Goal: Task Accomplishment & Management: Manage account settings

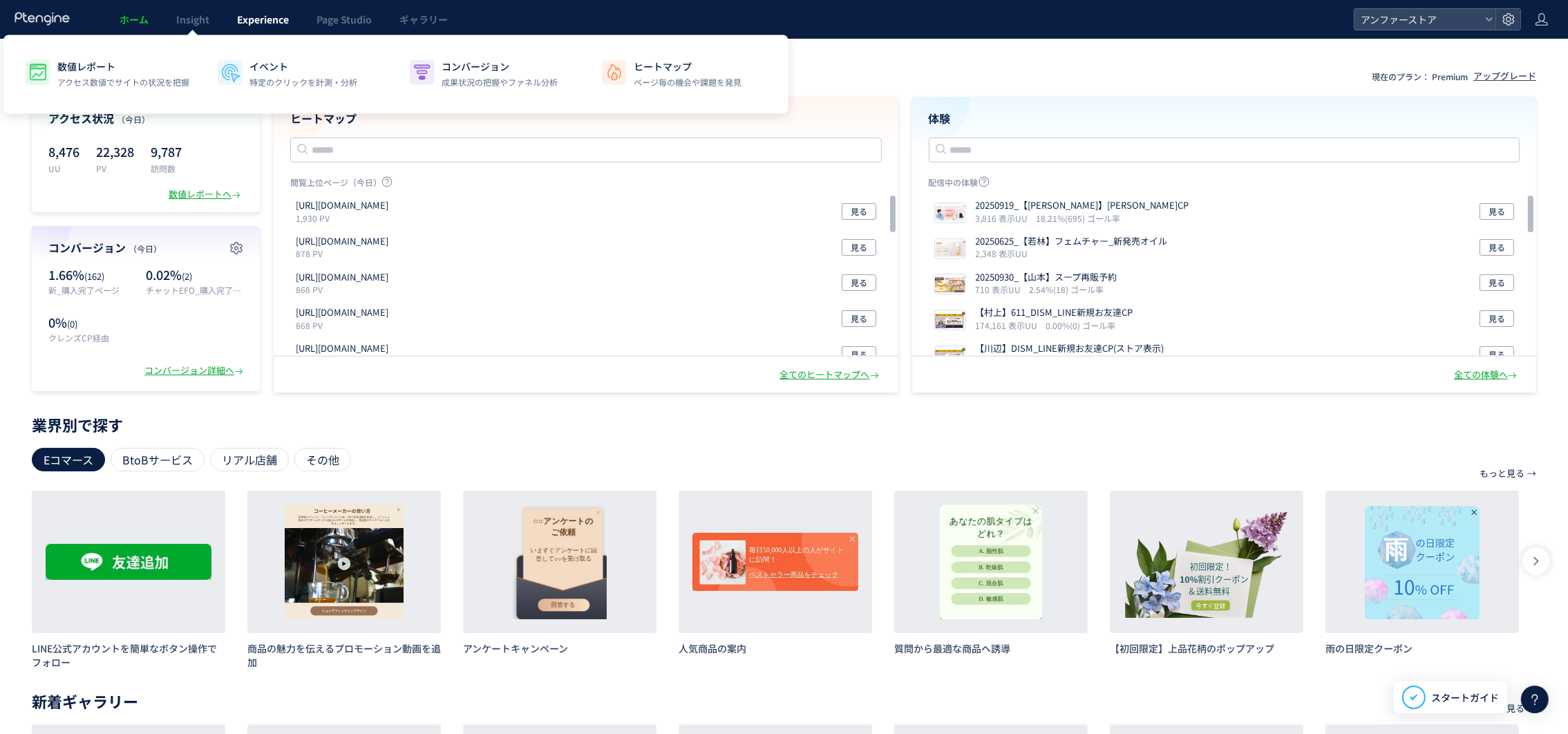
click at [263, 23] on span "Experience" at bounding box center [263, 19] width 52 height 14
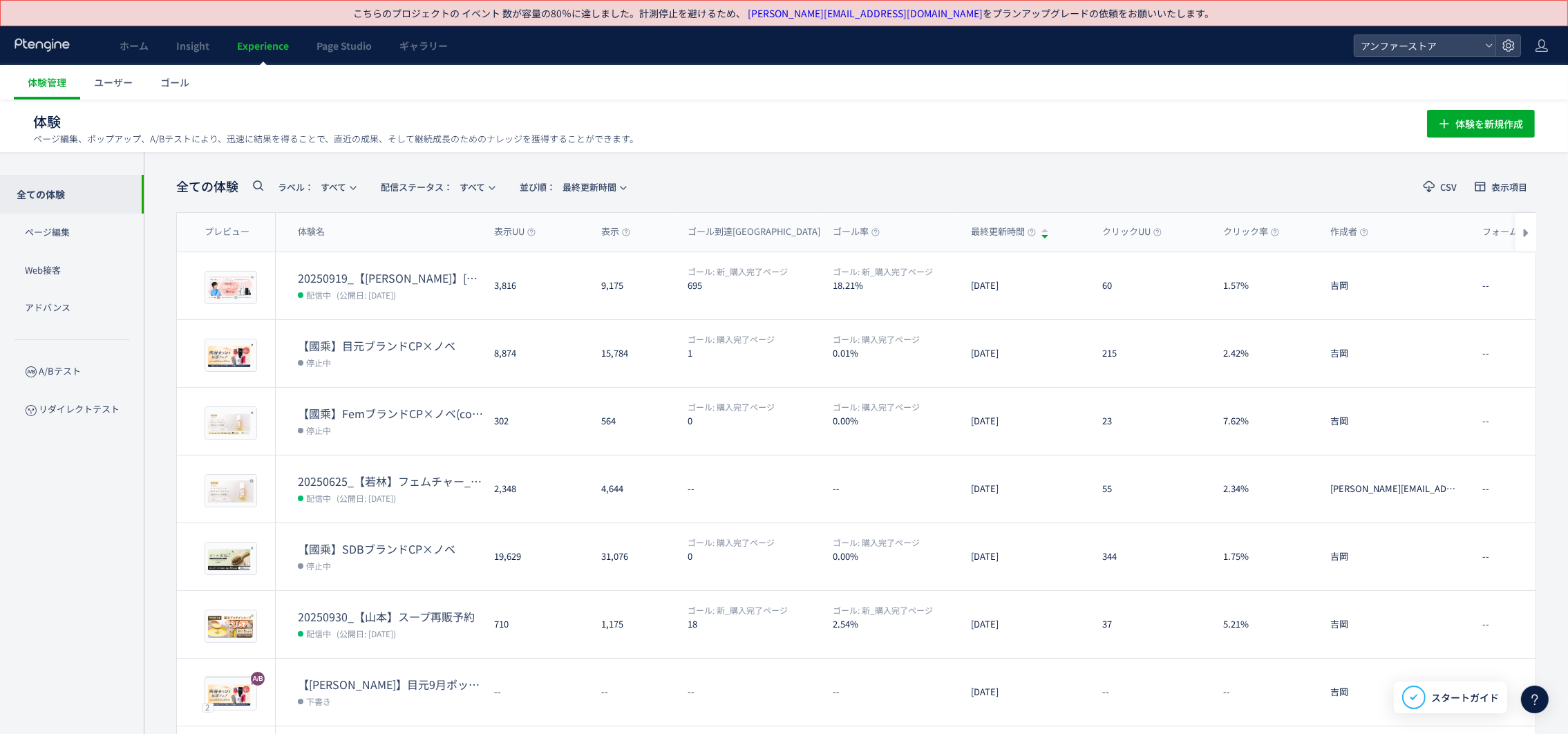
click at [819, 182] on header "全ての体験 ラベル： すべて 配信ステータス​： すべて 並び順： 最終更新時間 CSV 表示項目" at bounding box center [857, 187] width 1360 height 28
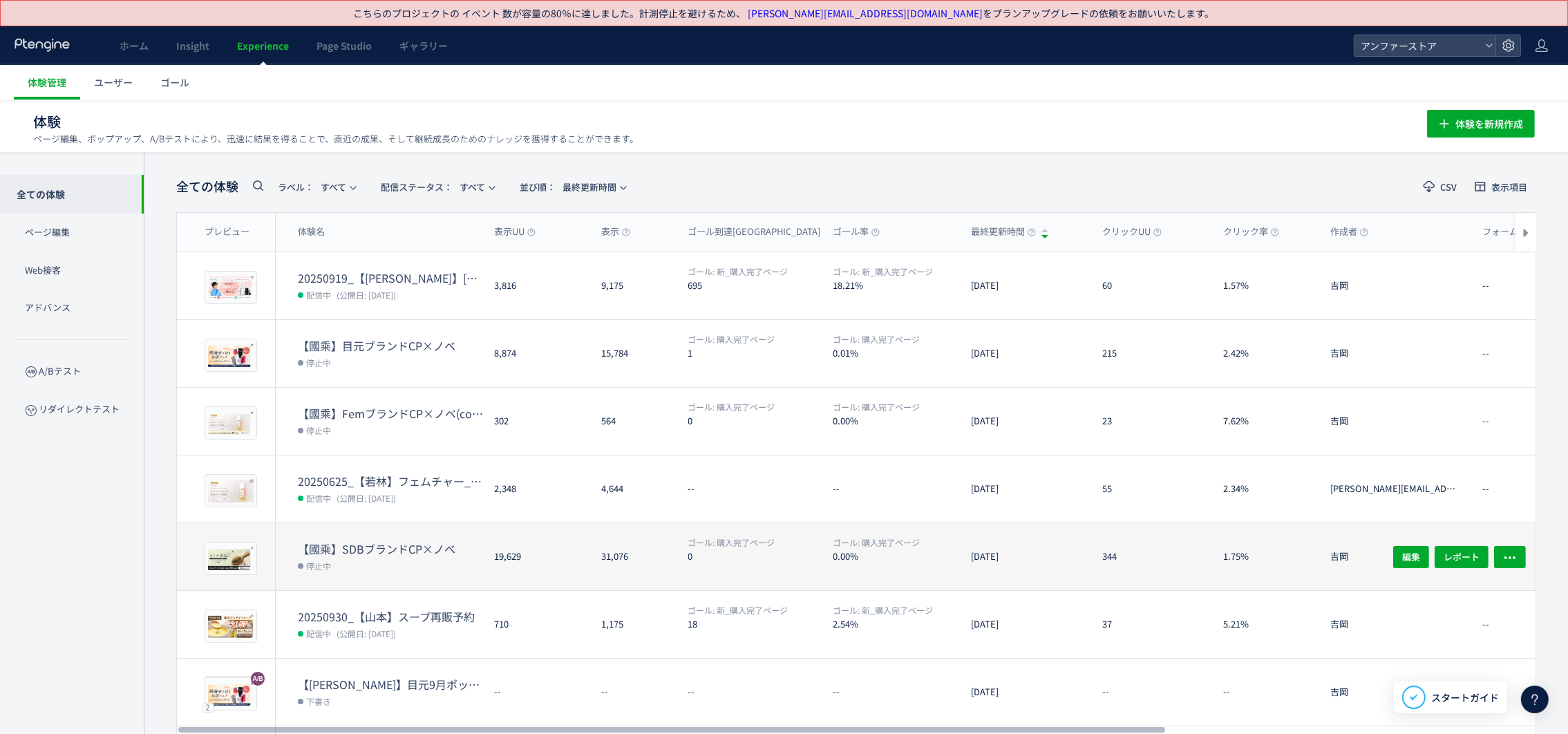
scroll to position [103, 0]
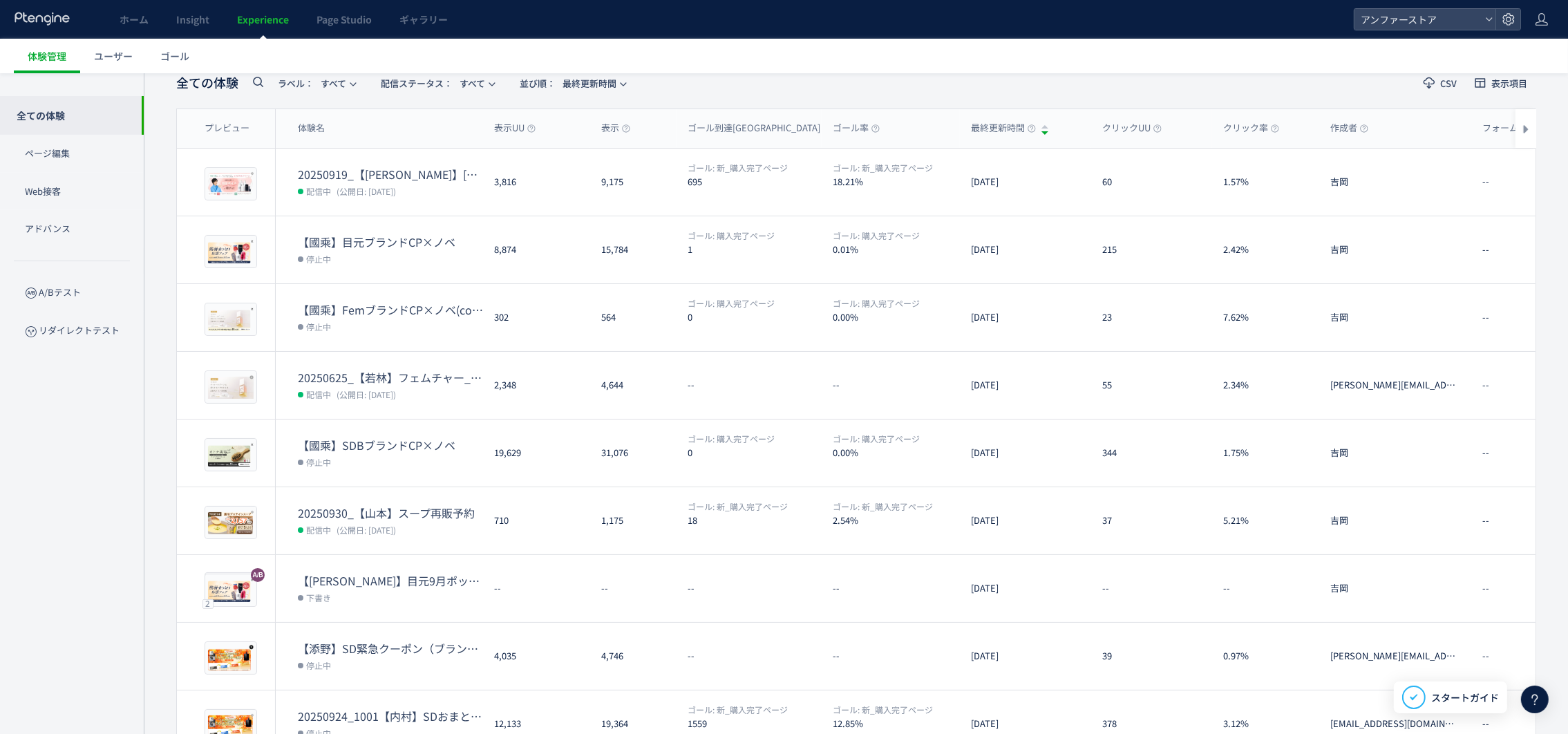
click at [831, 79] on header "全ての体験 ラベル： すべて 配信ステータス​： すべて 並び順： 最終更新時間 CSV 表示項目" at bounding box center [857, 83] width 1360 height 28
click at [1121, 84] on header "全ての体験 ラベル： すべて 配信ステータス​： すべて 並び順： 最終更新時間 CSV 表示項目" at bounding box center [857, 83] width 1360 height 28
click at [1177, 91] on header "全ての体験 ラベル： すべて 配信ステータス​： すべて 並び順： 最終更新時間 CSV 表示項目" at bounding box center [857, 83] width 1360 height 28
click at [1179, 88] on header "全ての体験 ラベル： すべて 配信ステータス​： すべて 並び順： 最終更新時間 CSV 表示項目" at bounding box center [857, 83] width 1360 height 28
click at [1553, 134] on div "全ての体験 ラベル： すべて 配信ステータス​： すべて 並び順： 最終更新時間 CSV 表示項目 プレビュー 体験名 表示UU 表示 ゴール到達UU ゴール…" at bounding box center [856, 462] width 1425 height 829
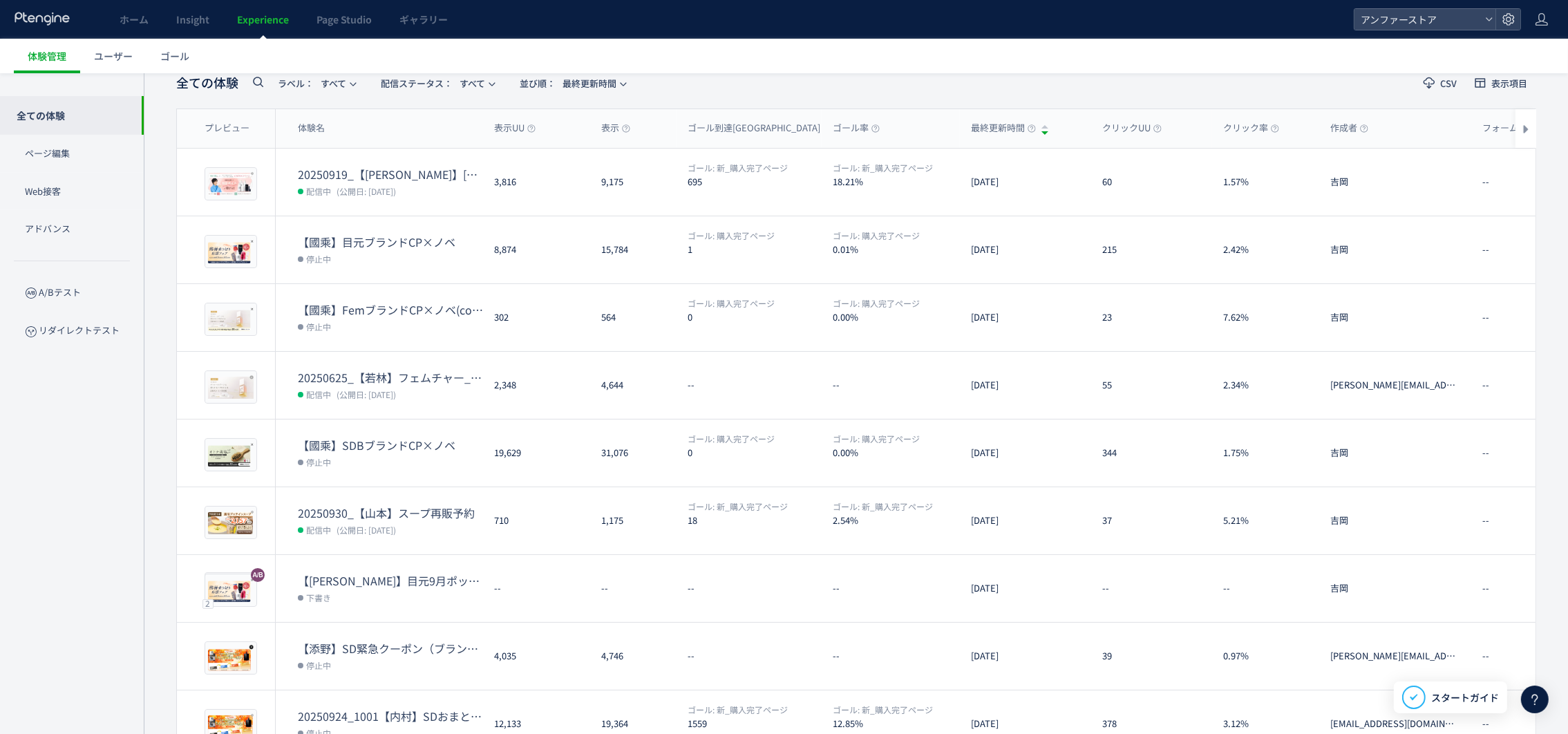
click at [1550, 200] on div "全ての体験 ラベル： すべて 配信ステータス​： すべて 並び順： 最終更新時間 CSV 表示項目 プレビュー 体験名 表示UU 表示 ゴール到達UU ゴール…" at bounding box center [856, 462] width 1425 height 829
click at [1552, 117] on div "全ての体験 ラベル： すべて 配信ステータス​： すべて 並び順： 最終更新時間 CSV 表示項目 プレビュー 体験名 表示UU 表示 ゴール到達UU ゴール…" at bounding box center [856, 462] width 1425 height 829
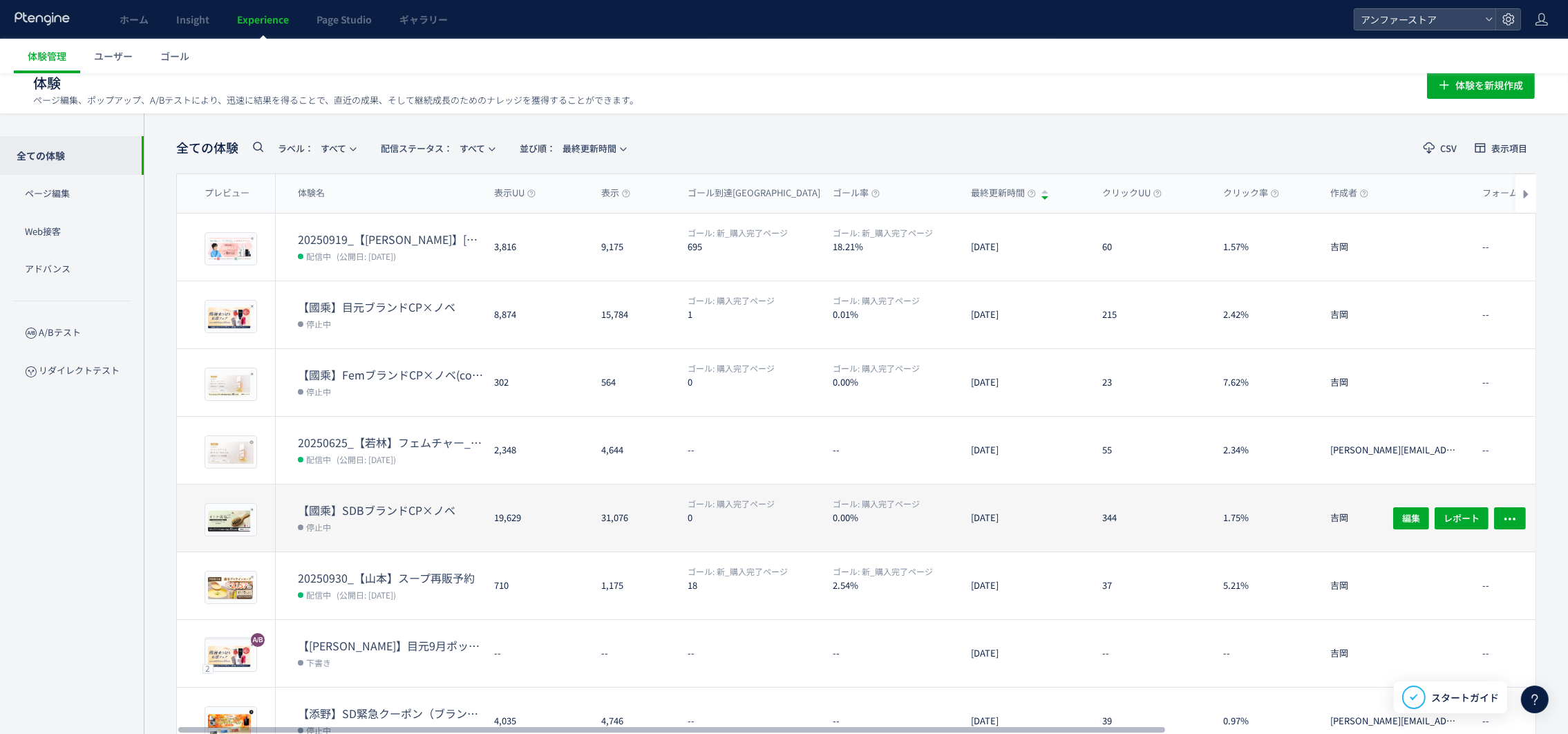
scroll to position [246, 0]
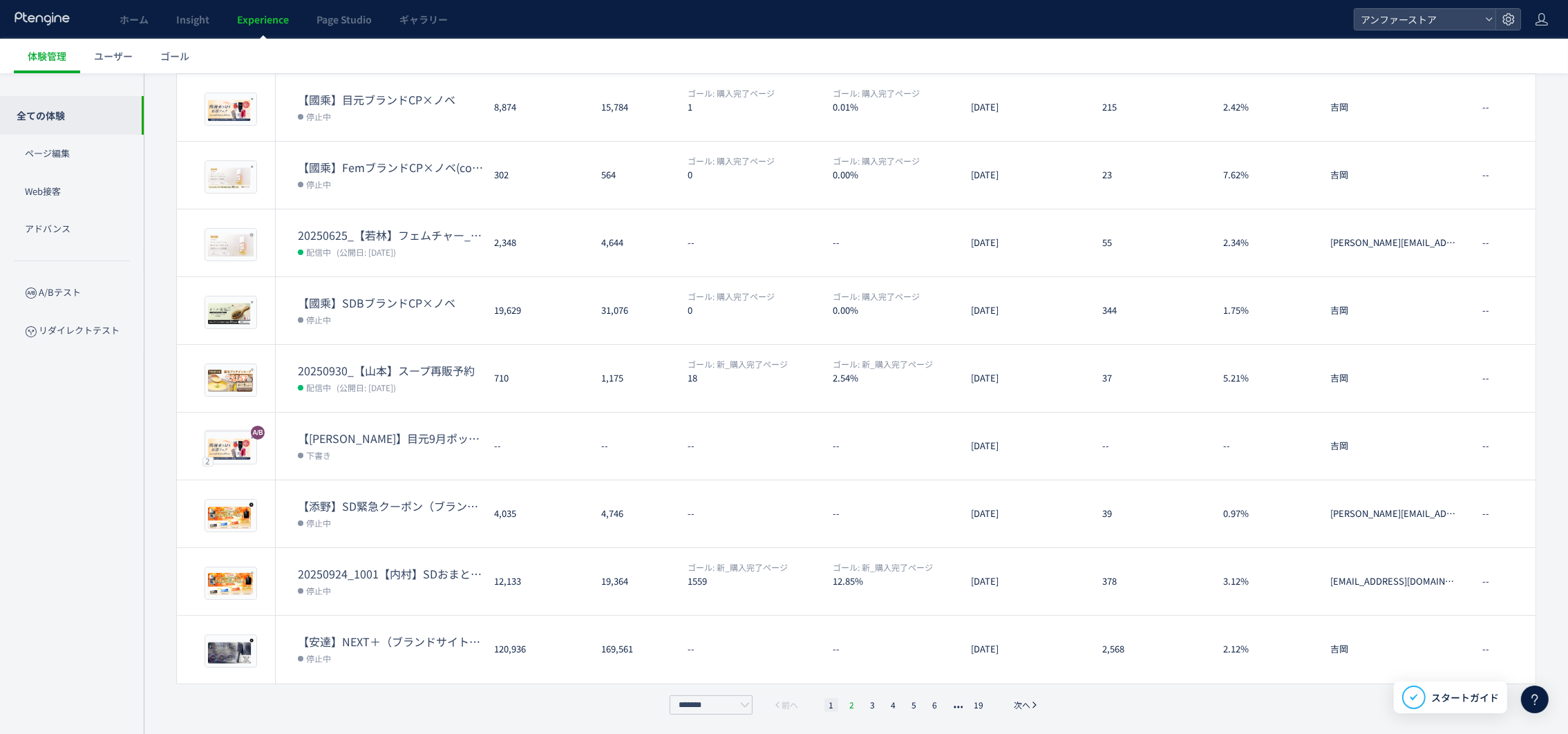
click at [852, 704] on li "2" at bounding box center [852, 704] width 14 height 14
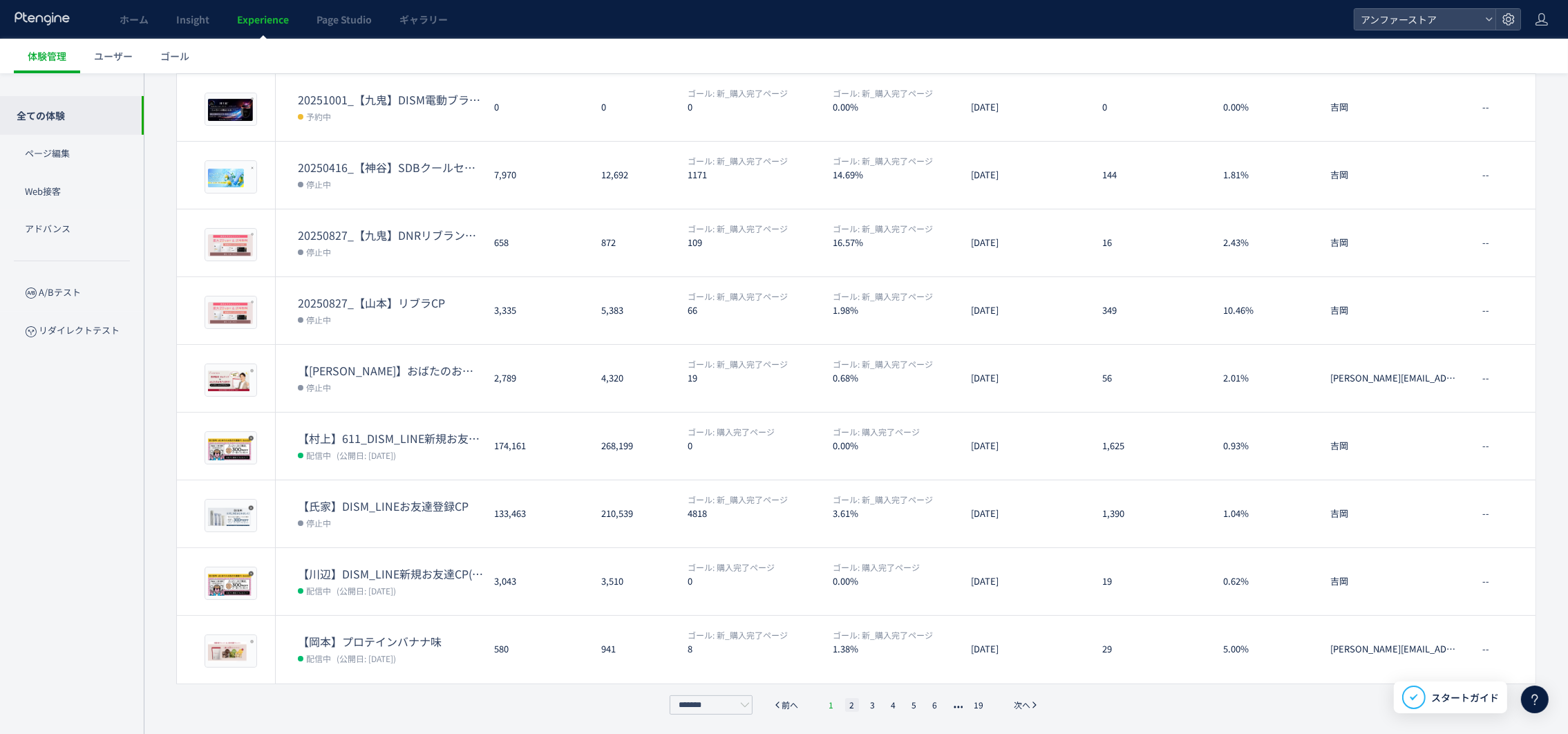
click at [838, 706] on li "1" at bounding box center [831, 704] width 14 height 14
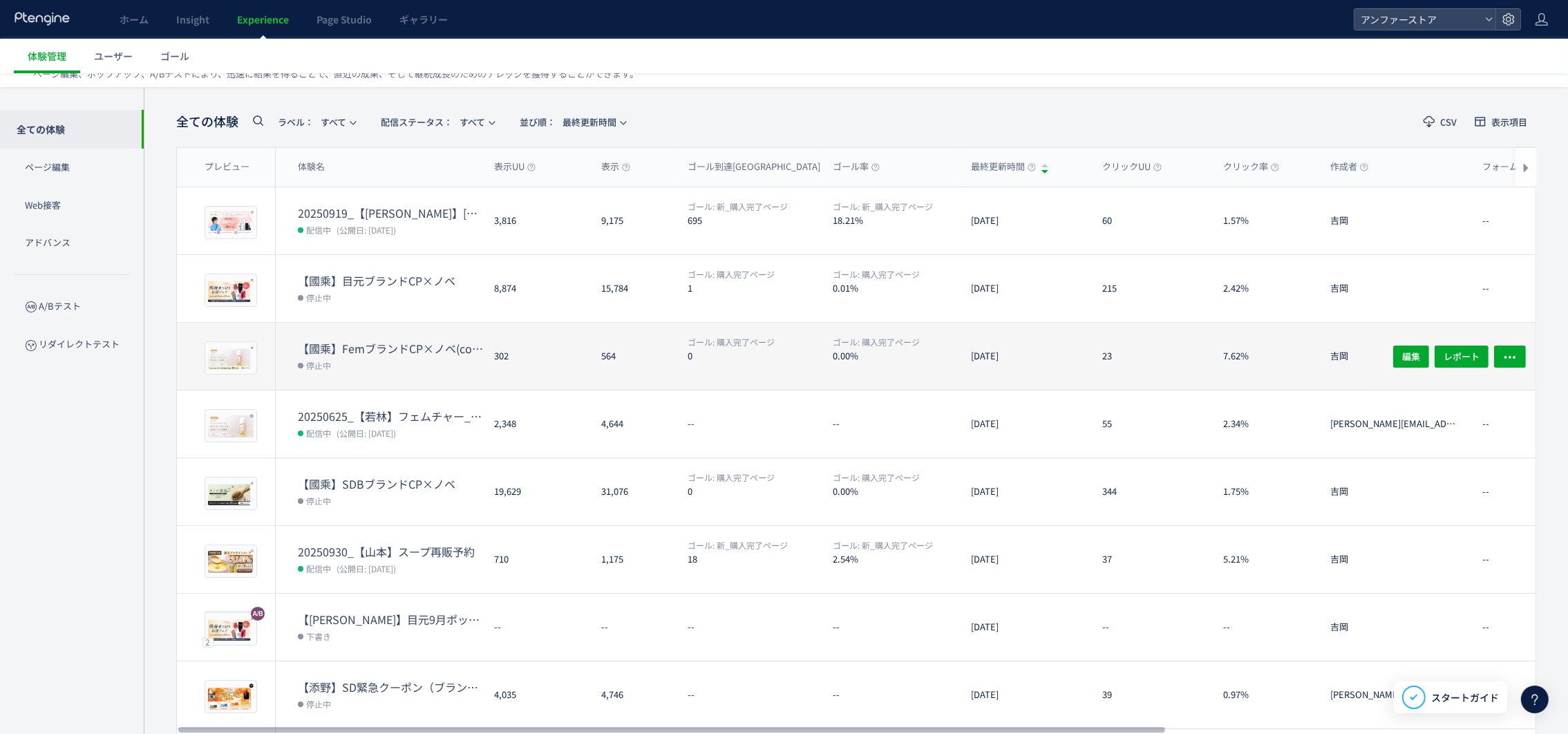
scroll to position [38, 0]
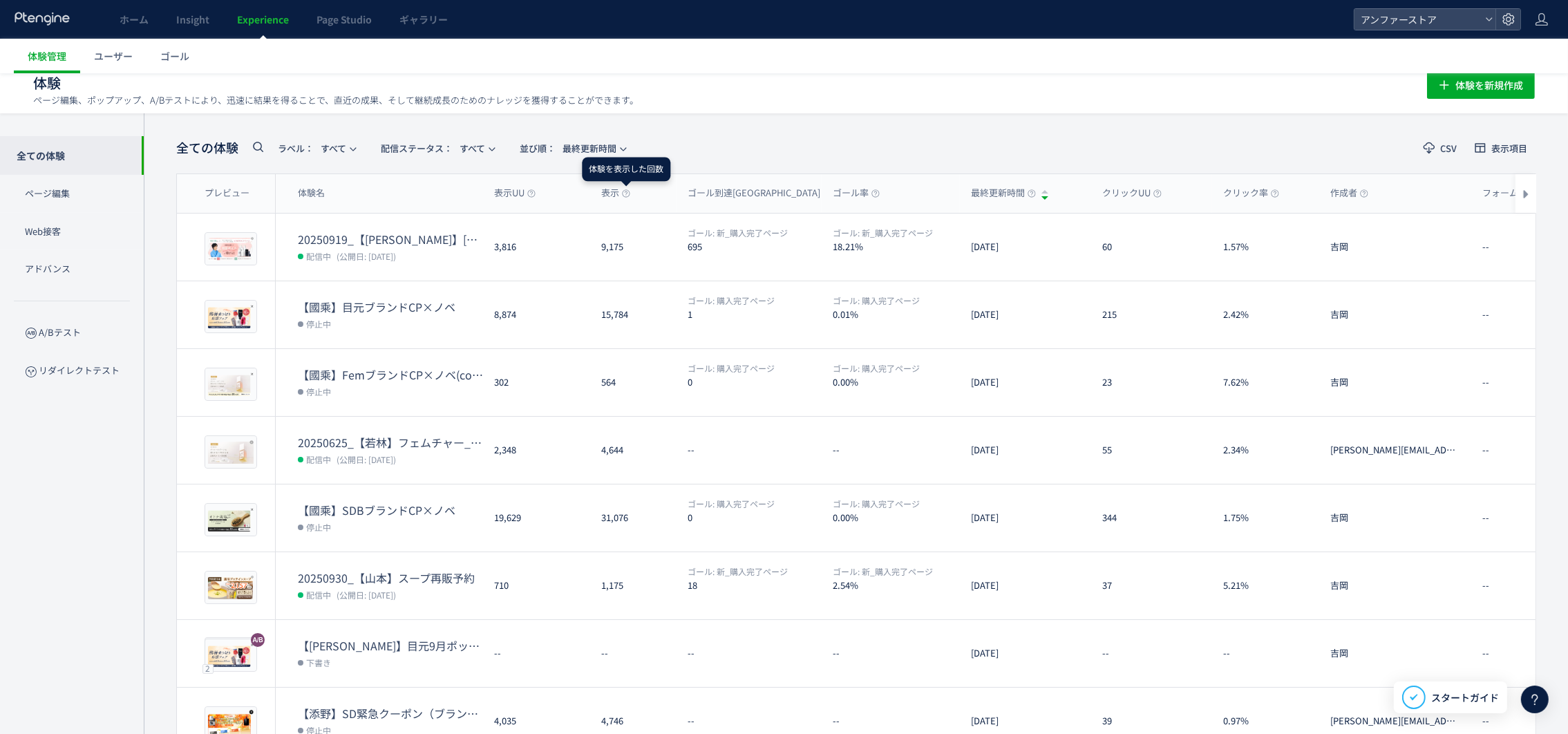
click at [836, 135] on header "全ての体験 ラベル： すべて 配信ステータス​： すべて 並び順： 最終更新時間 CSV 表示項目" at bounding box center [857, 147] width 1360 height 28
click at [873, 128] on div "全ての体験 ラベル： すべて 配信ステータス​： すべて 並び順： 最終更新時間 CSV 表示項目 プレビュー 体験名 表示UU 表示 ゴール到達UU ゴール…" at bounding box center [856, 527] width 1425 height 829
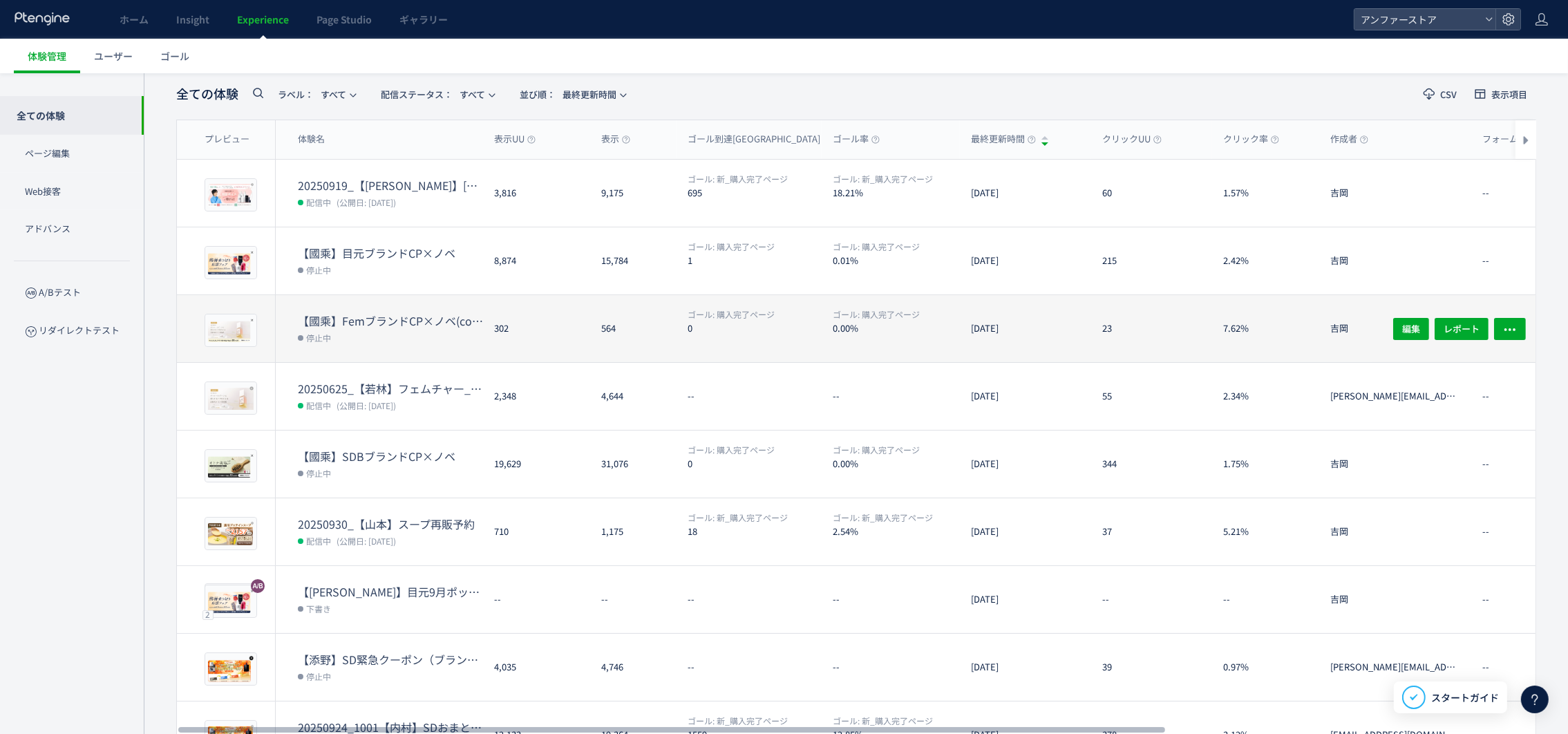
scroll to position [103, 0]
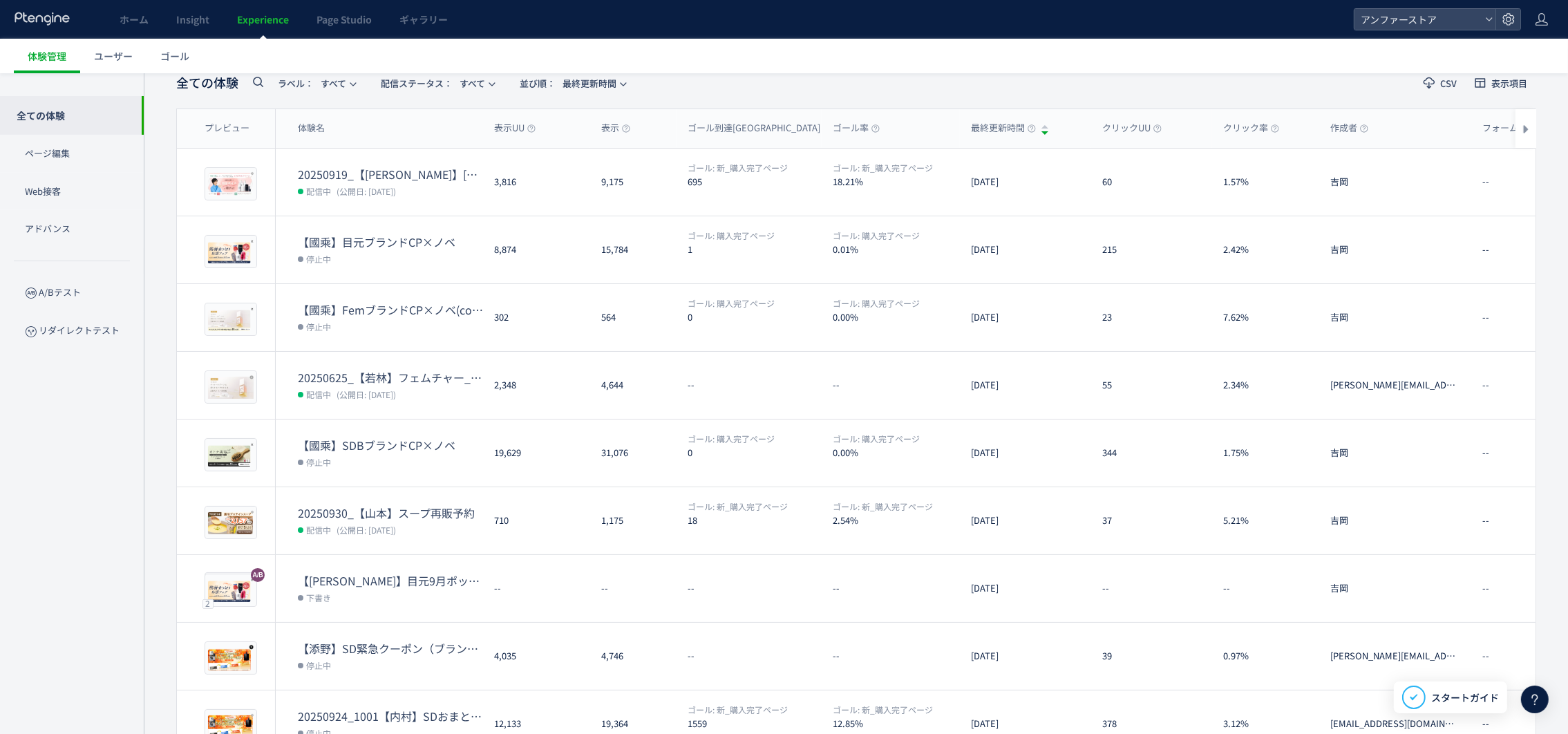
click at [1275, 78] on header "全ての体験 ラベル： すべて 配信ステータス​： すべて 並び順： 最終更新時間 CSV 表示項目" at bounding box center [857, 83] width 1360 height 28
click at [1280, 89] on header "全ての体験 ラベル： すべて 配信ステータス​： すべて 並び順： 最終更新時間 CSV 表示項目" at bounding box center [857, 83] width 1360 height 28
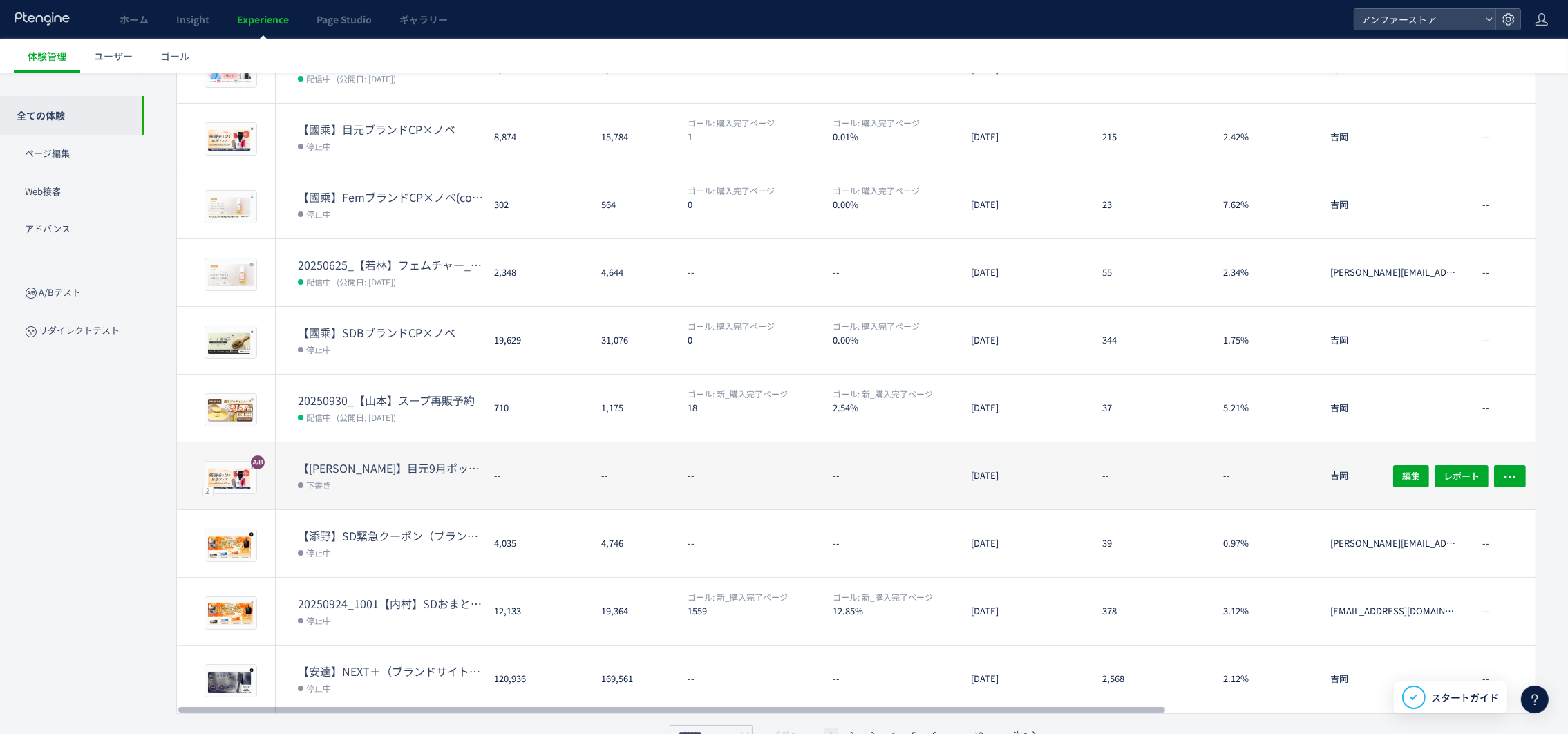
scroll to position [246, 0]
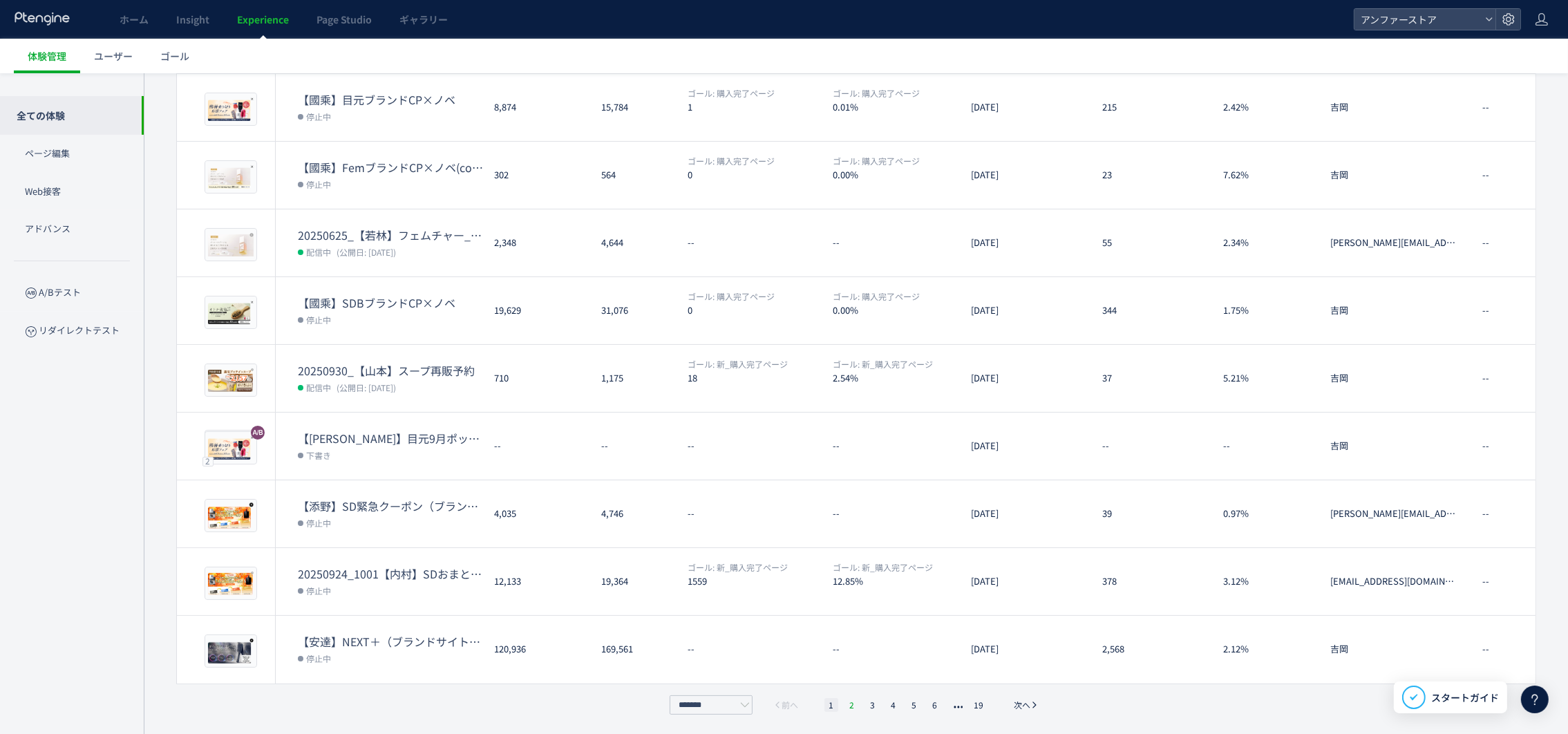
click at [851, 707] on li "2" at bounding box center [852, 704] width 14 height 14
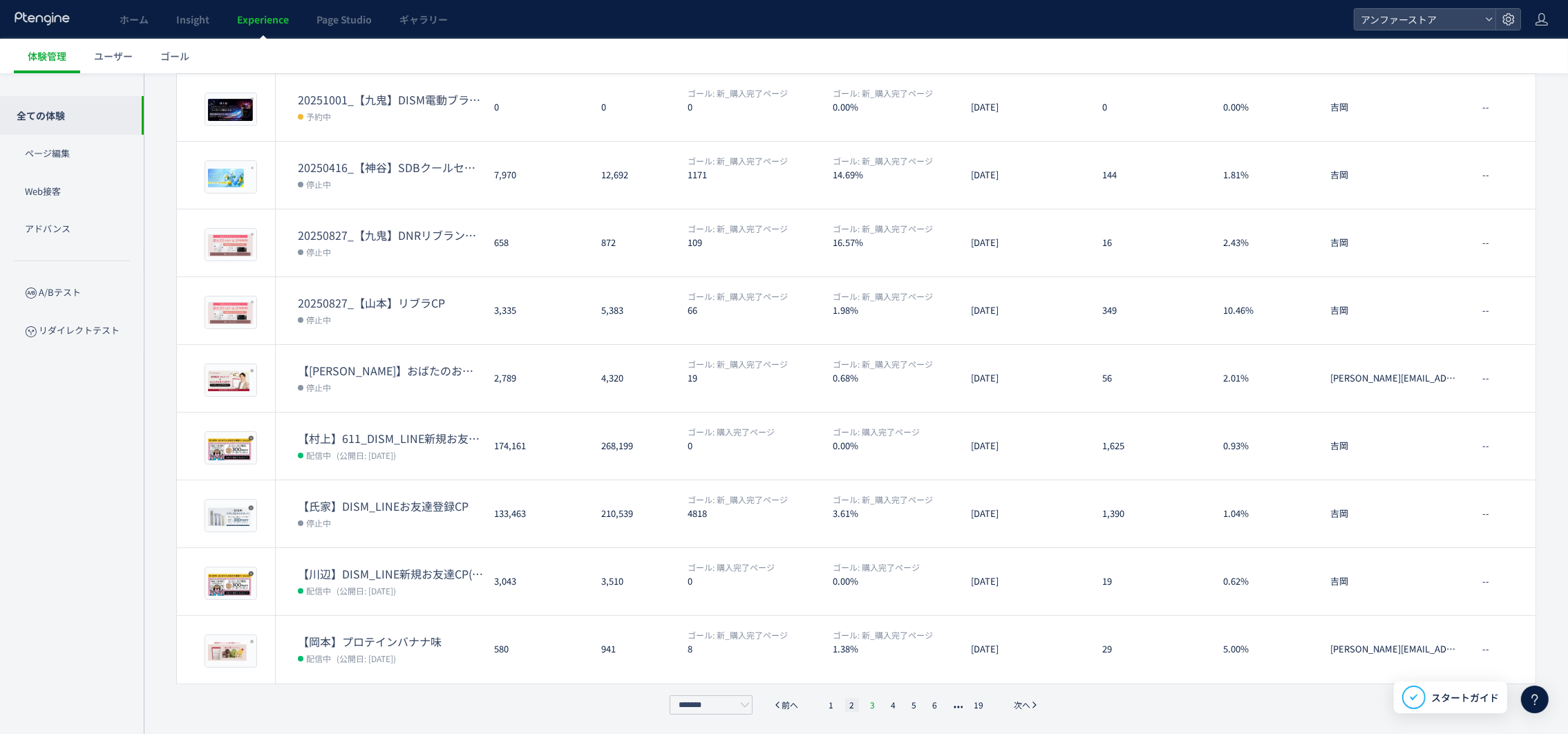
click at [873, 700] on li "3" at bounding box center [873, 704] width 14 height 14
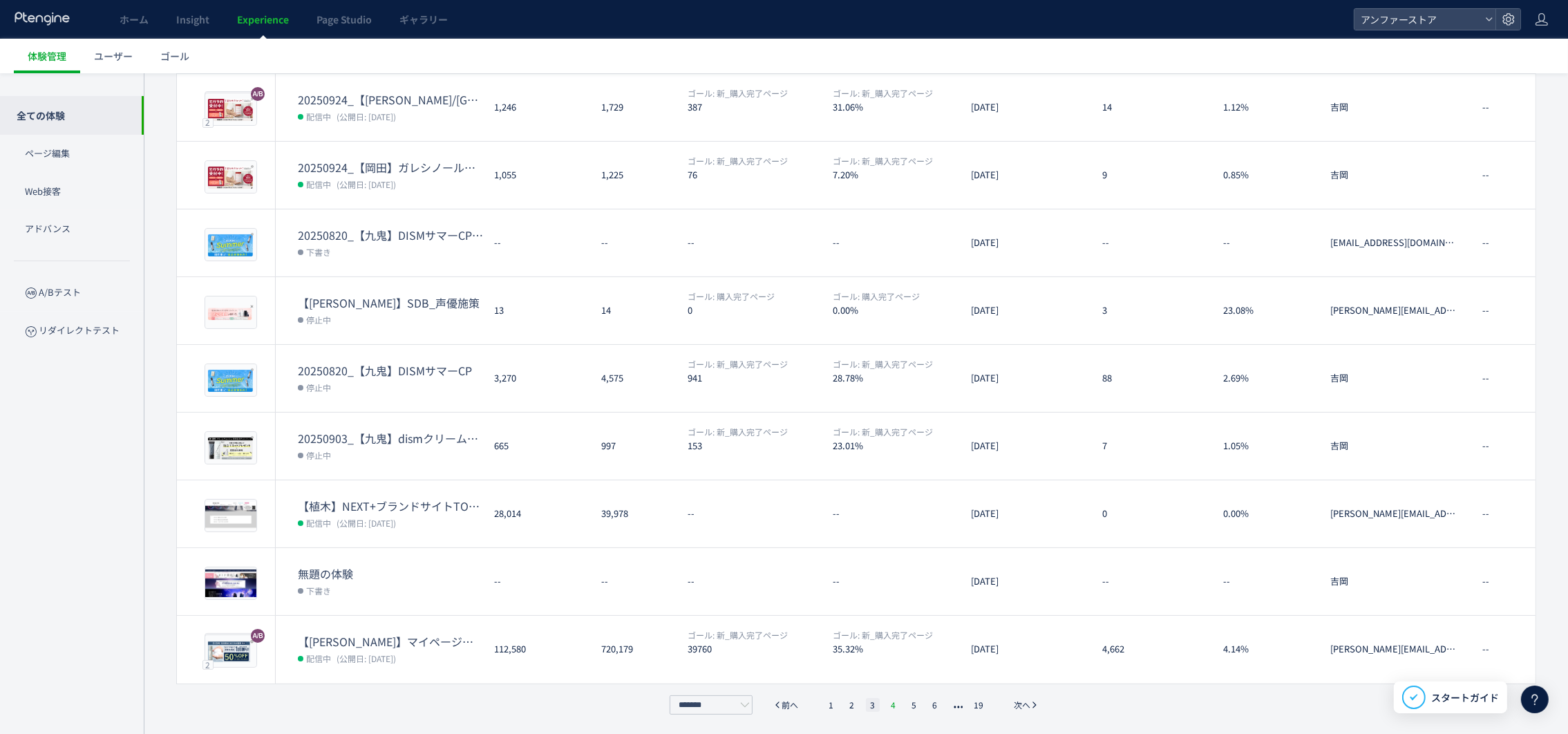
click at [891, 703] on li "4" at bounding box center [893, 704] width 14 height 14
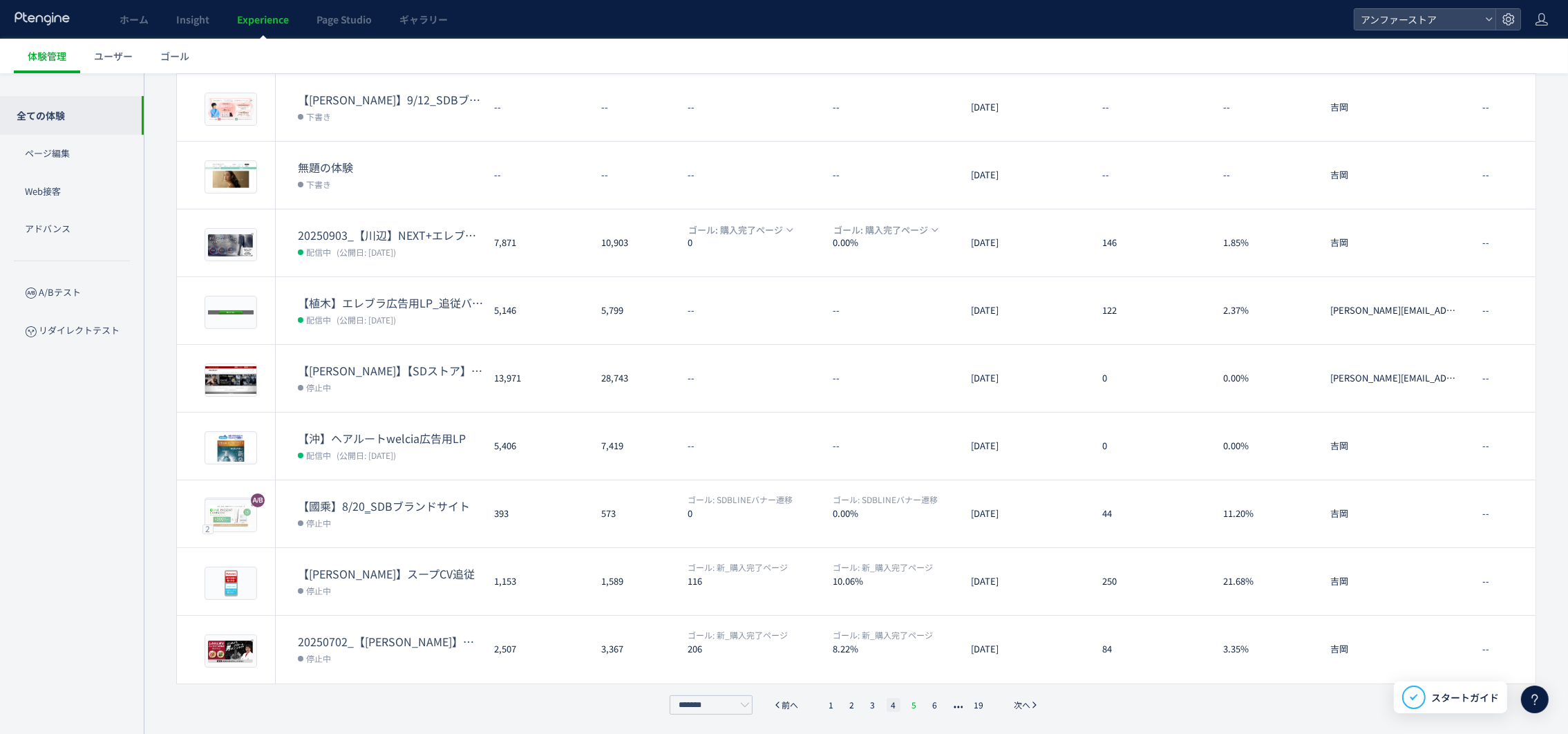
click at [908, 702] on li "5" at bounding box center [914, 704] width 14 height 14
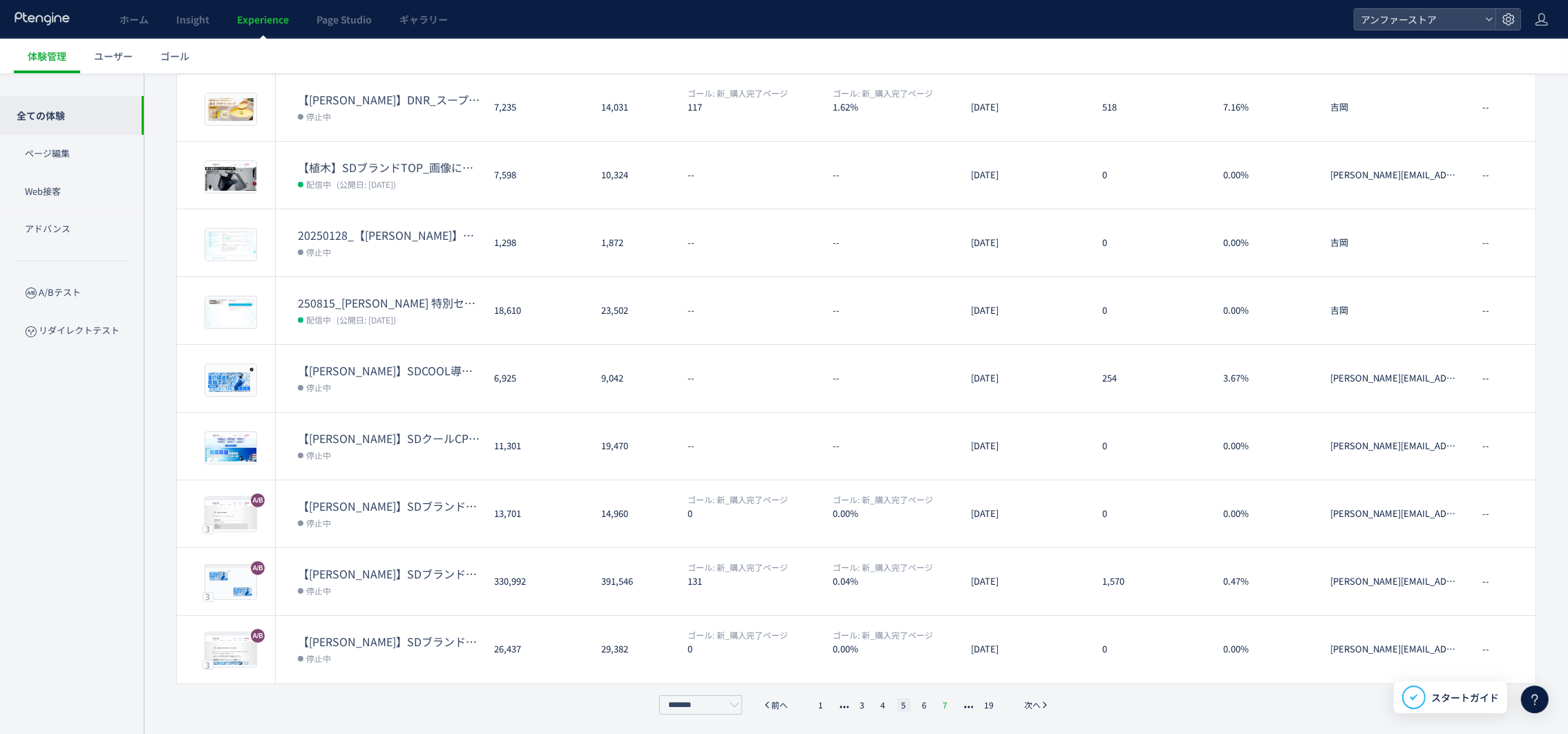
click at [919, 704] on li "6" at bounding box center [924, 704] width 14 height 14
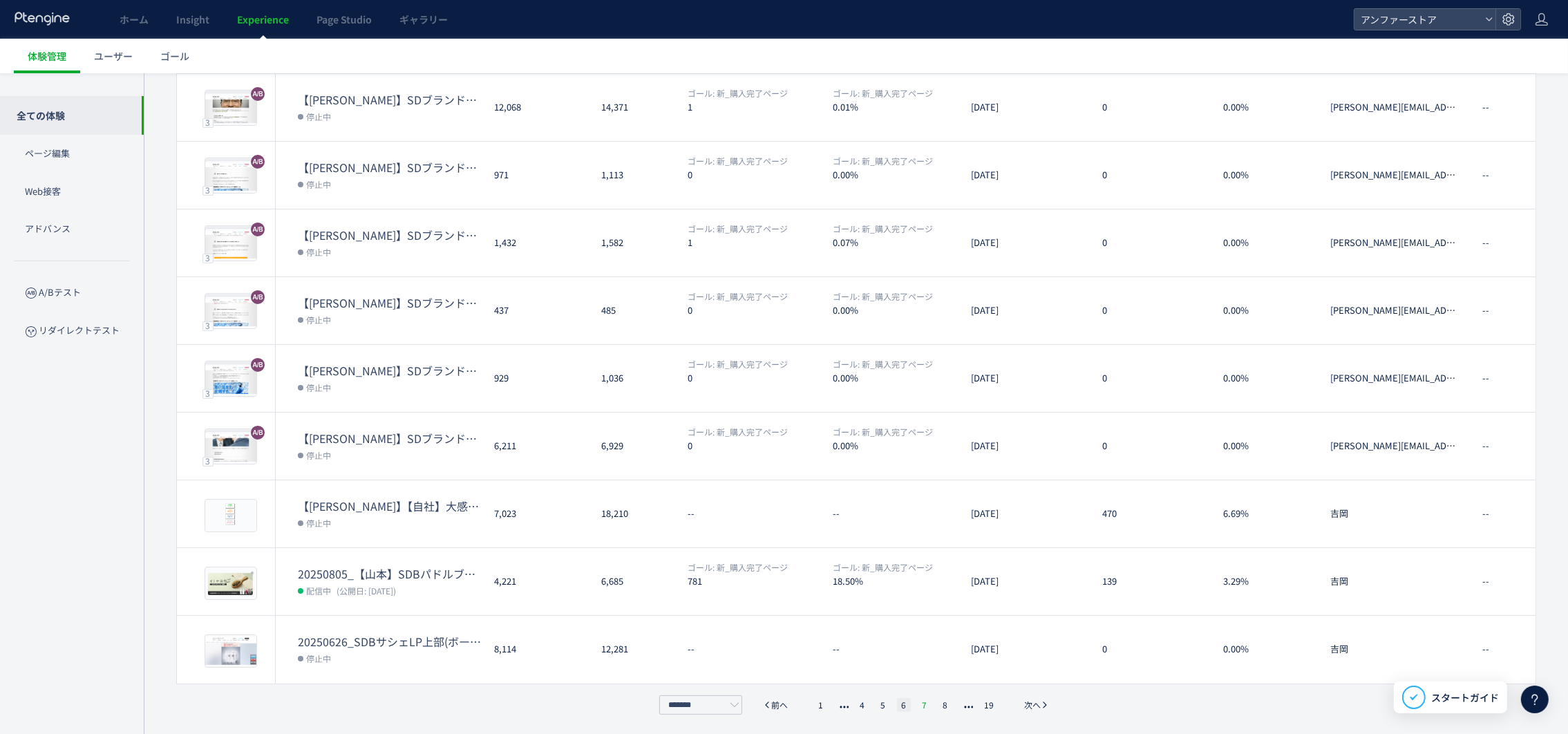
click at [925, 704] on li "7" at bounding box center [924, 704] width 14 height 14
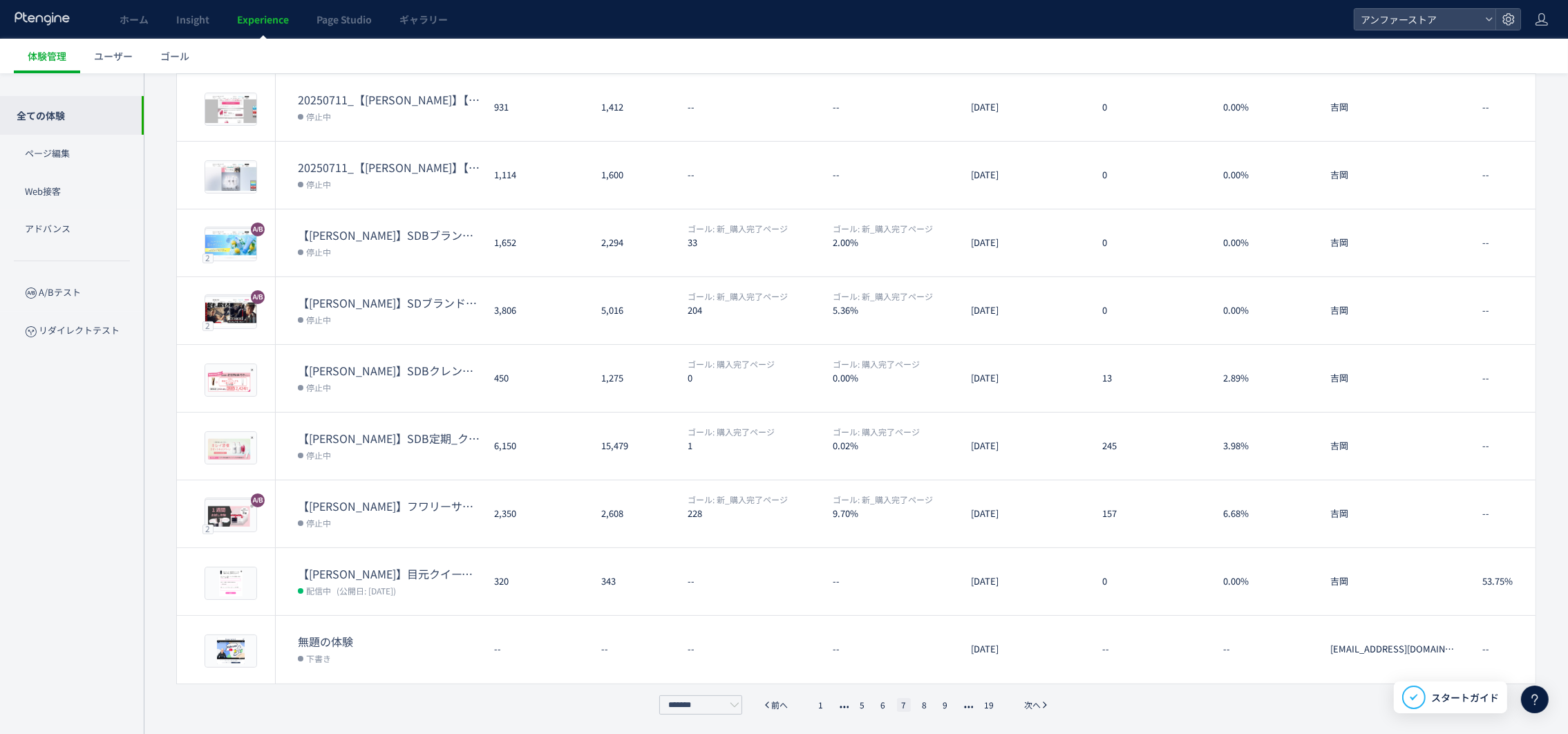
click at [934, 706] on ul "1 5 6 7 8 9 19" at bounding box center [906, 704] width 191 height 14
click at [930, 704] on li "8" at bounding box center [924, 704] width 14 height 14
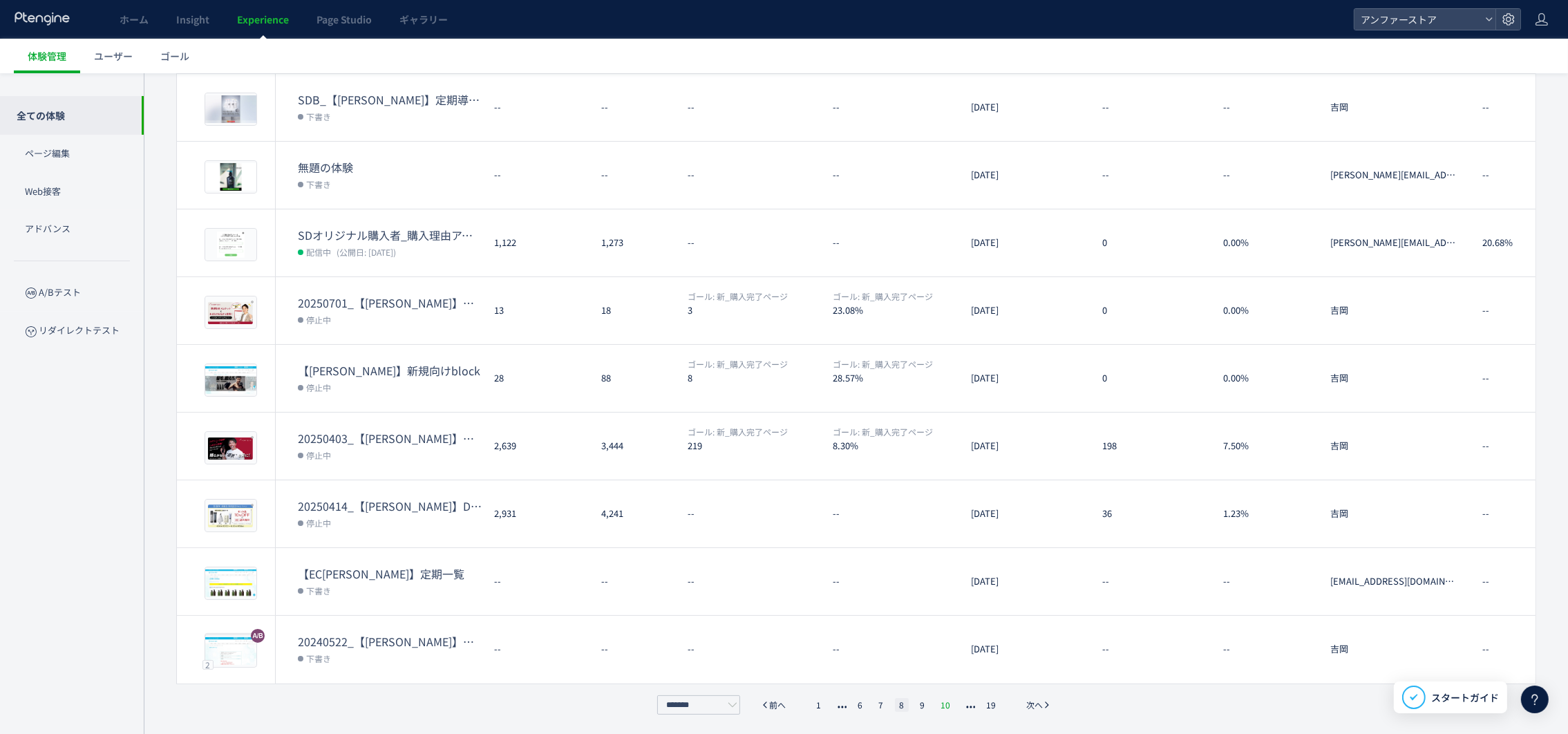
click at [943, 704] on li "10" at bounding box center [945, 704] width 18 height 14
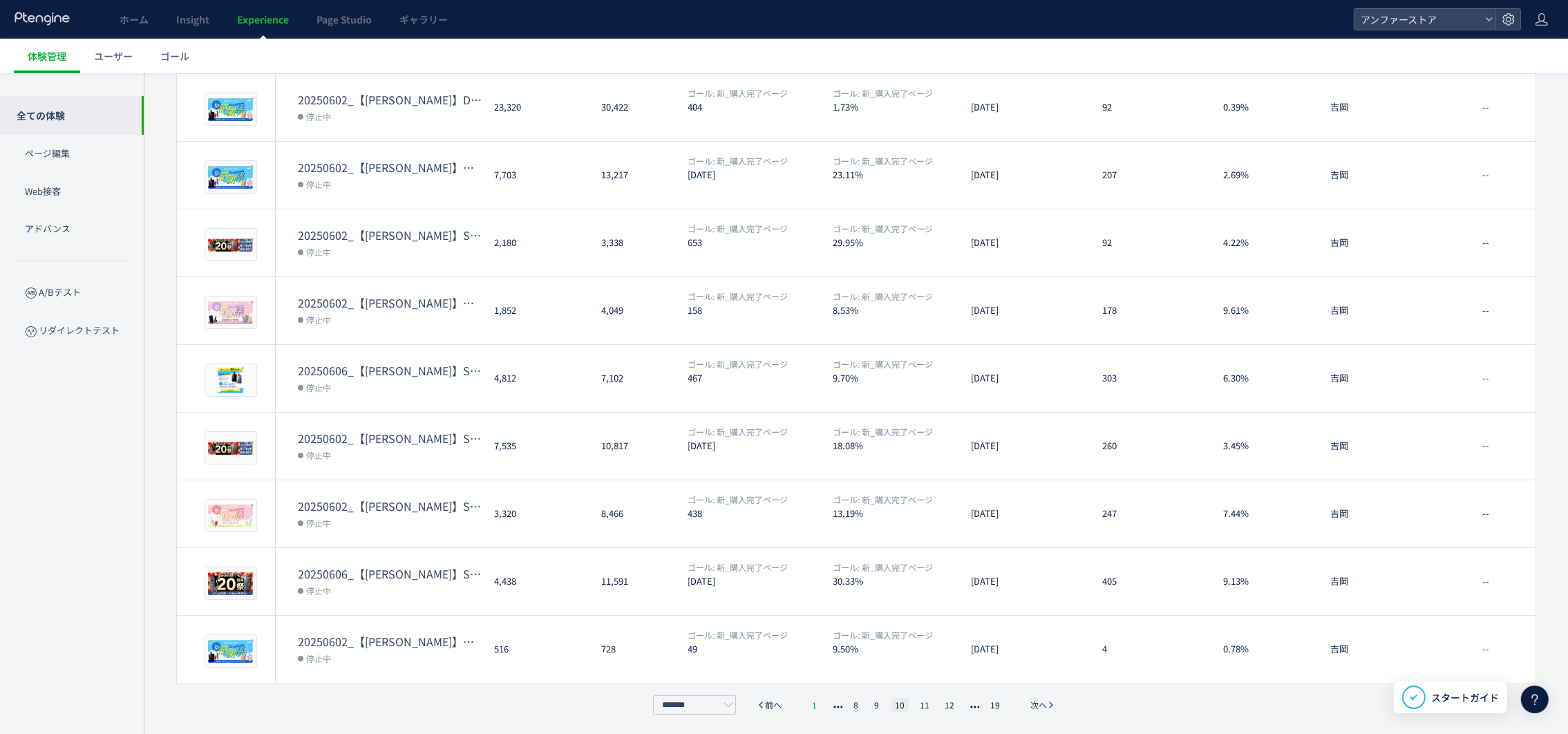
click at [817, 707] on li "1" at bounding box center [814, 704] width 14 height 14
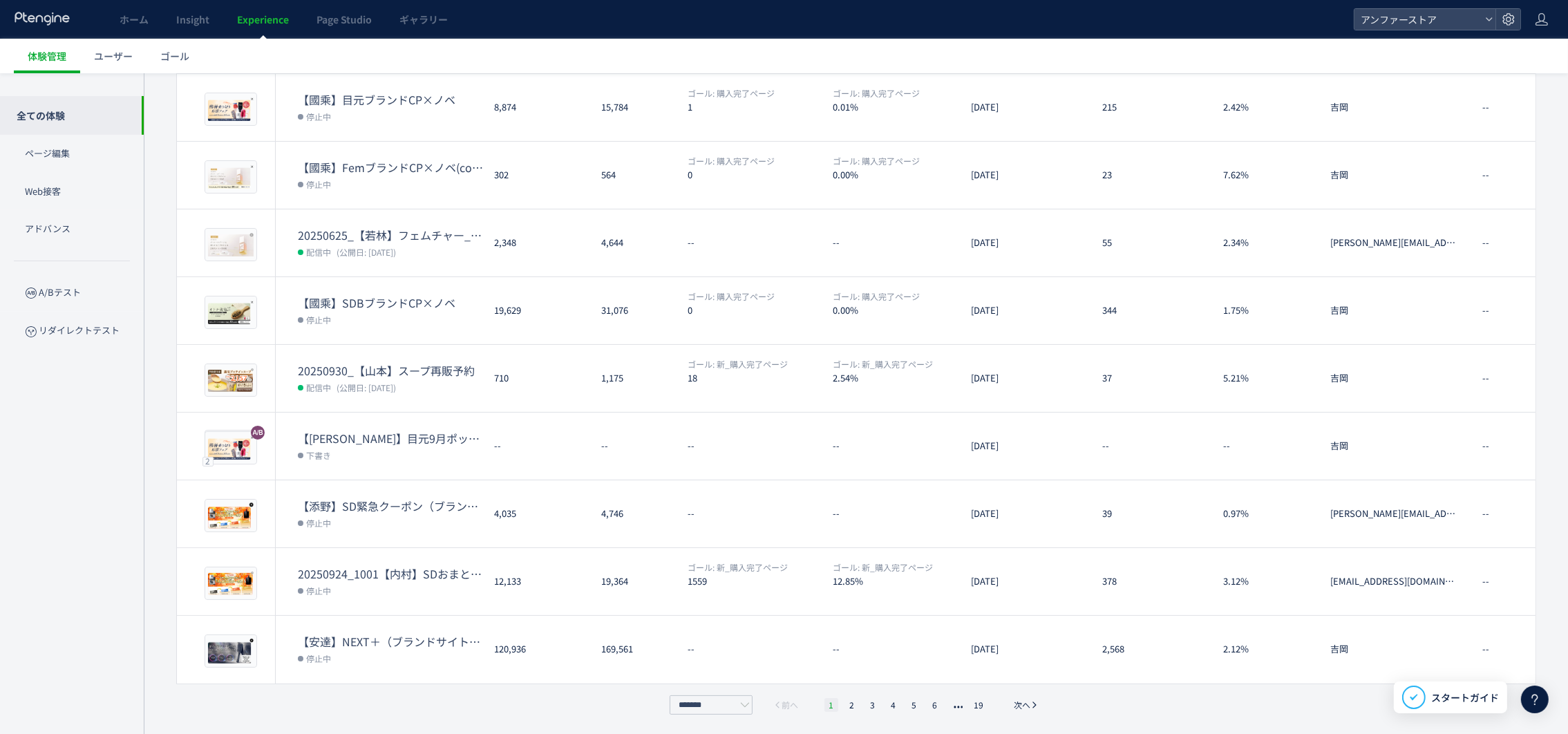
click at [828, 703] on li "1" at bounding box center [831, 704] width 14 height 14
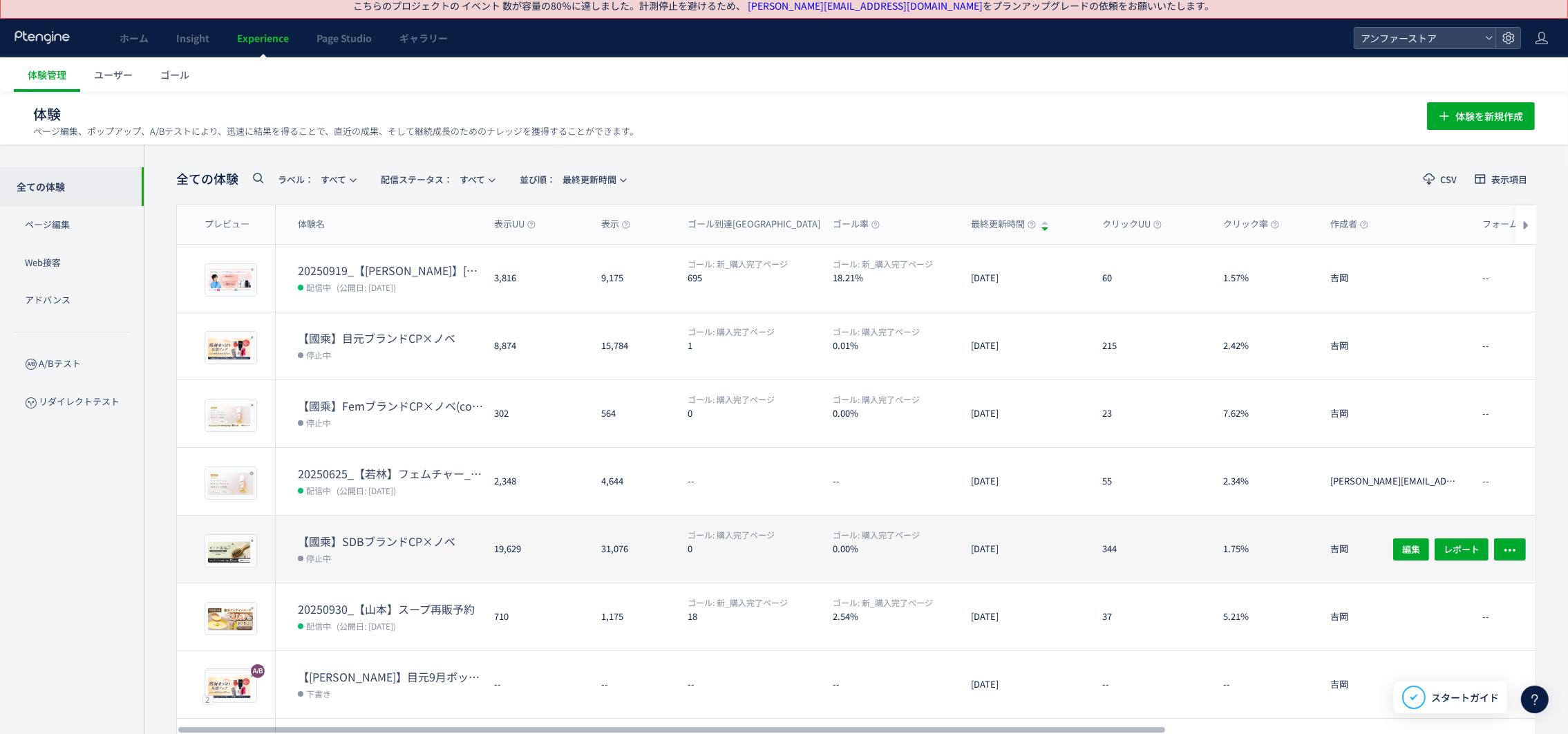
scroll to position [0, 0]
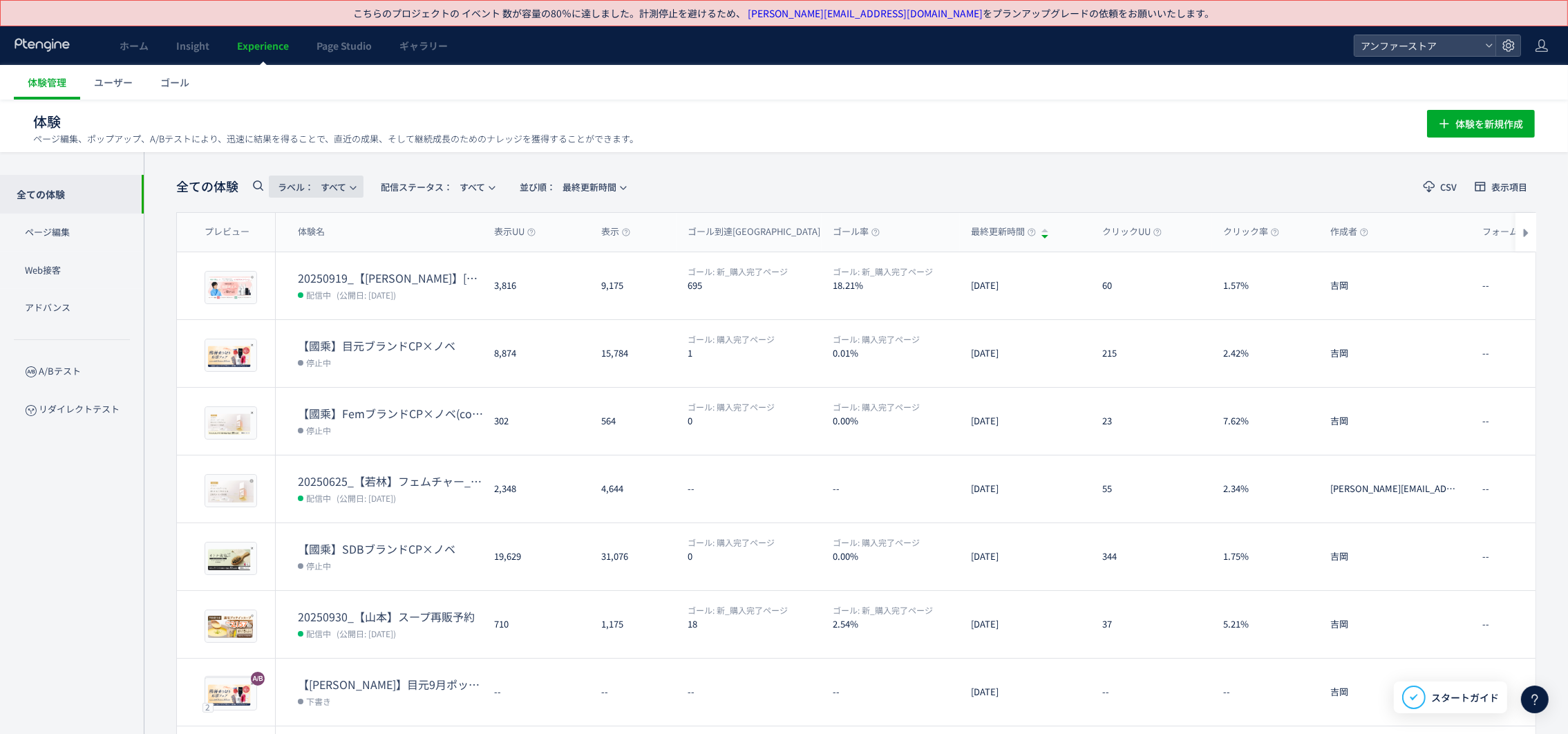
click at [337, 184] on span "ラベル： すべて" at bounding box center [312, 187] width 68 height 22
click at [256, 189] on icon at bounding box center [257, 185] width 17 height 17
click at [312, 190] on input "text" at bounding box center [332, 190] width 166 height 22
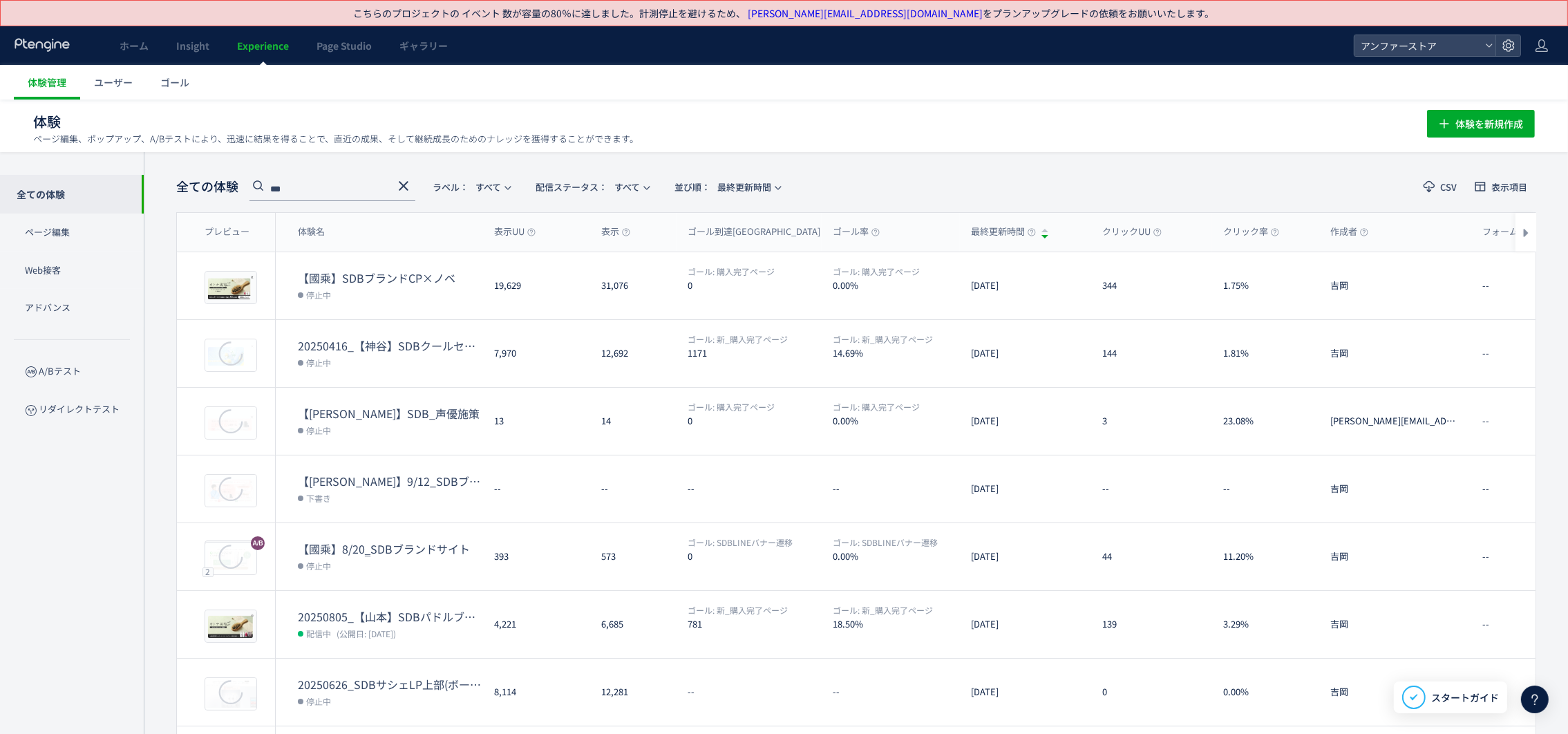
type input "***"
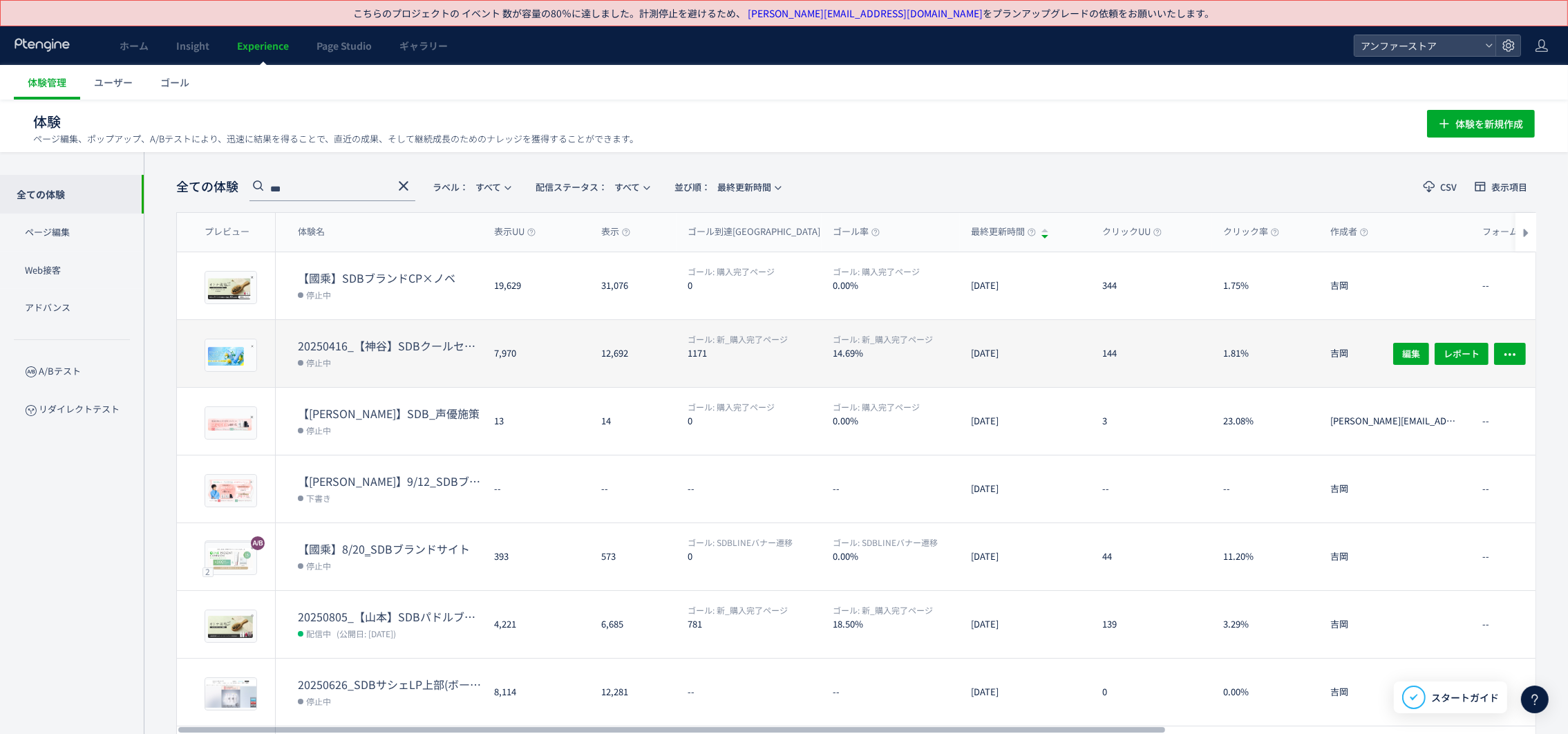
click at [308, 341] on dt "20250416_【神谷】SDBクールセット新発売_SP用" at bounding box center [390, 346] width 185 height 16
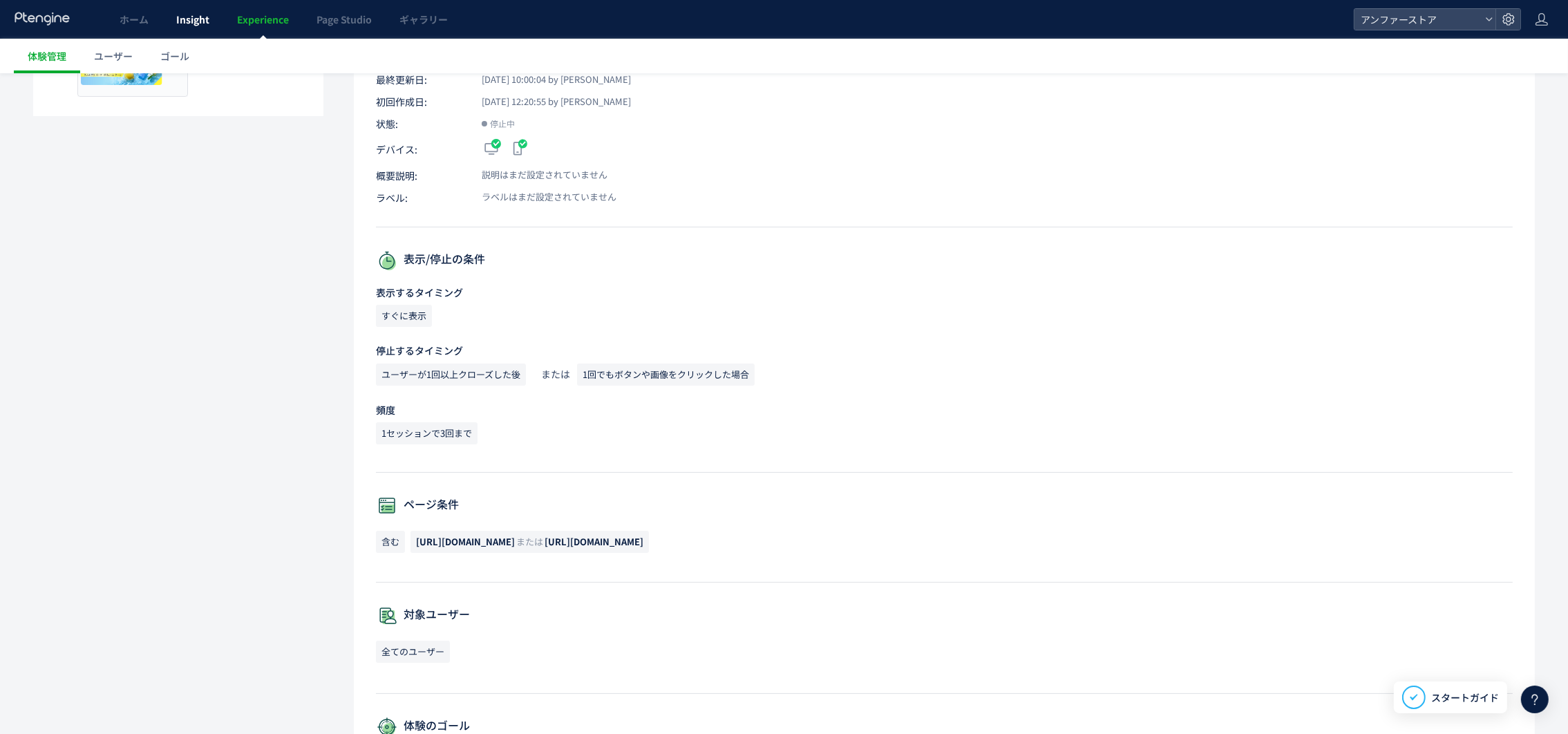
scroll to position [103, 0]
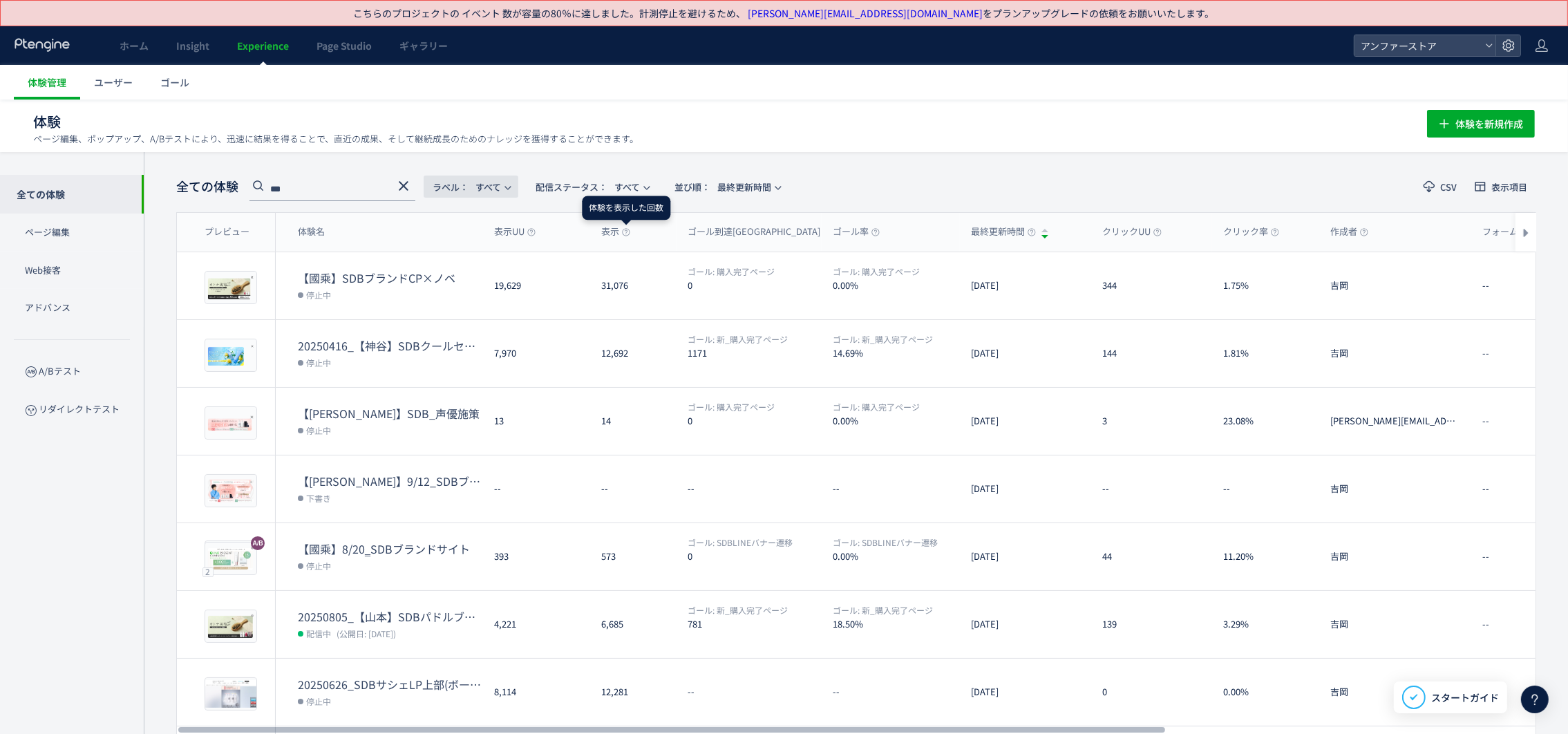
click at [512, 184] on icon "button" at bounding box center [508, 188] width 8 height 8
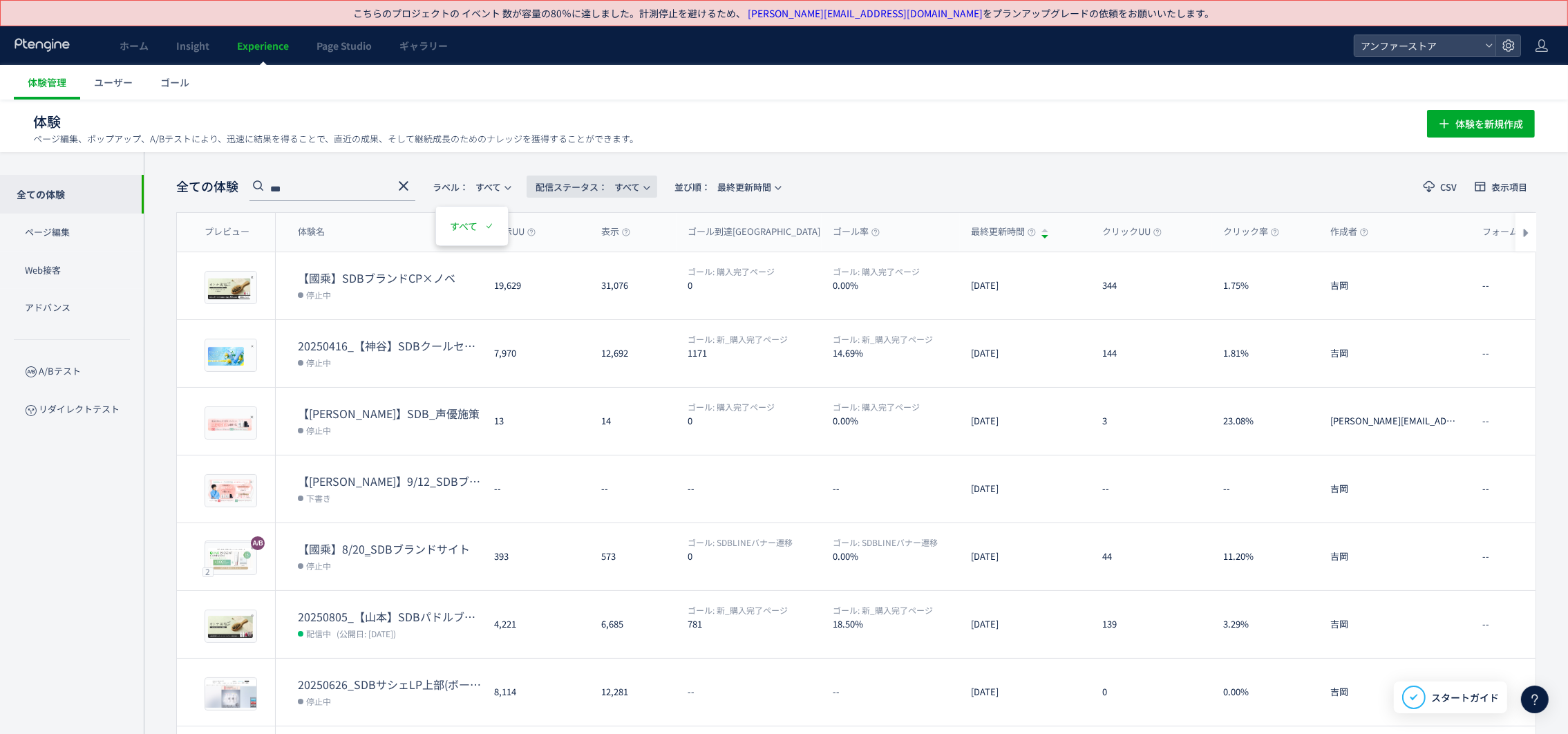
click at [578, 188] on span "配信ステータス​：" at bounding box center [571, 187] width 72 height 13
click at [596, 298] on li "停止中" at bounding box center [596, 300] width 57 height 25
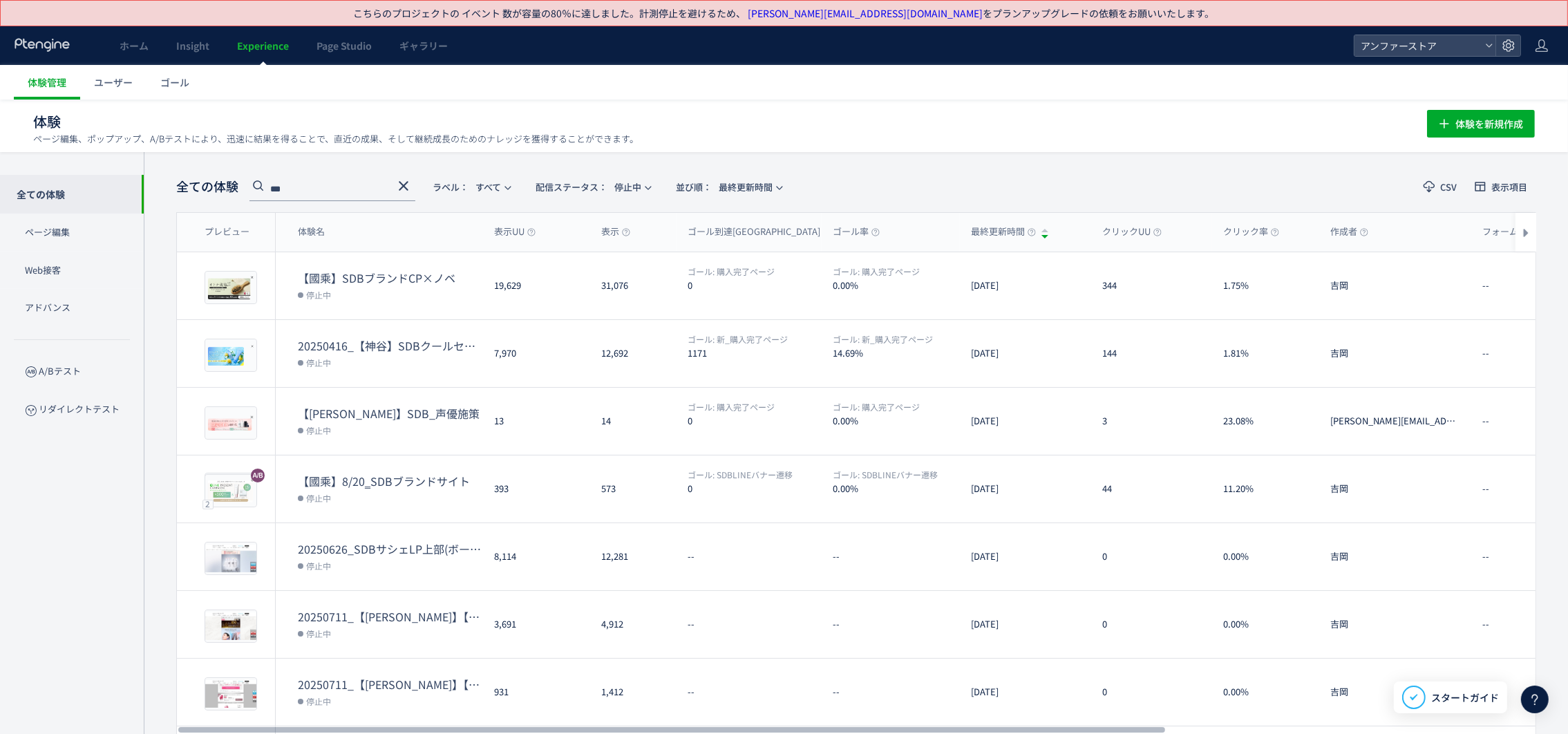
click at [399, 184] on icon at bounding box center [403, 186] width 17 height 17
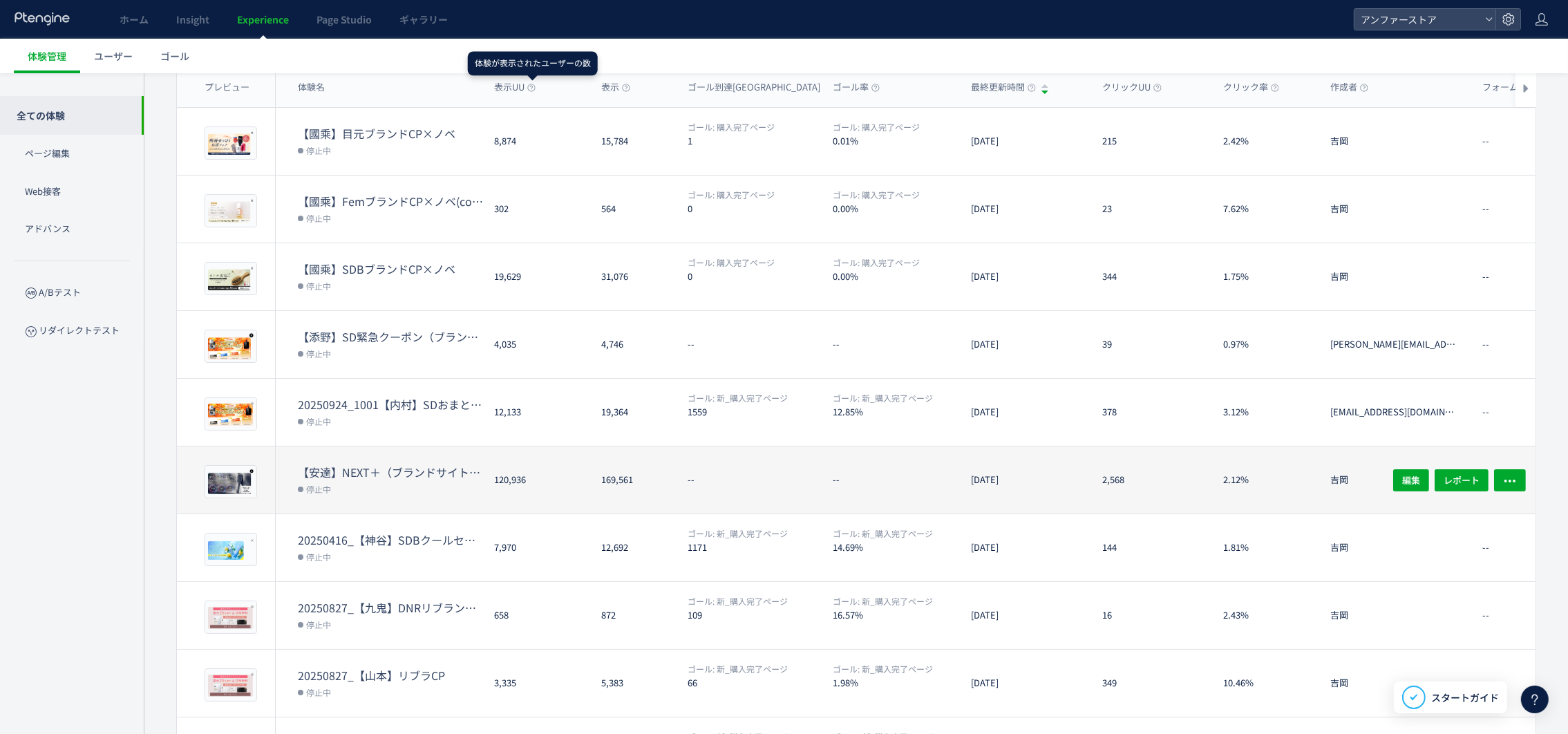
scroll to position [246, 0]
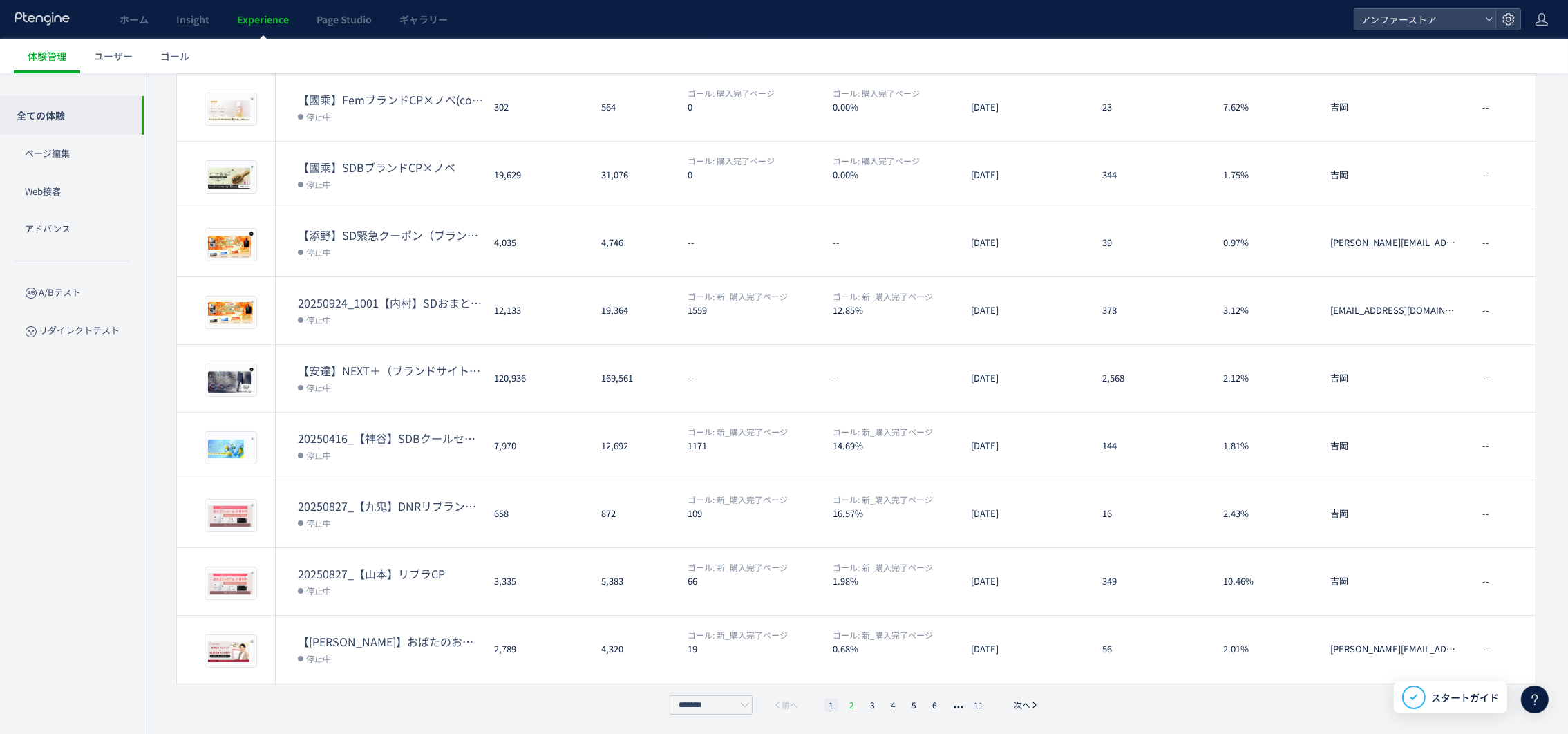
click at [848, 698] on li "2" at bounding box center [852, 704] width 14 height 14
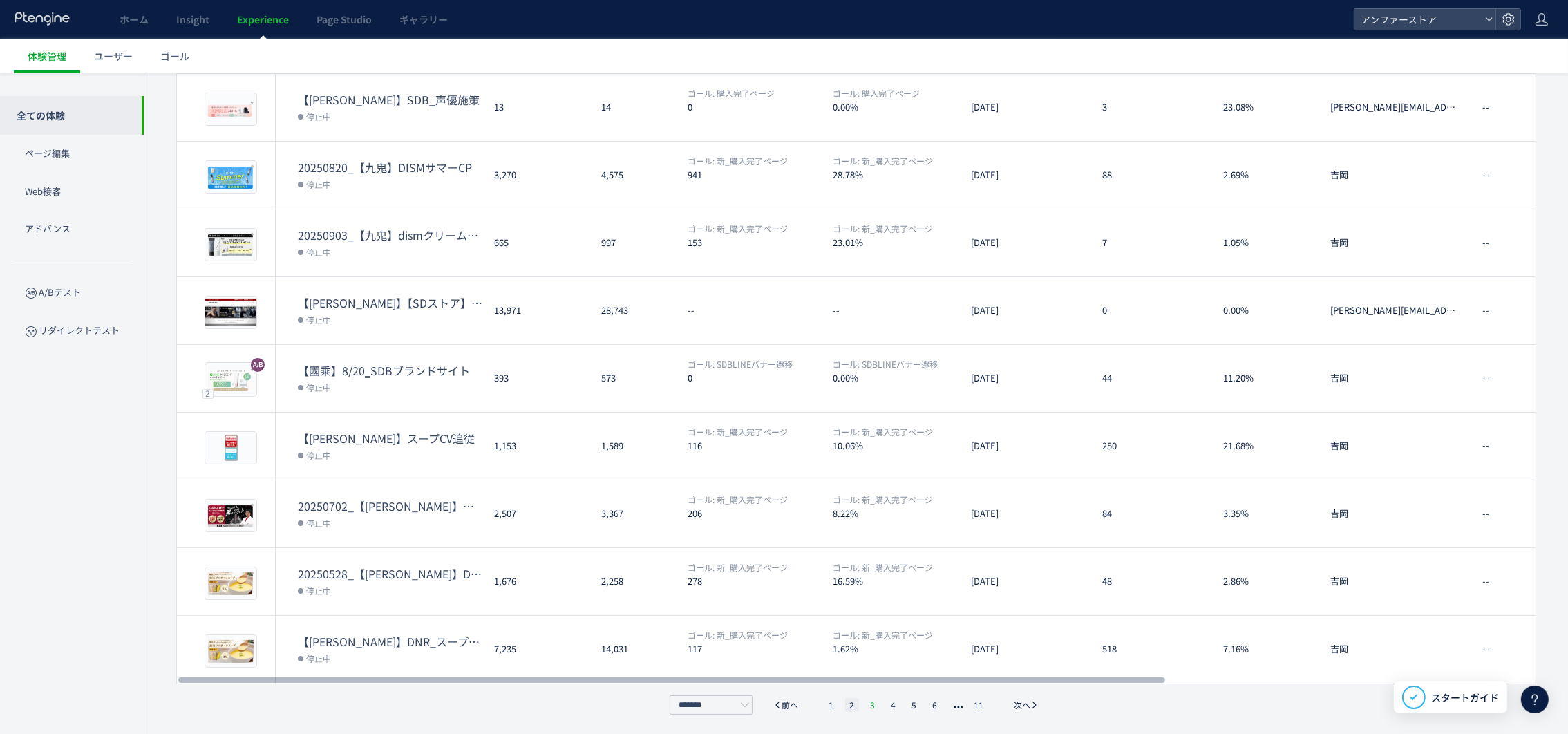
click at [873, 707] on li "3" at bounding box center [873, 704] width 14 height 14
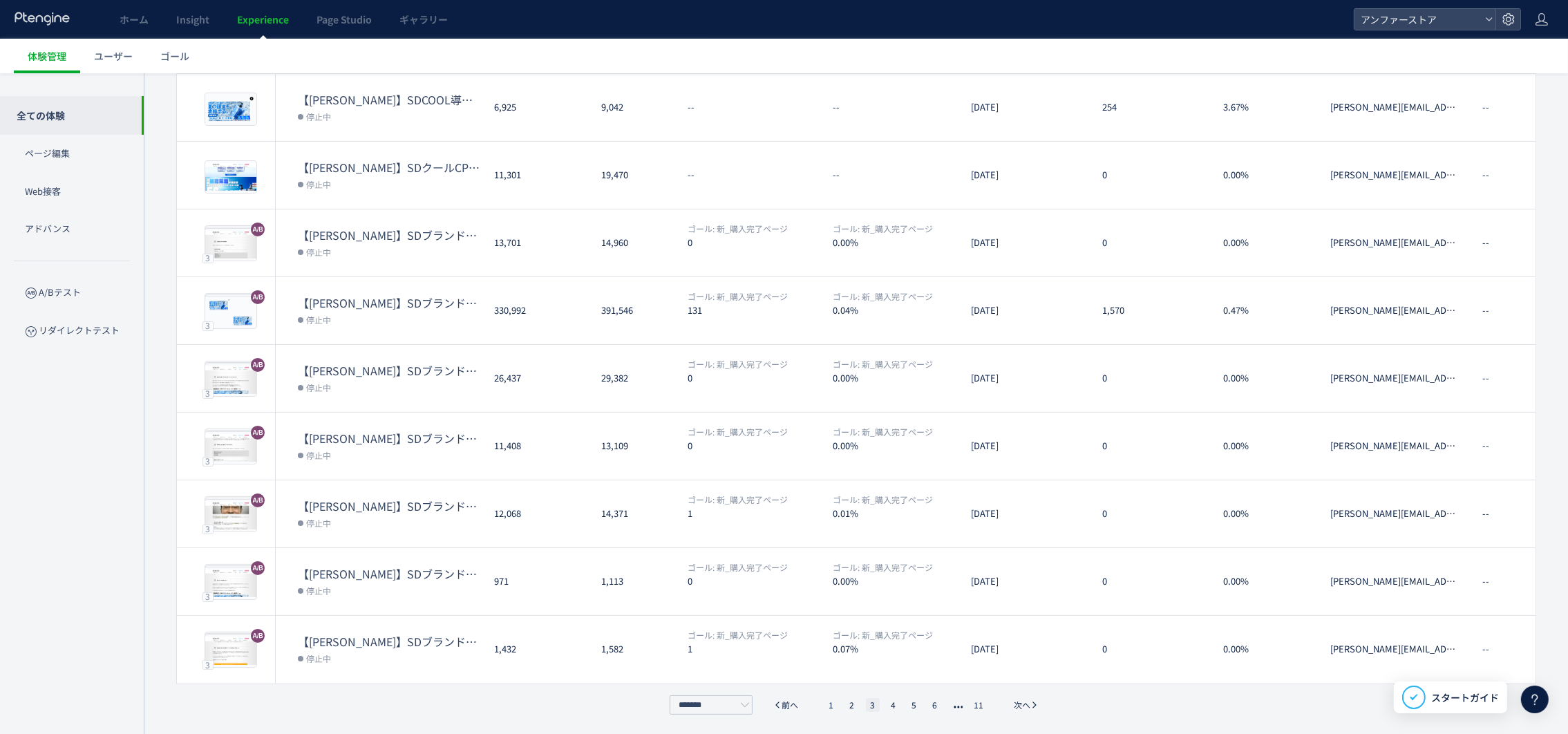
click at [902, 704] on ul "1 2 3 4 5 6 11" at bounding box center [906, 704] width 170 height 14
click at [882, 698] on ul "1 2 3 4 5 6 11" at bounding box center [906, 704] width 170 height 14
click at [897, 700] on li "4" at bounding box center [893, 704] width 14 height 14
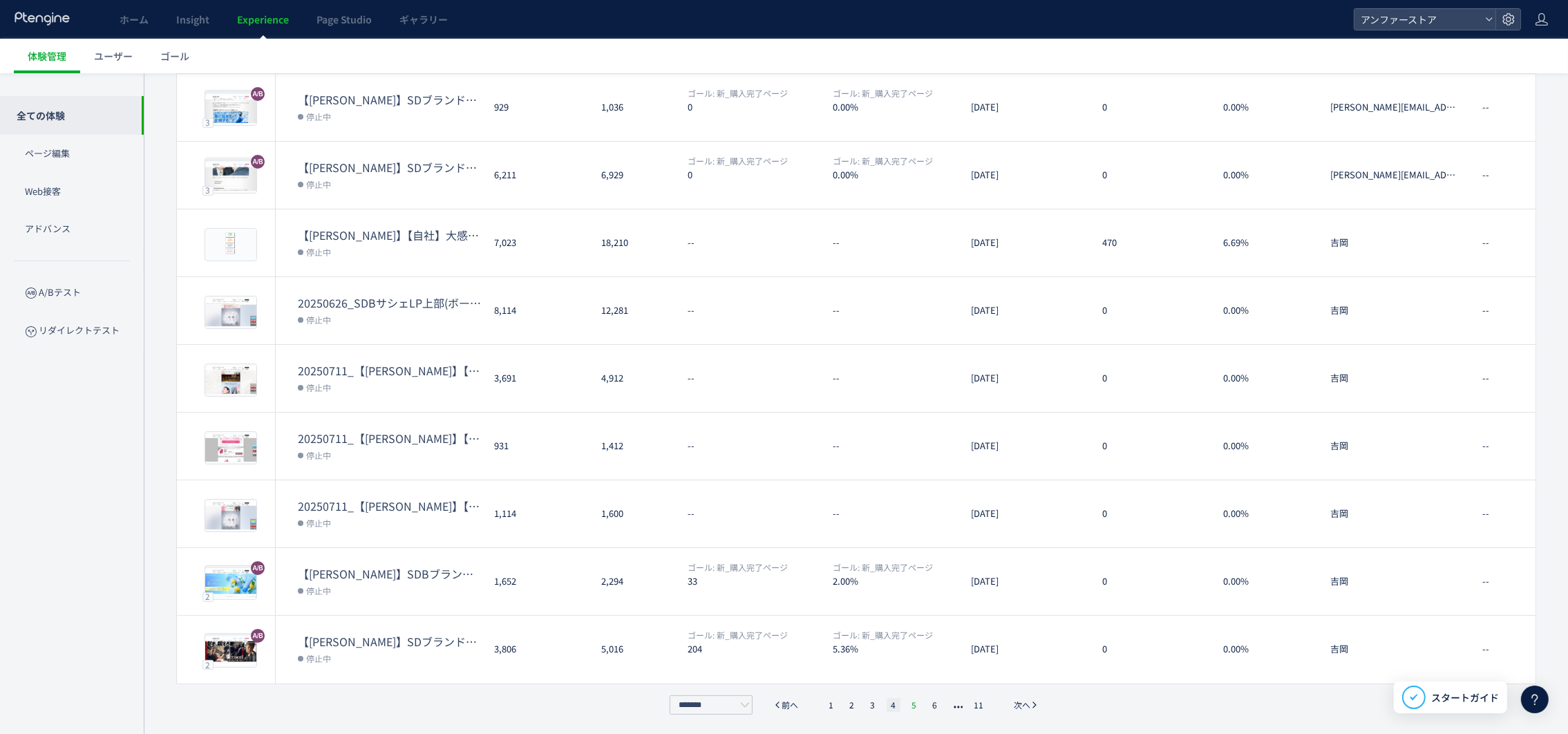
click at [913, 704] on li "5" at bounding box center [914, 704] width 14 height 14
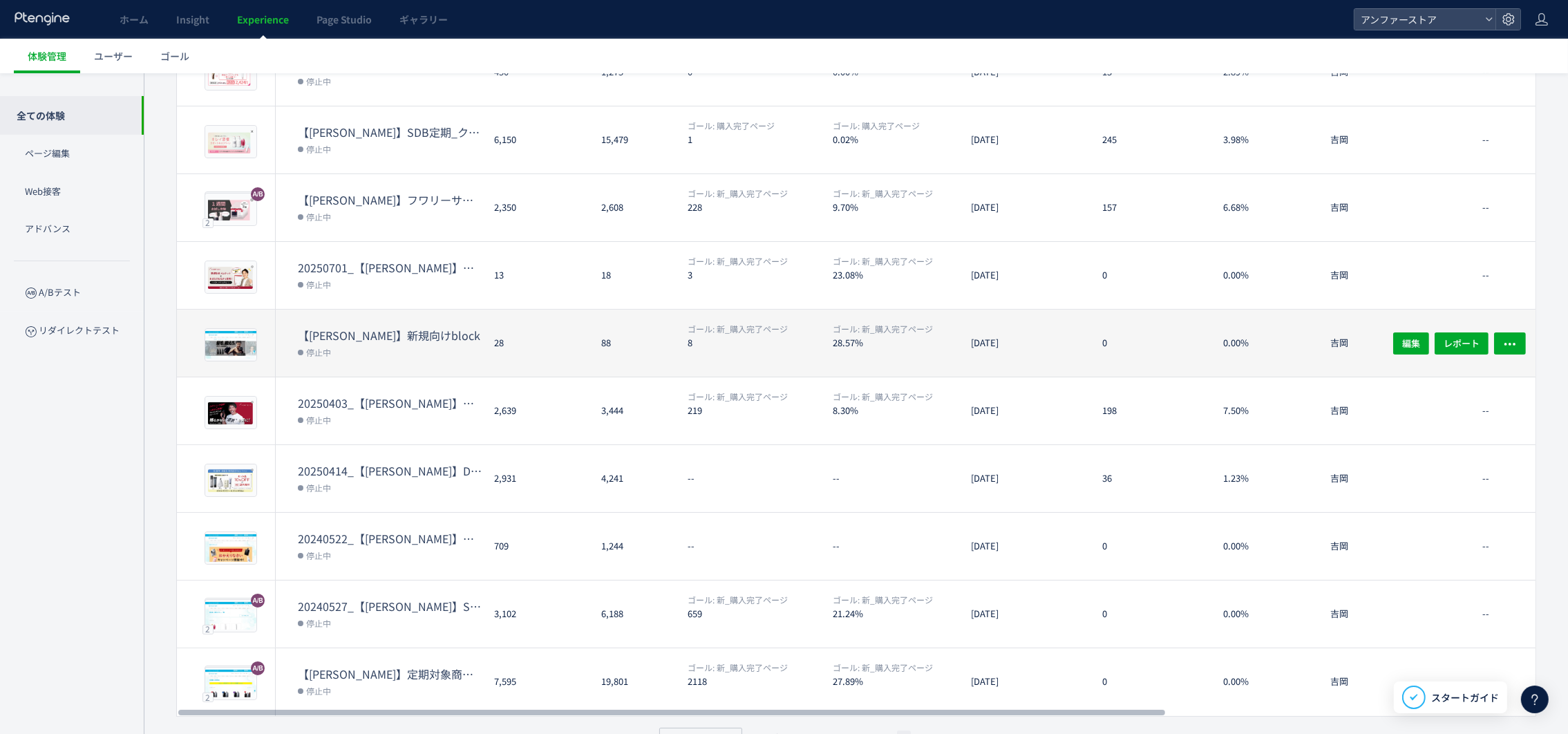
scroll to position [38, 0]
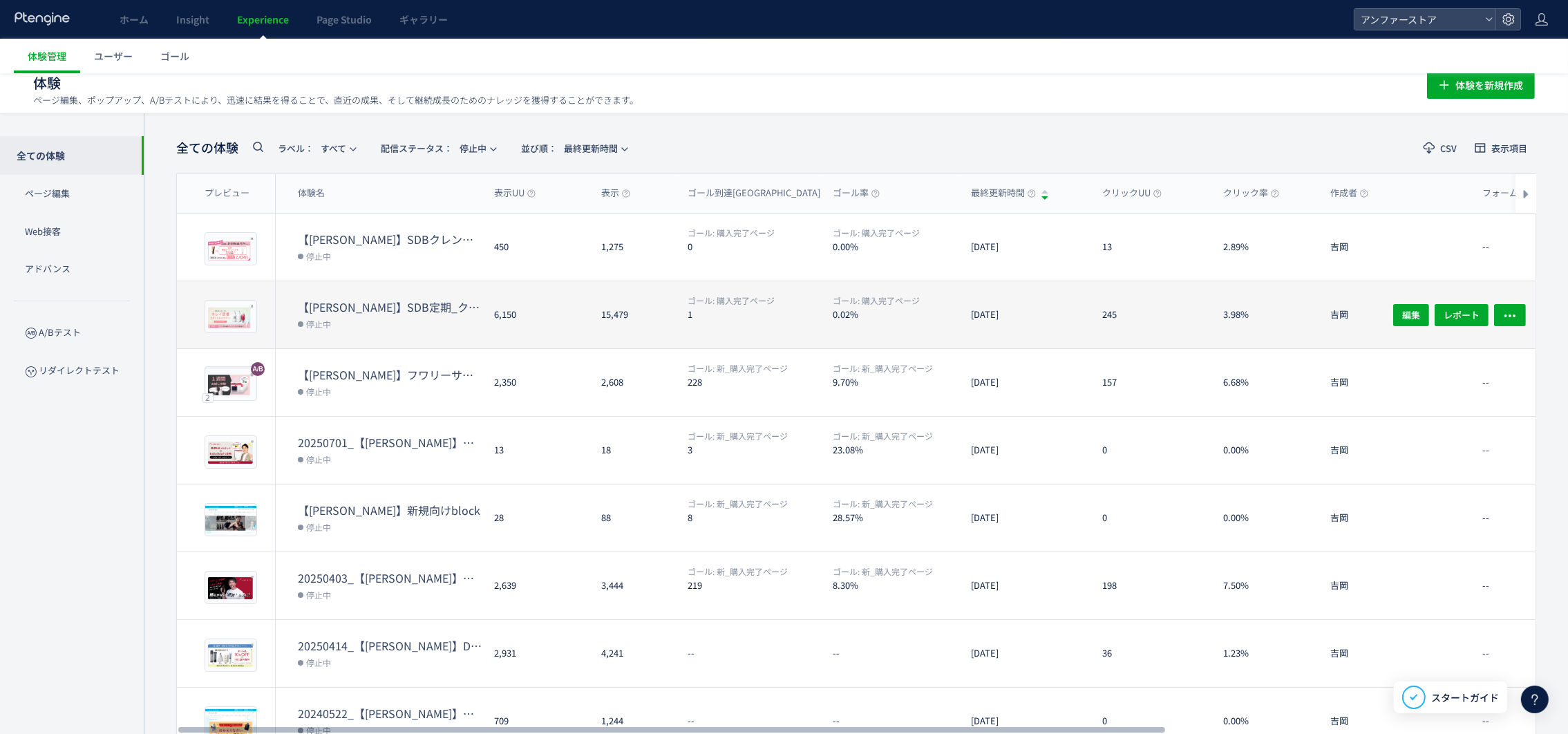
click at [380, 299] on dt "【本郷】SDB定期_クレンズプレゼントCP配置（本サイト用）" at bounding box center [390, 307] width 185 height 16
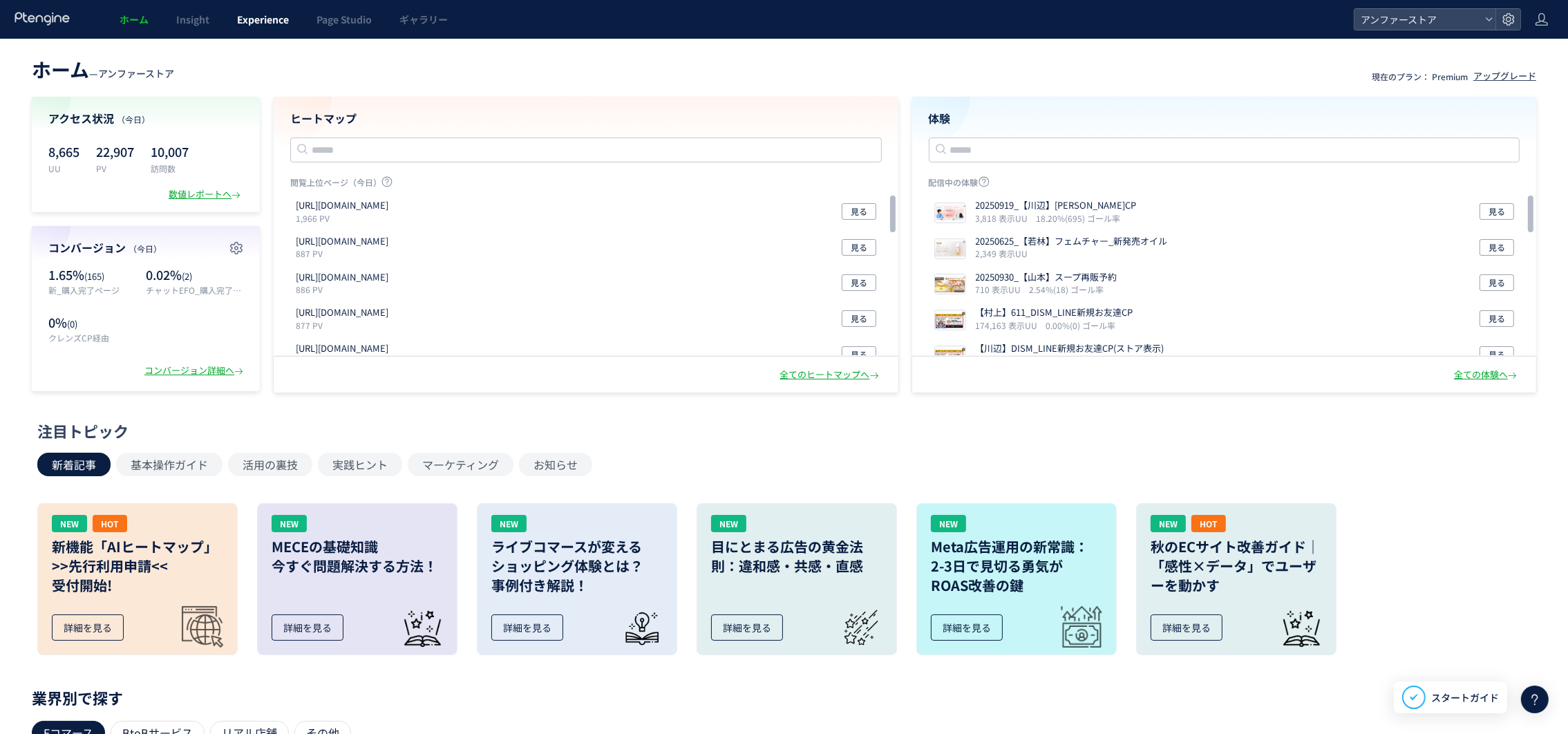
click at [267, 13] on span "Experience" at bounding box center [263, 19] width 52 height 14
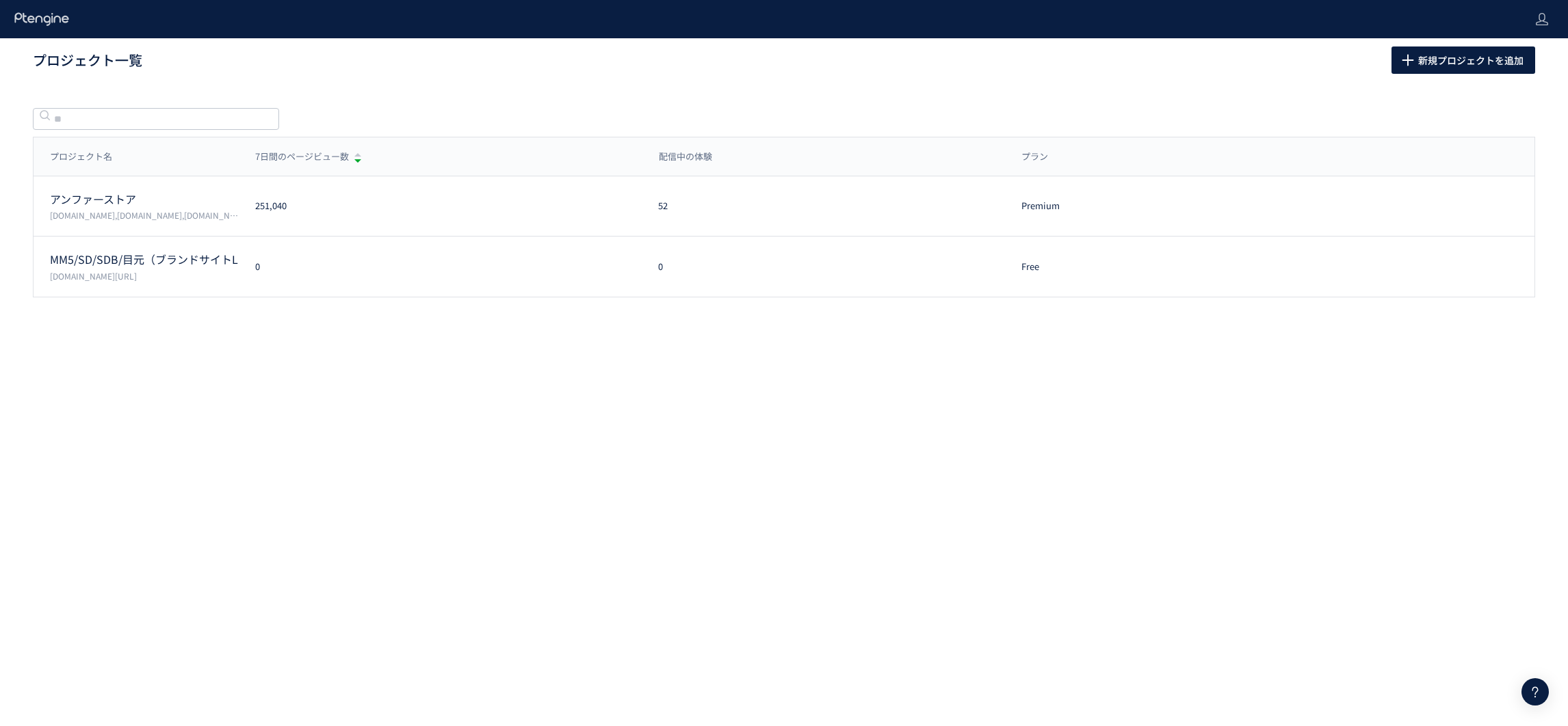
click at [54, 22] on use at bounding box center [41, 19] width 54 height 13
click at [52, 7] on div at bounding box center [42, 19] width 57 height 38
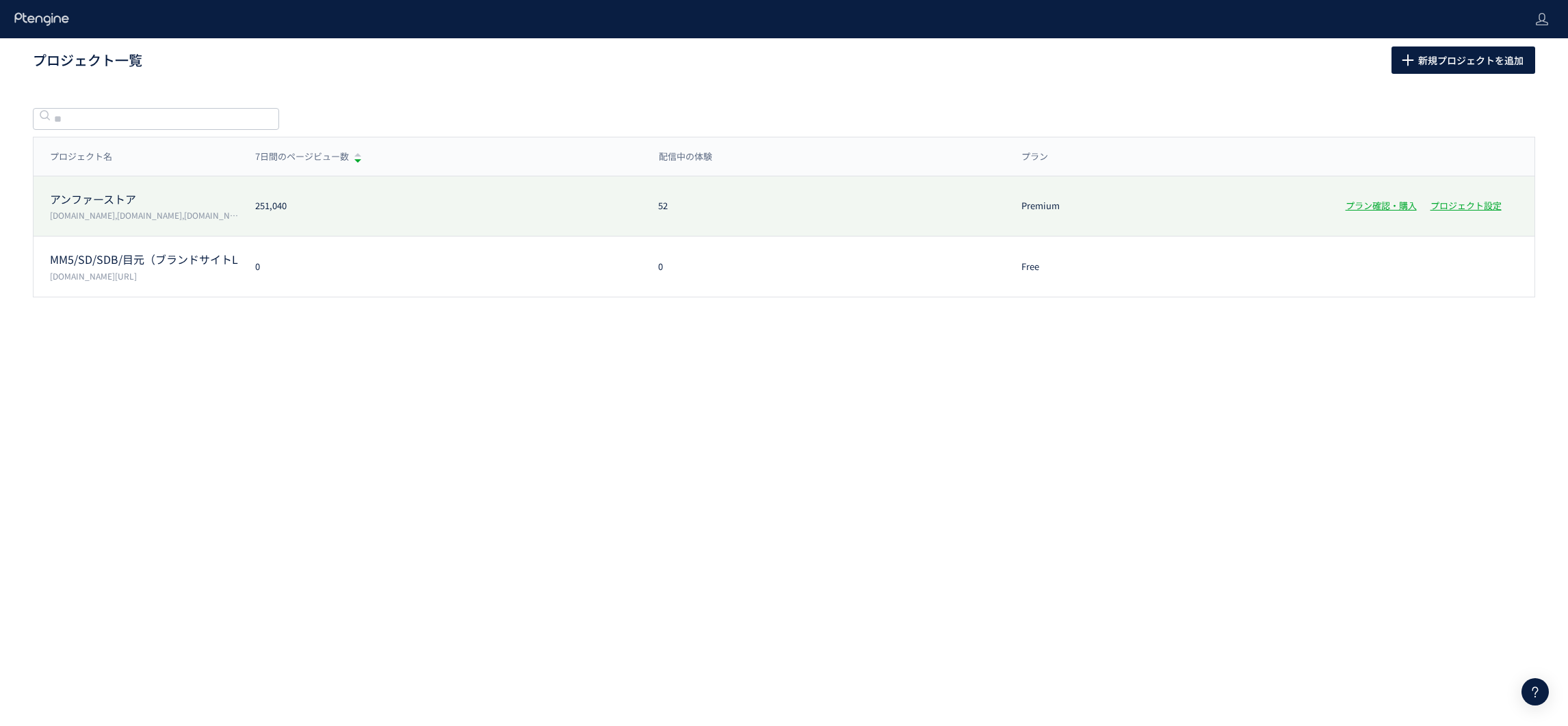
click at [131, 206] on p "アンファーストア" at bounding box center [144, 200] width 189 height 16
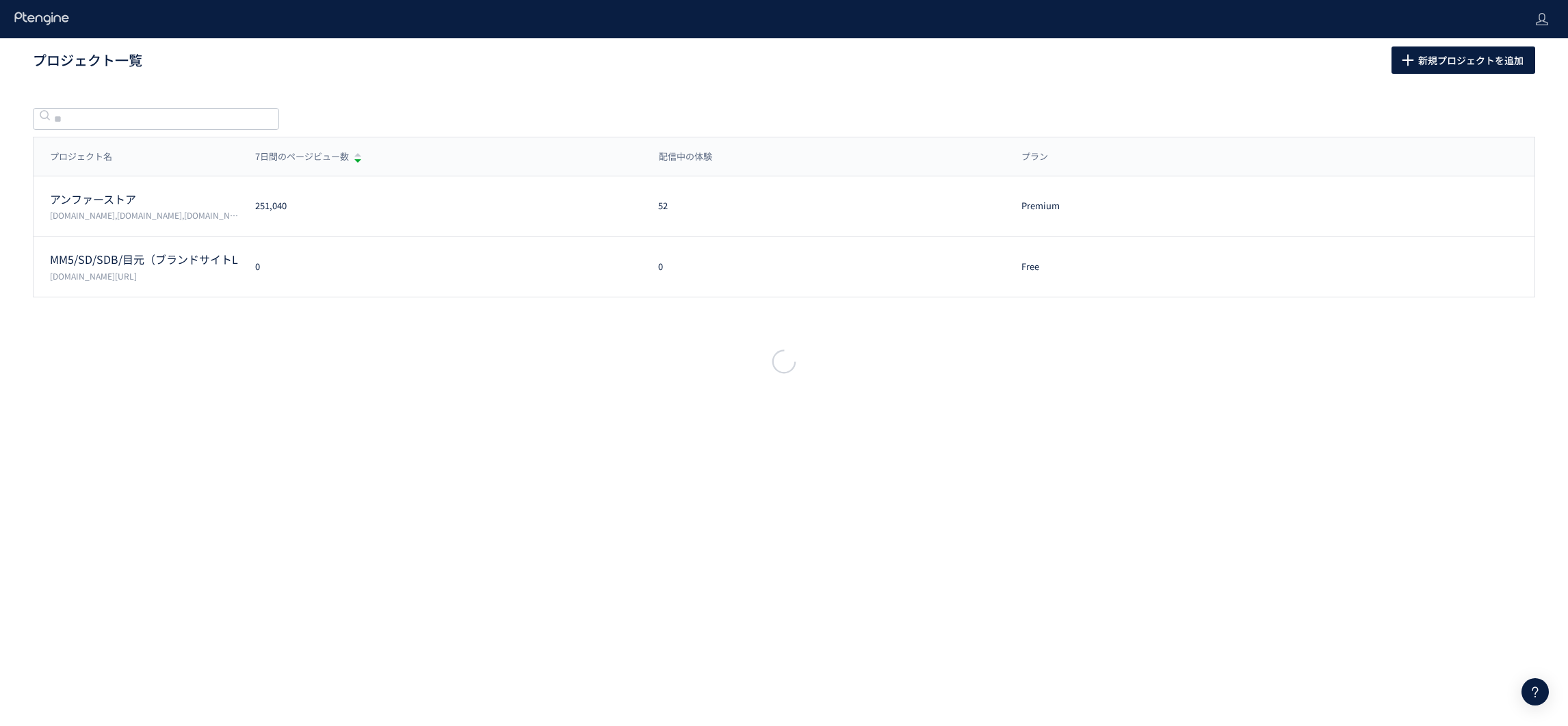
click at [136, 243] on div at bounding box center [784, 363] width 1568 height 726
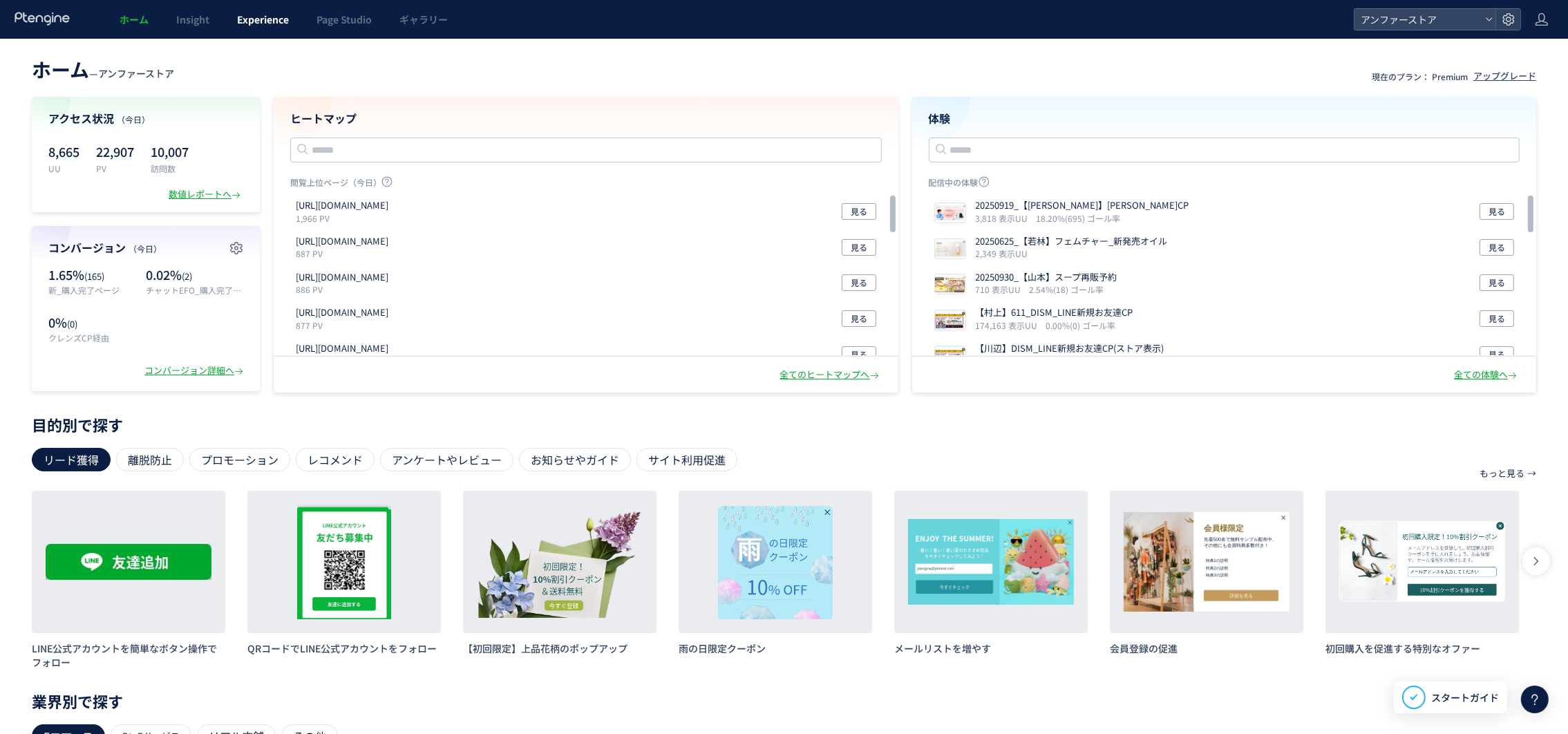
click at [242, 19] on span "Experience" at bounding box center [263, 19] width 52 height 14
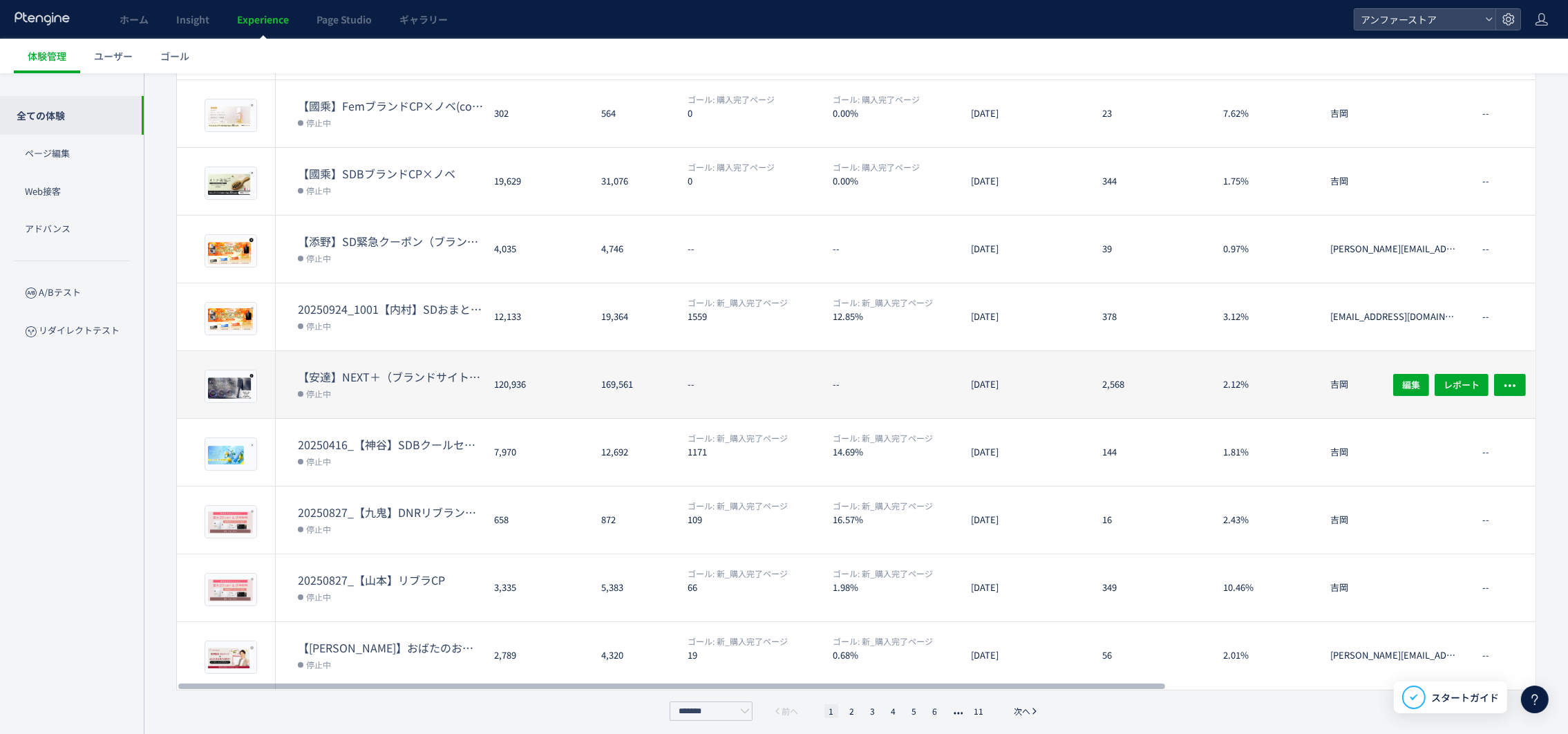
scroll to position [246, 0]
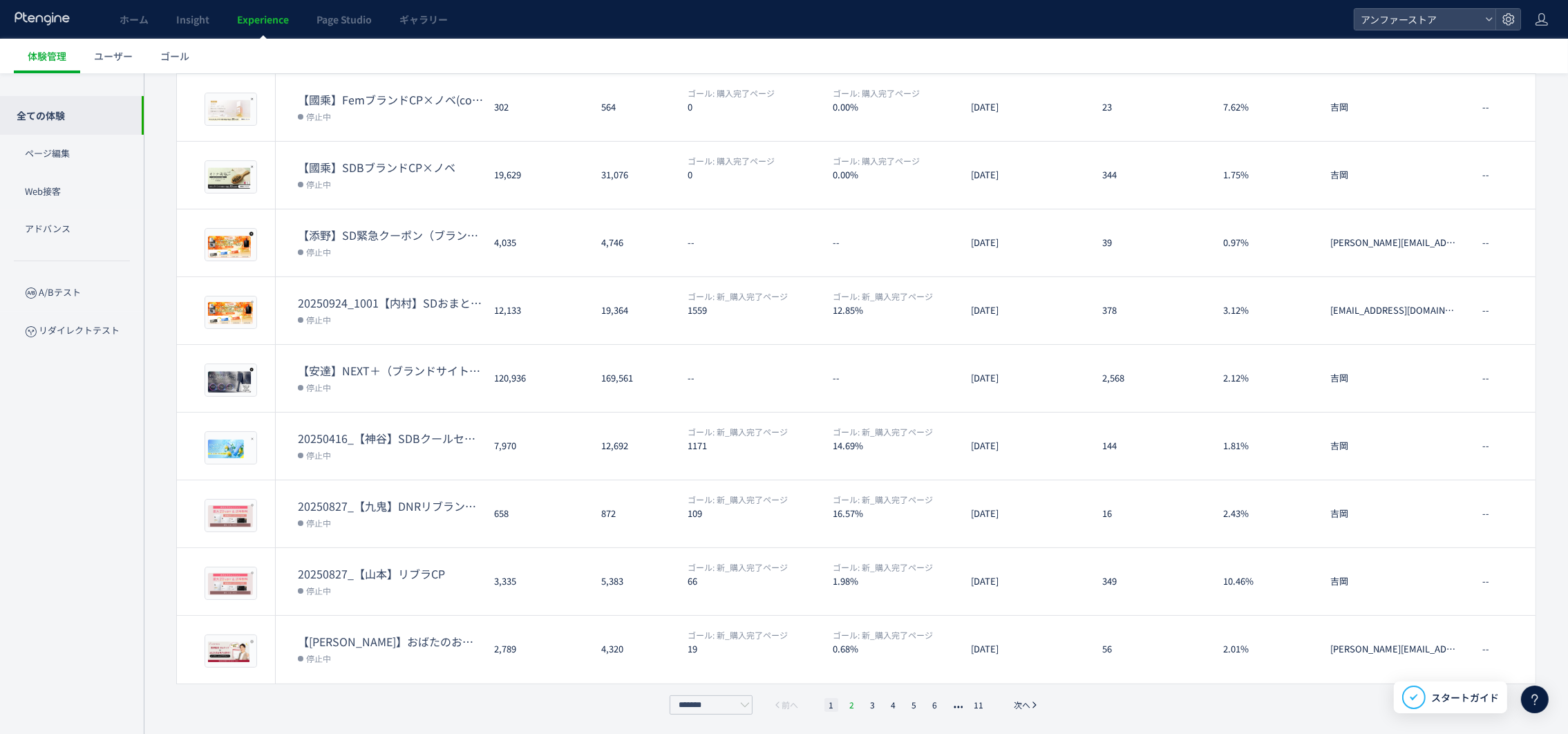
click at [853, 699] on li "2" at bounding box center [852, 704] width 14 height 14
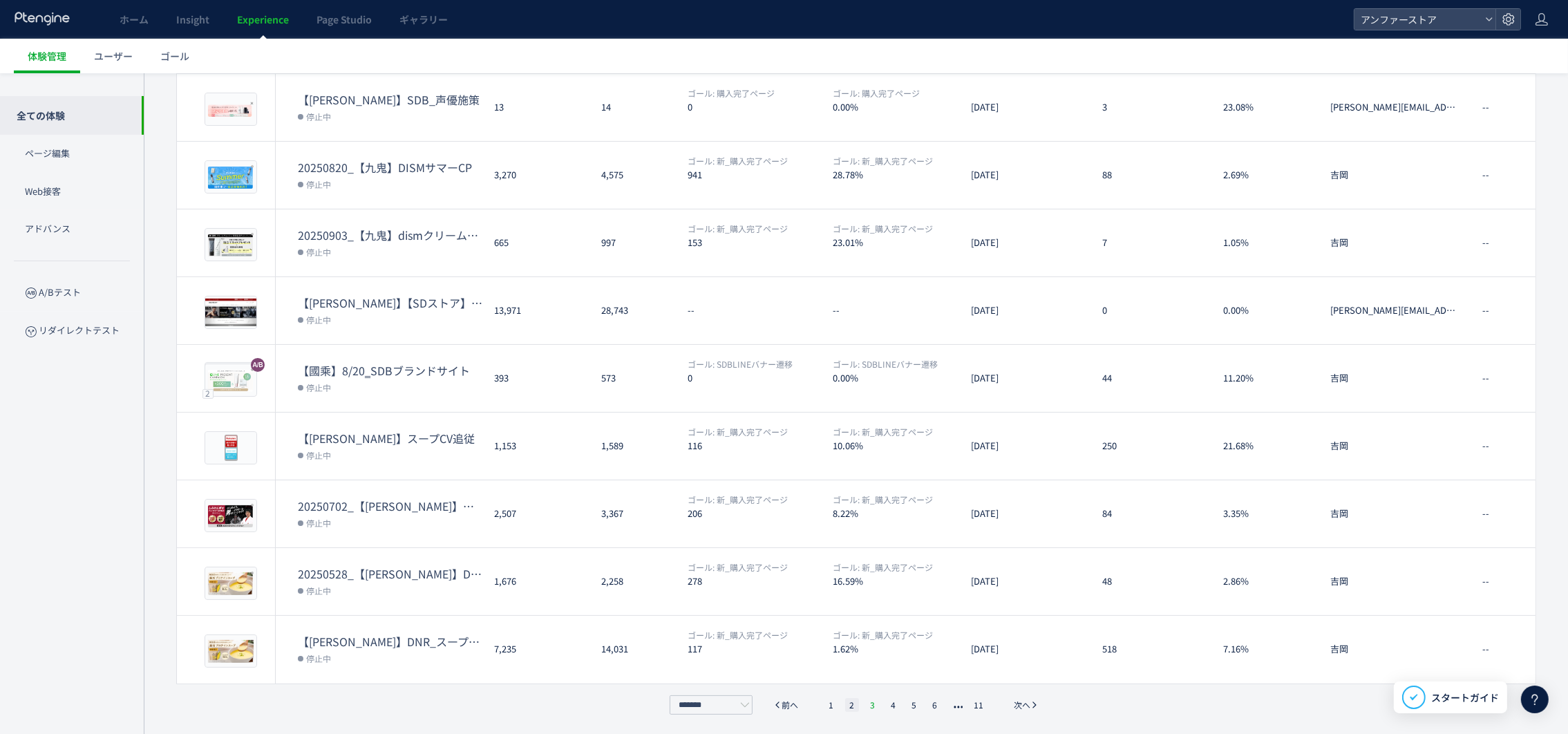
click at [877, 704] on li "3" at bounding box center [873, 704] width 14 height 14
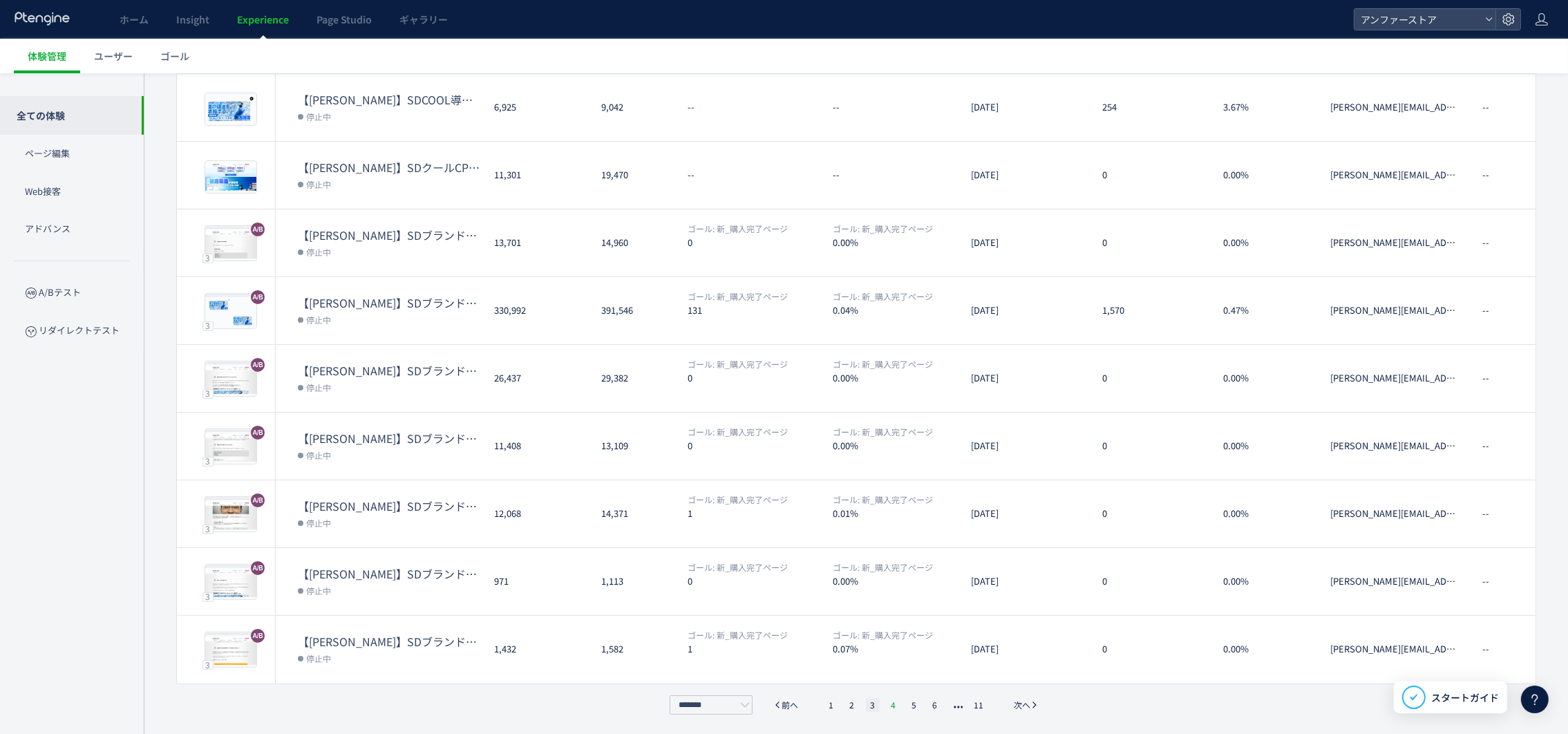
click at [890, 700] on li "4" at bounding box center [893, 704] width 14 height 14
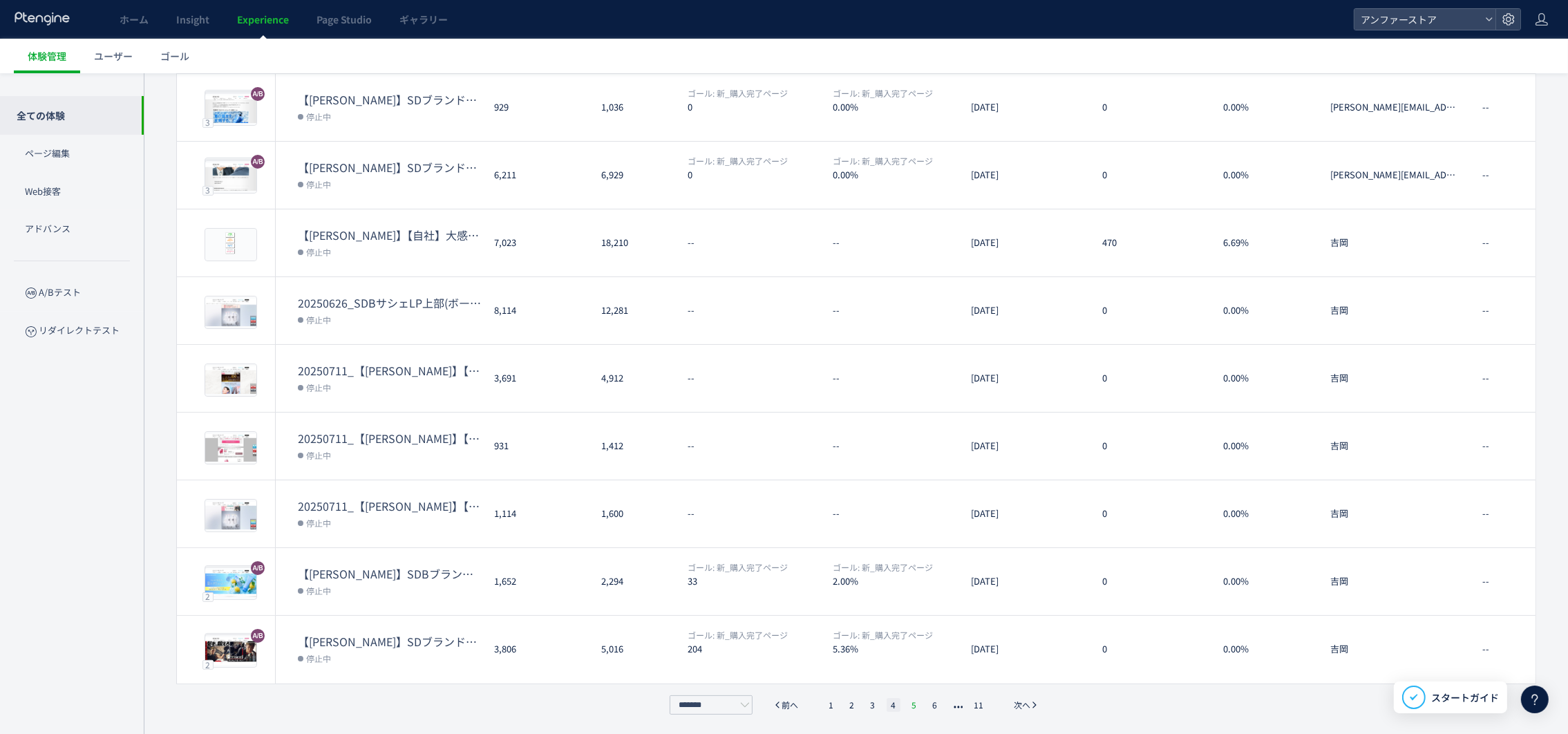
click at [909, 703] on li "5" at bounding box center [914, 704] width 14 height 14
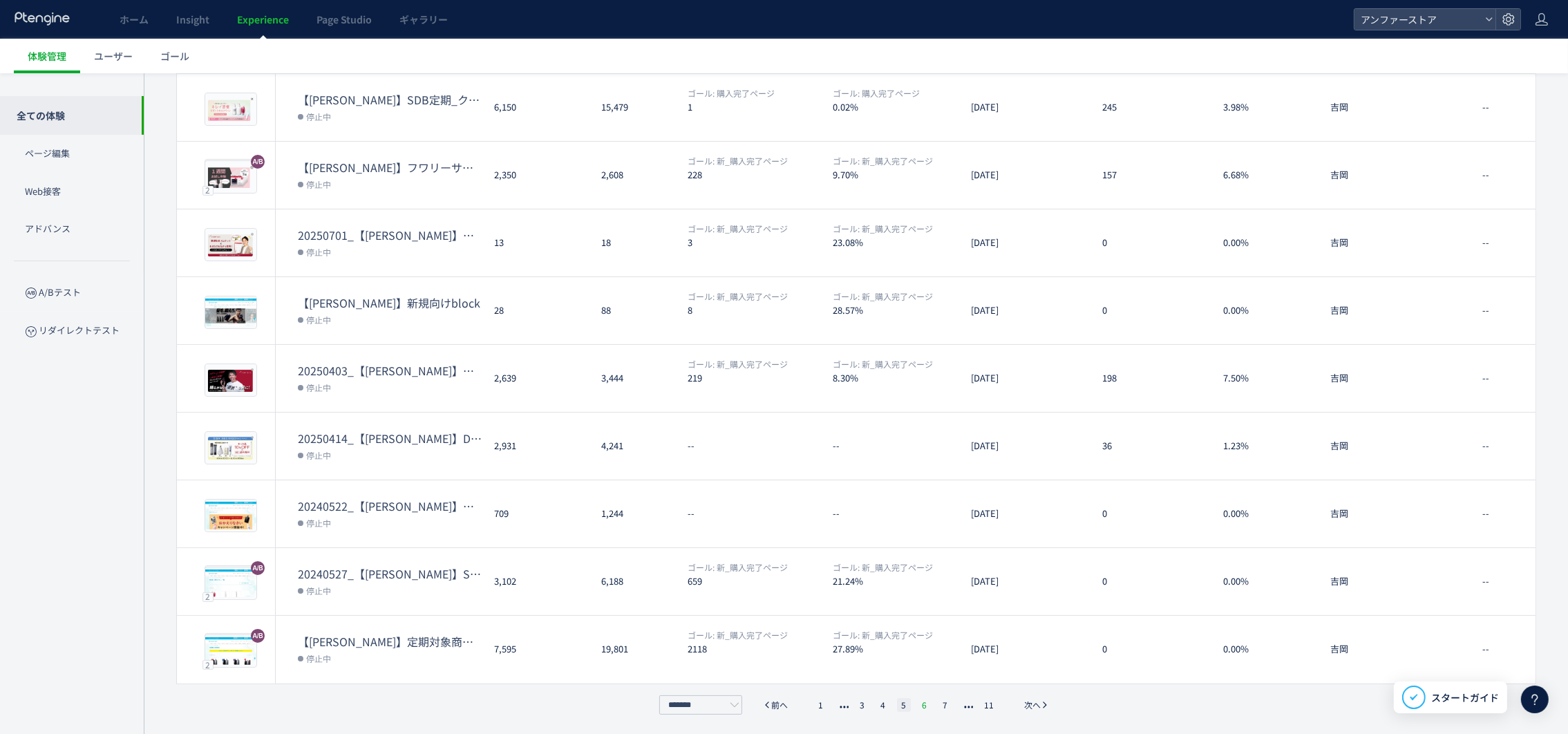
click at [920, 702] on li "6" at bounding box center [924, 704] width 14 height 14
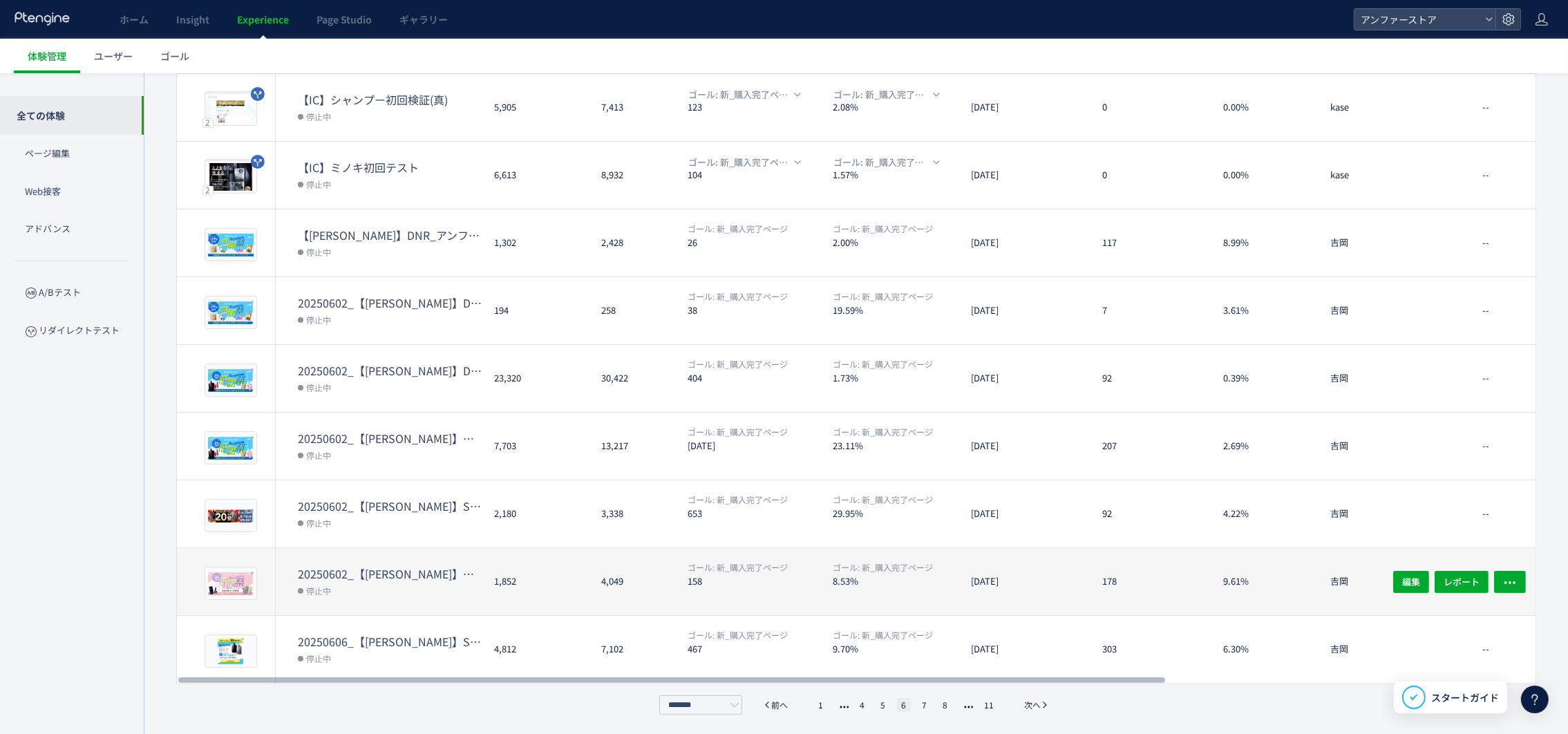
click at [347, 558] on div "20250602_【川辺】目元大感謝祭 停止中" at bounding box center [379, 582] width 208 height 67
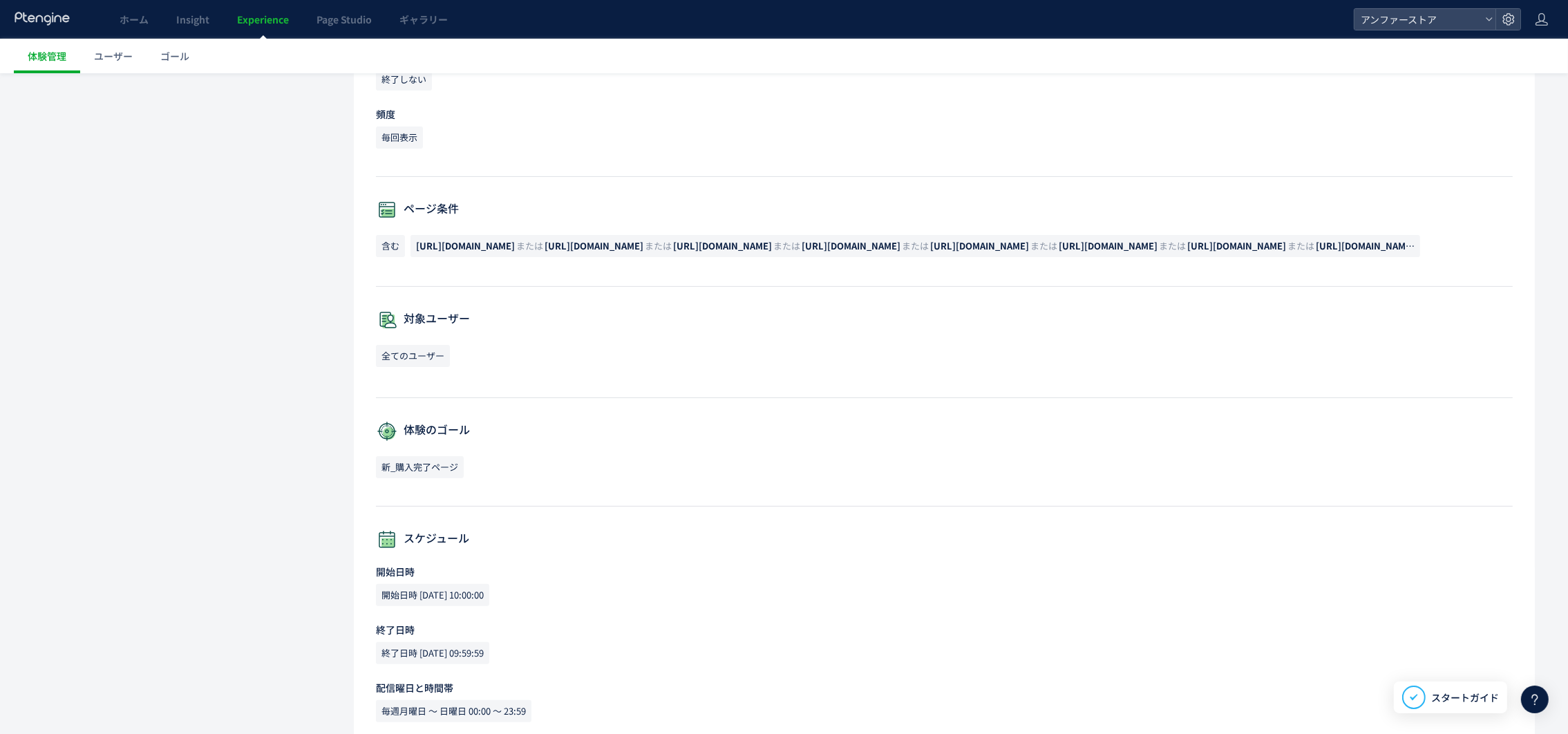
scroll to position [591, 0]
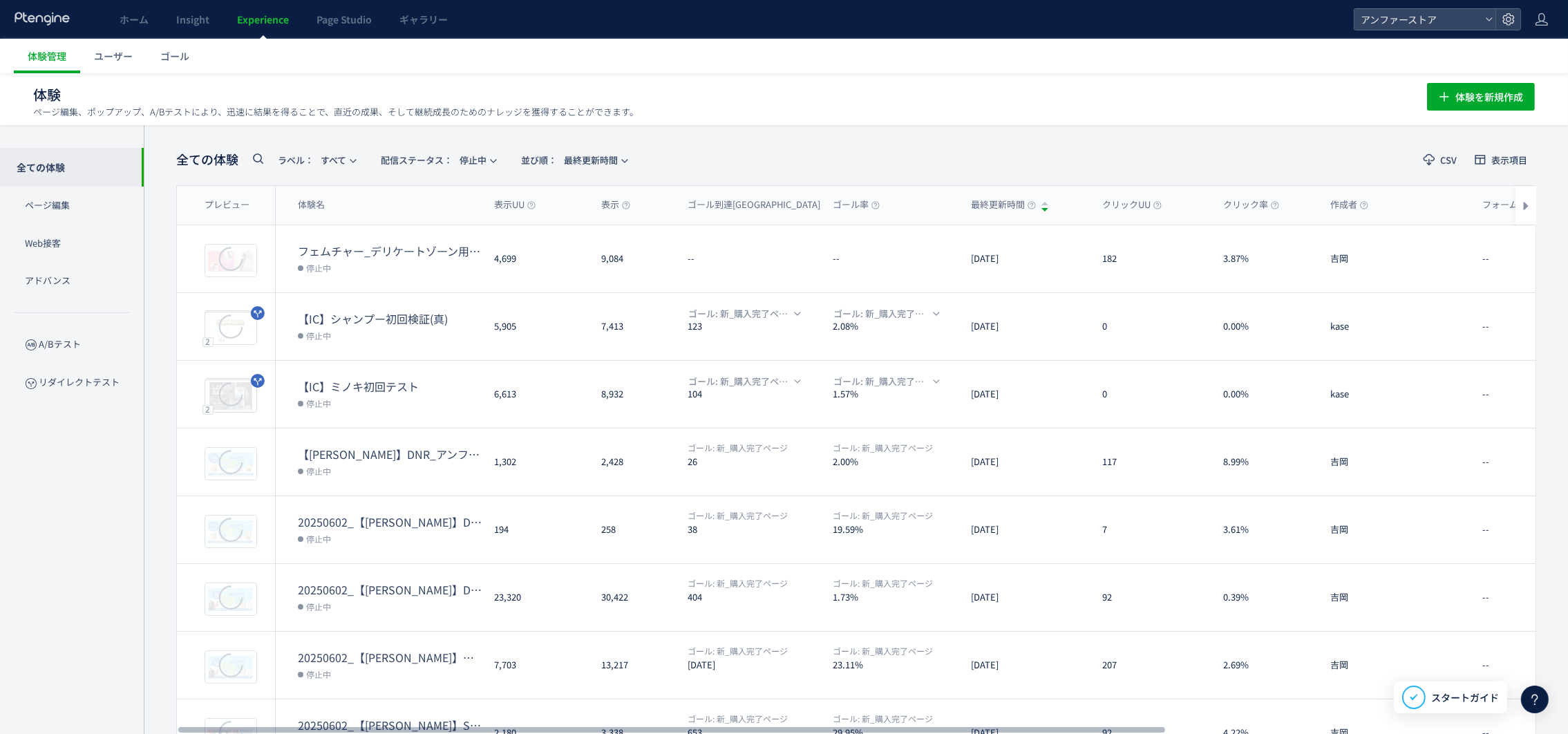
scroll to position [246, 0]
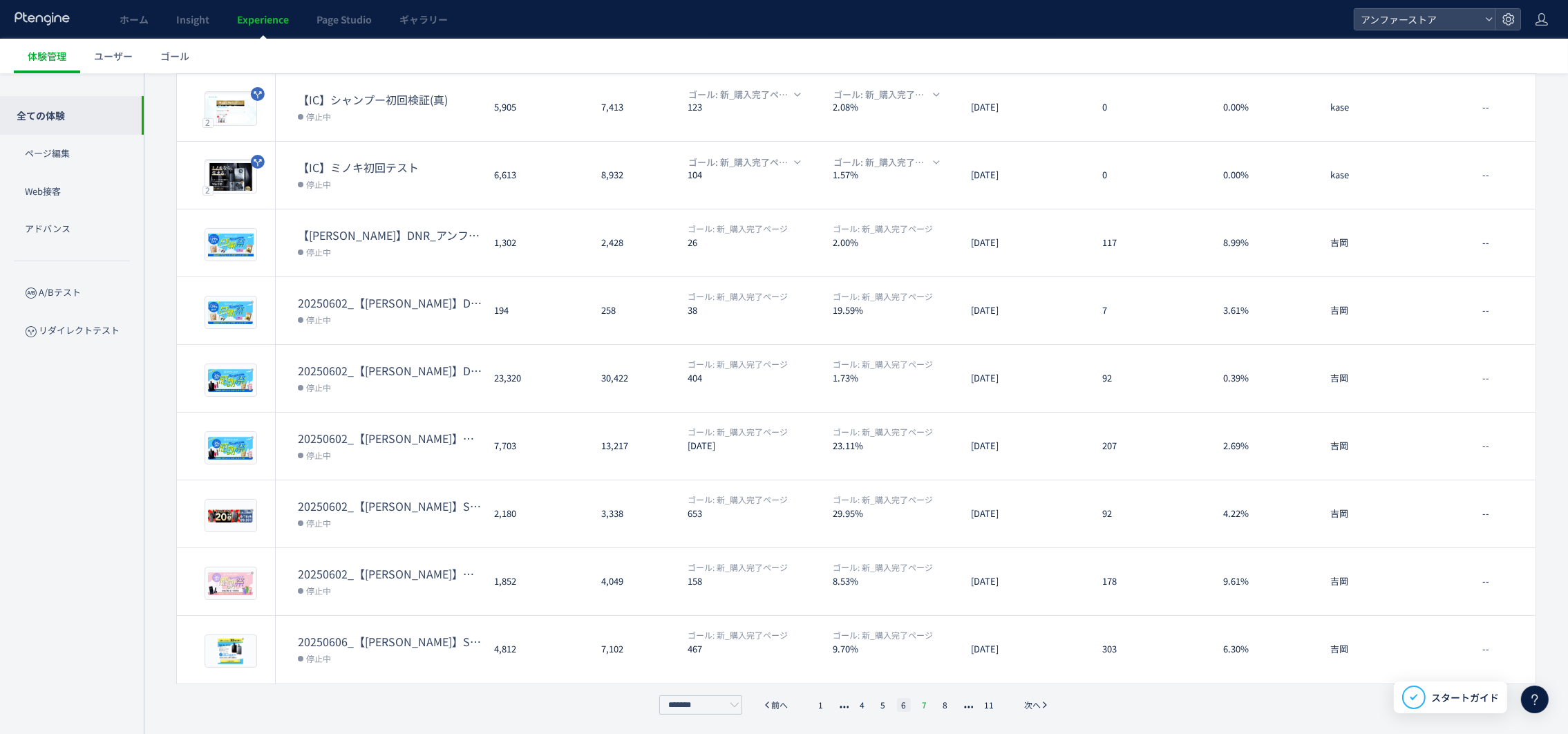
click at [924, 702] on li "7" at bounding box center [924, 704] width 14 height 14
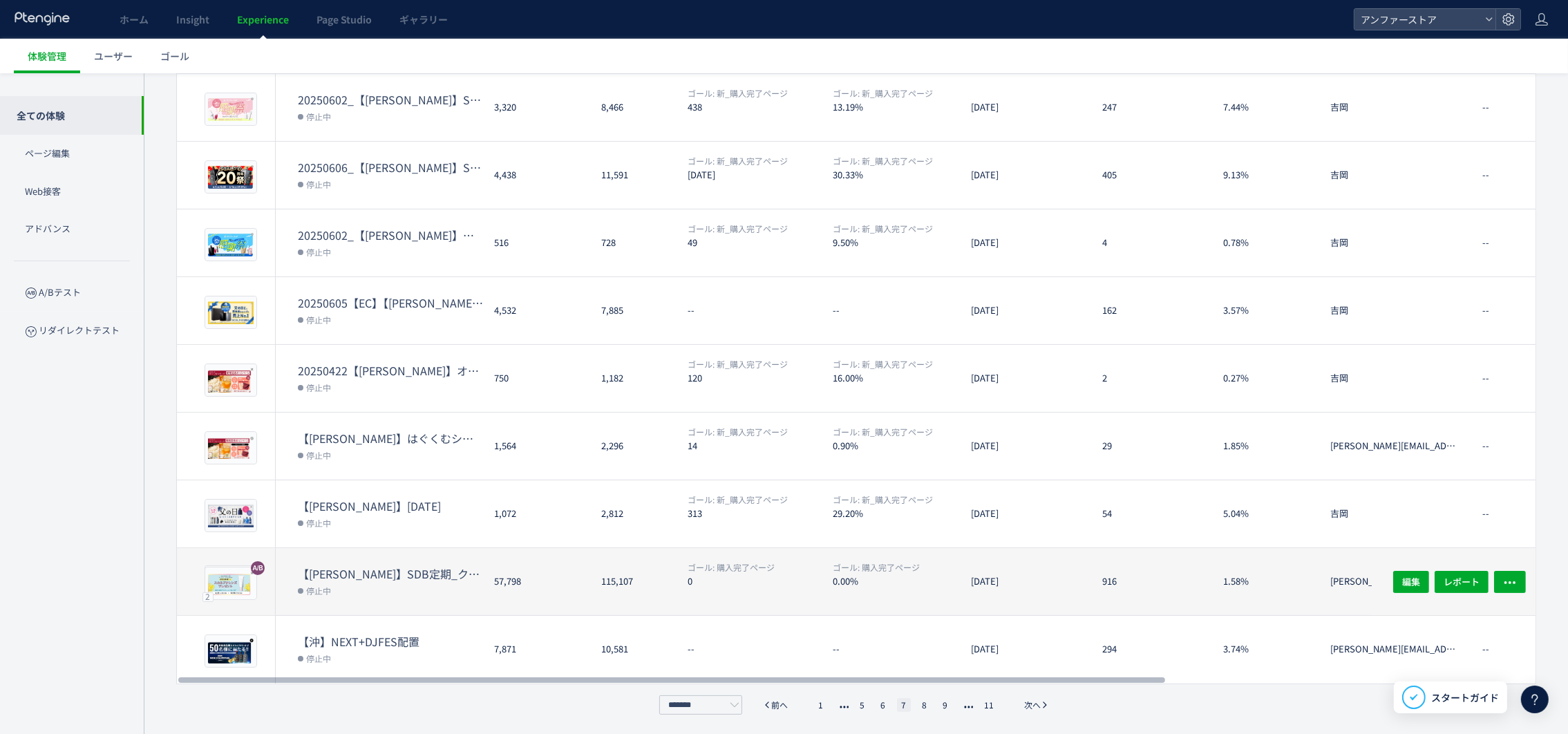
click at [385, 566] on dt "【本郷】SDB定期_クレンズプレゼントCP配置（本サイト用）" at bounding box center [390, 574] width 185 height 16
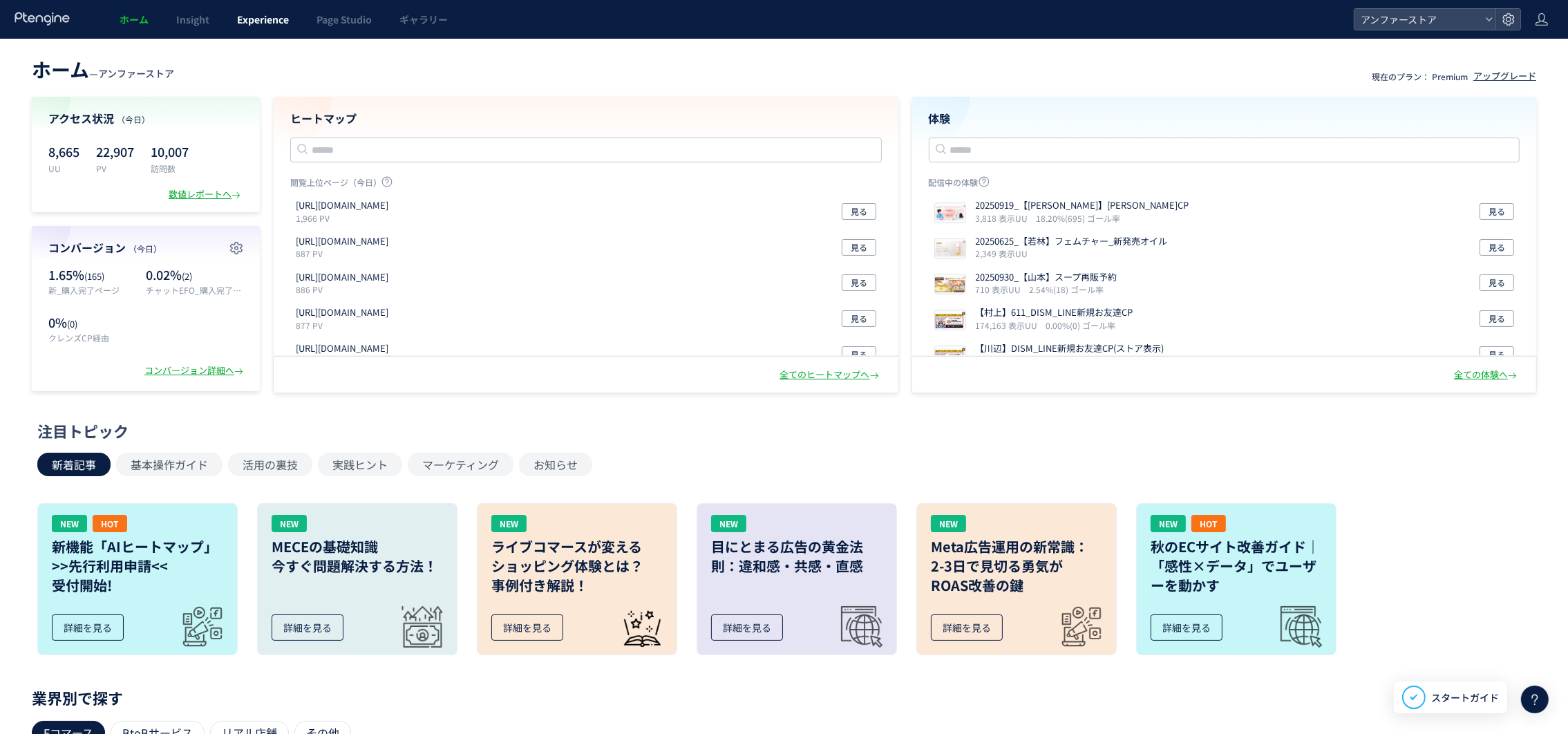
click at [283, 24] on span "Experience" at bounding box center [263, 19] width 52 height 14
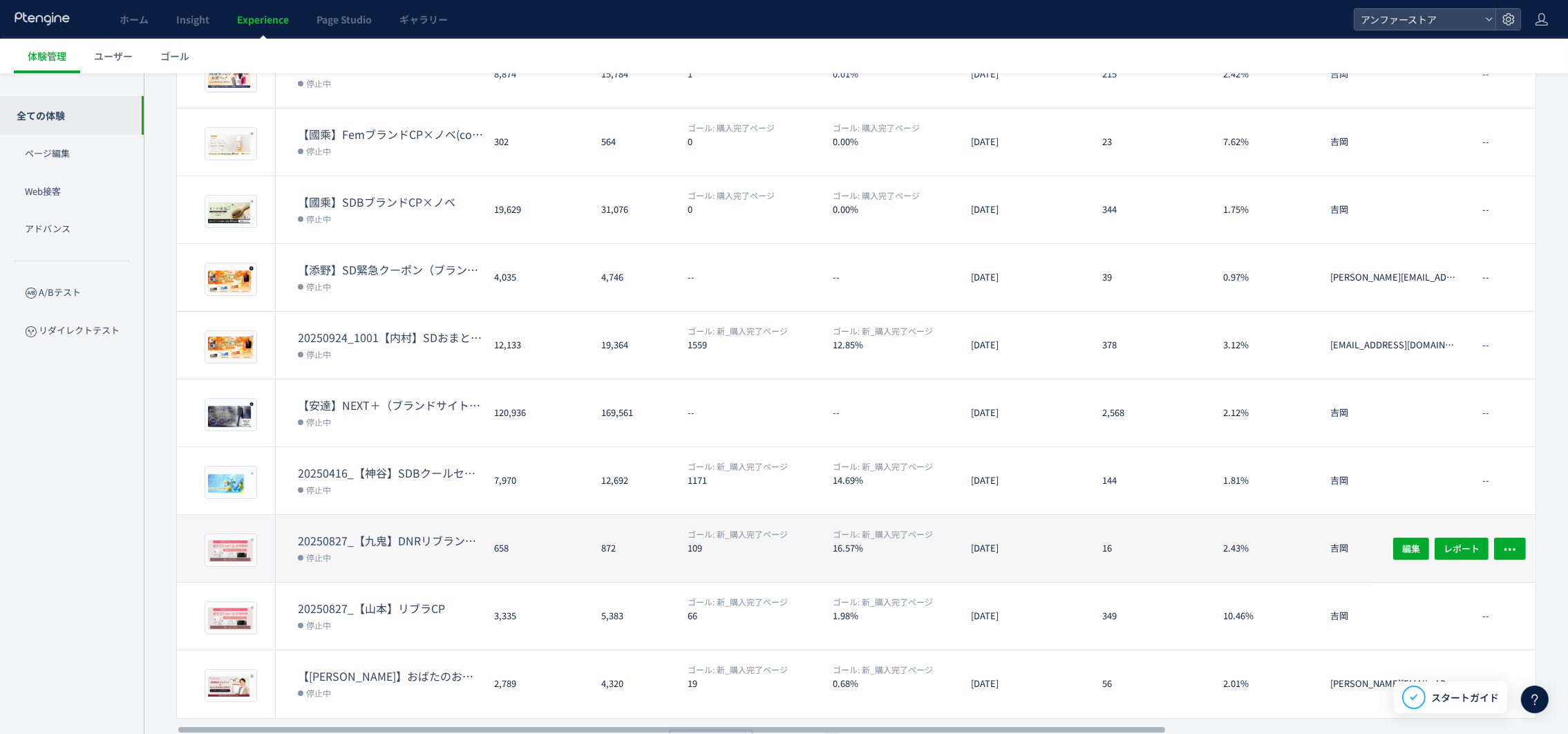
scroll to position [246, 0]
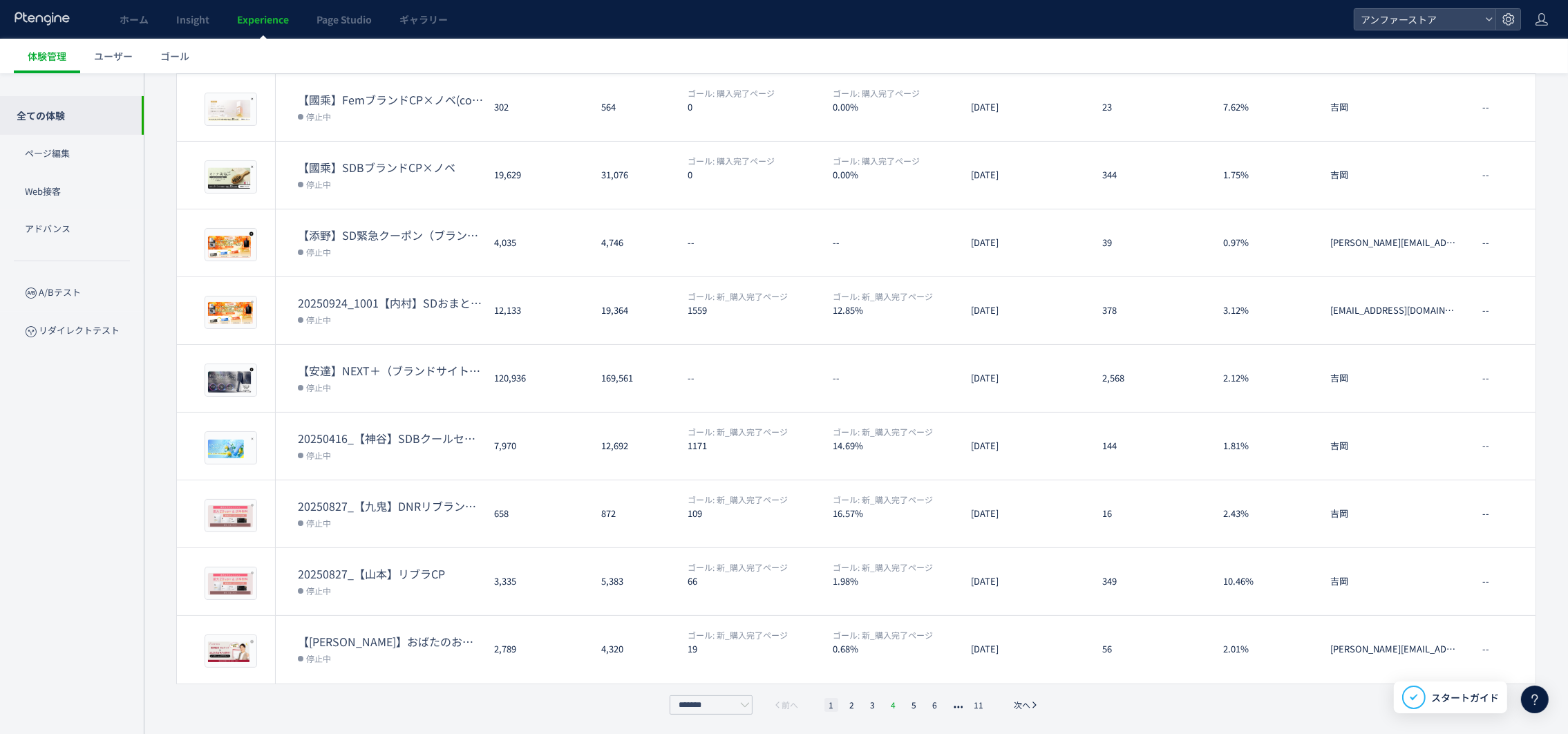
click at [891, 708] on li "4" at bounding box center [893, 704] width 14 height 14
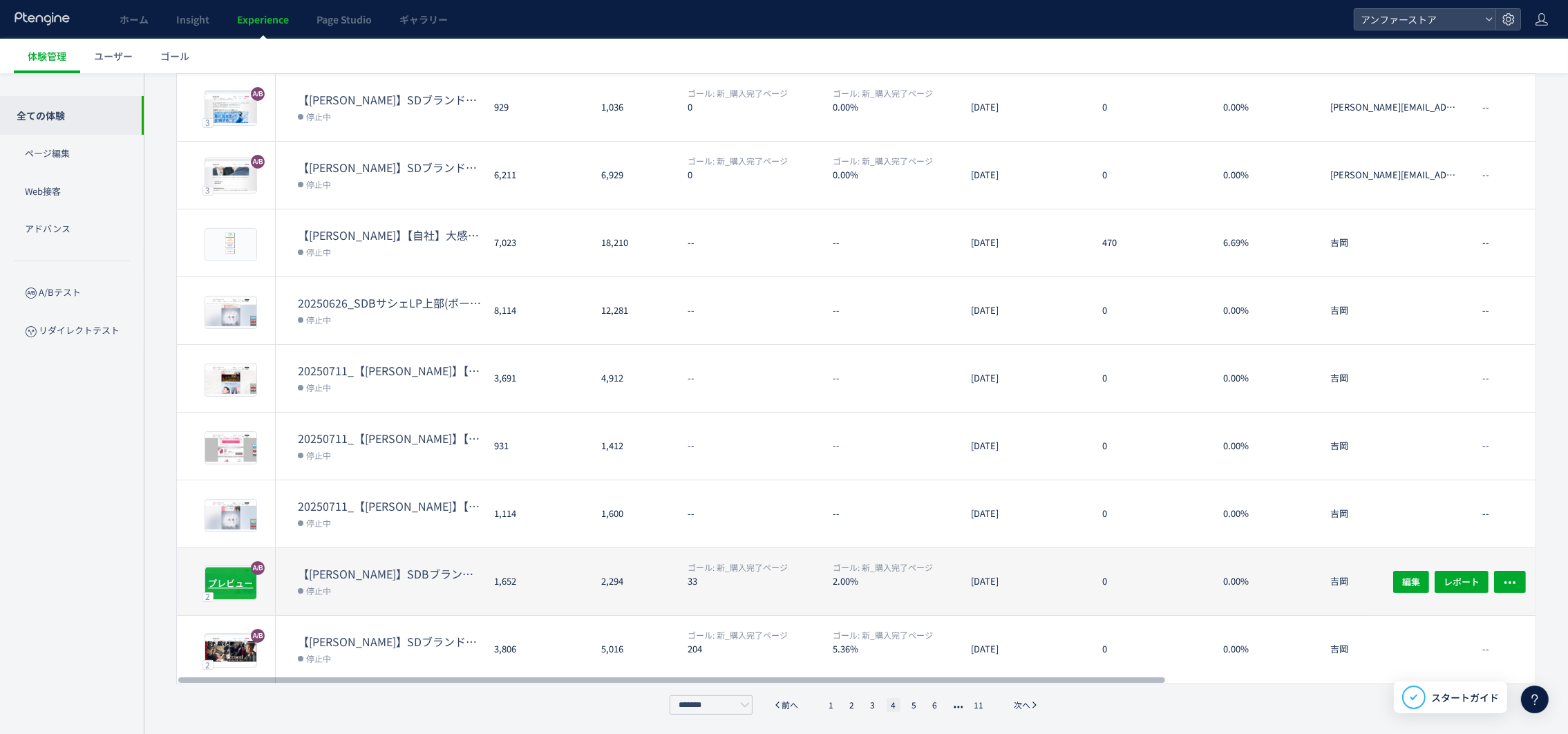
click at [242, 579] on span "プレビュー" at bounding box center [231, 583] width 45 height 13
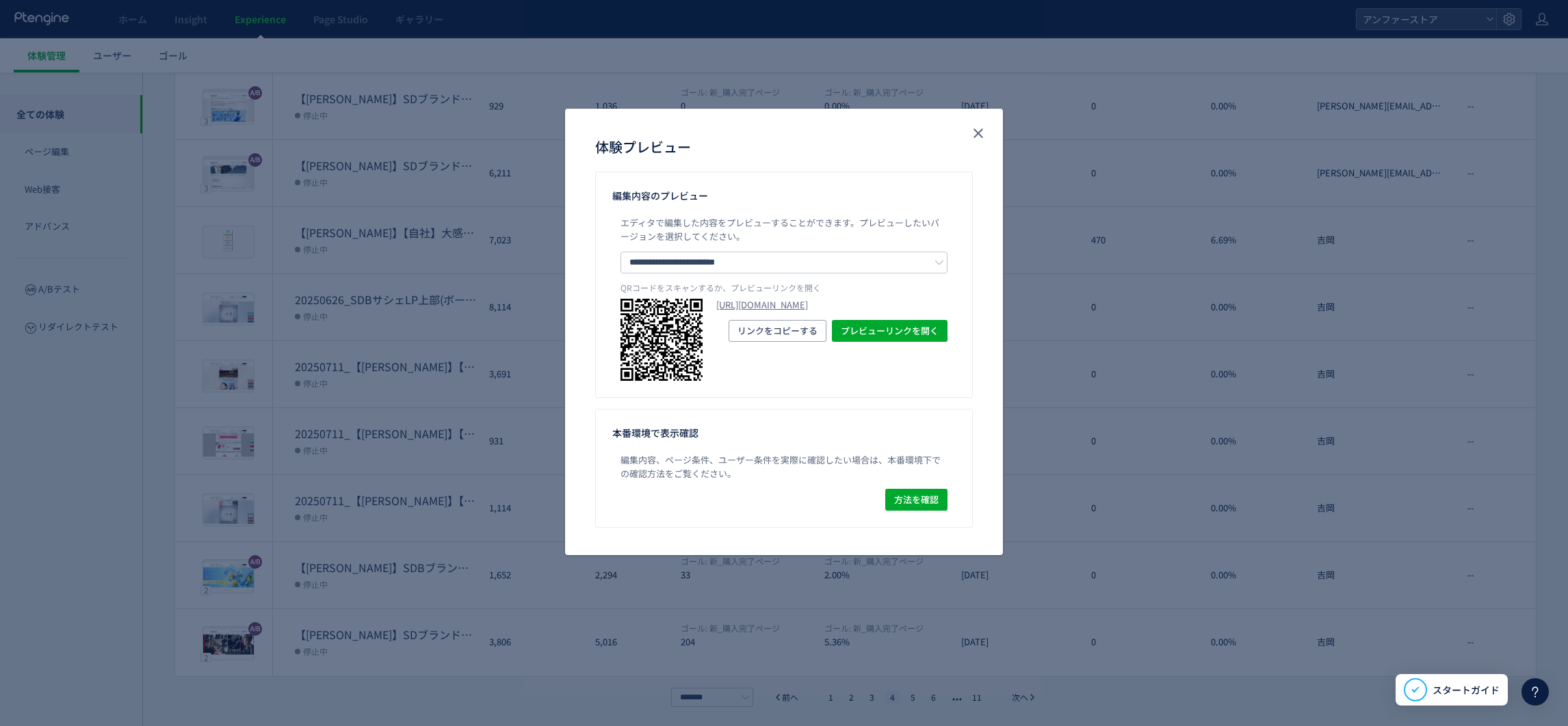
click at [967, 148] on div "体験プレビュー" at bounding box center [784, 147] width 378 height 22
click at [970, 142] on button "close" at bounding box center [979, 133] width 22 height 22
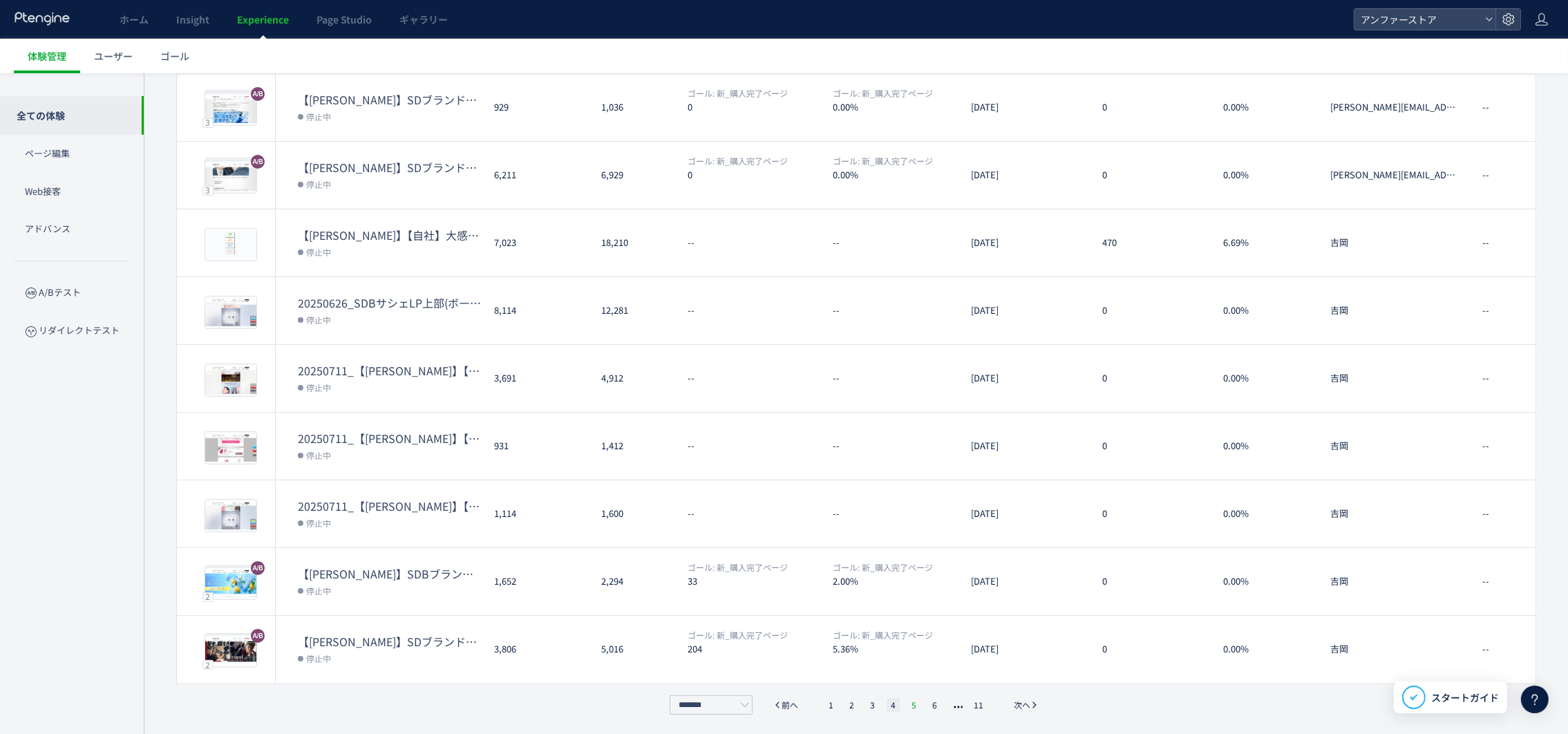
click at [908, 707] on li "5" at bounding box center [914, 704] width 14 height 14
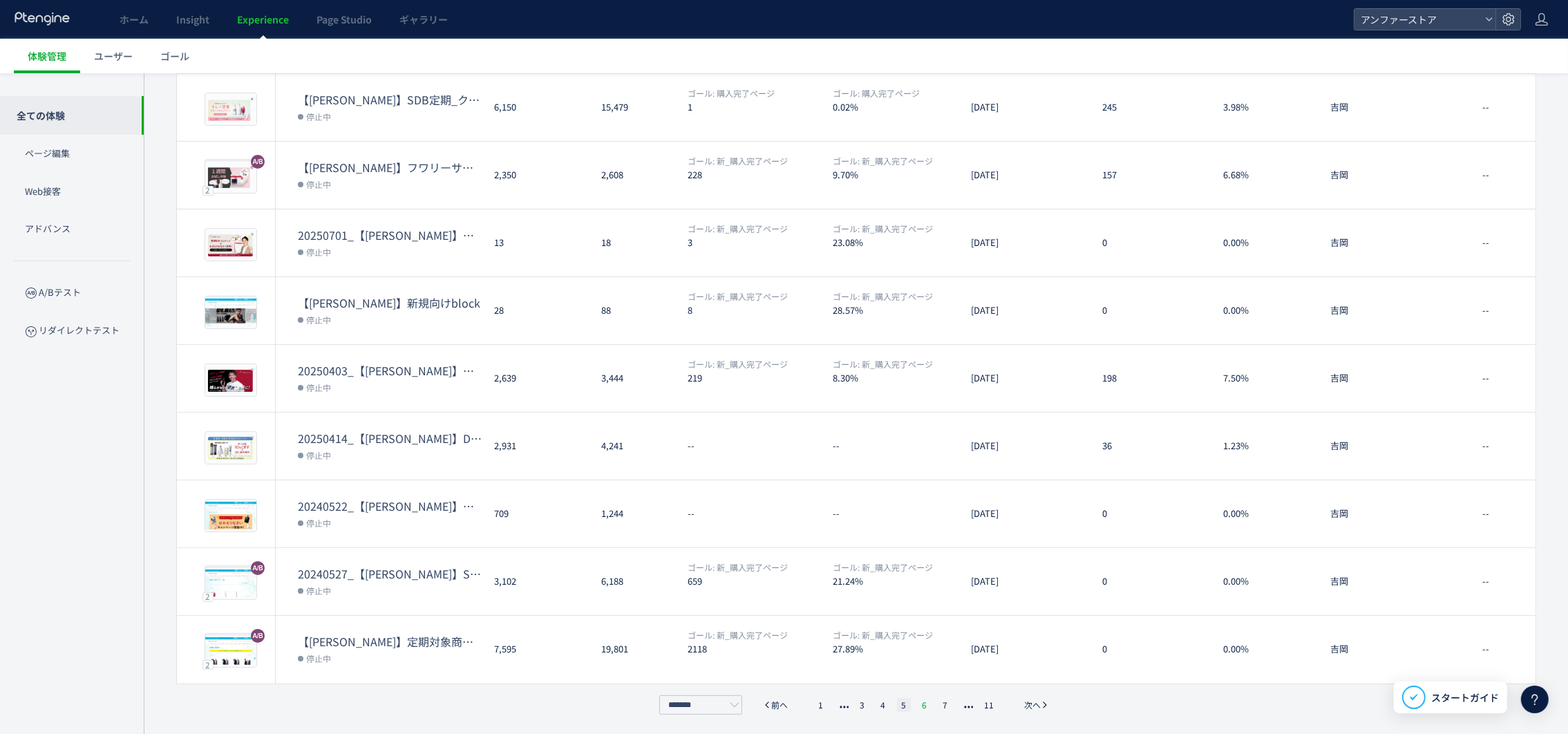
click at [927, 702] on li "6" at bounding box center [924, 704] width 14 height 14
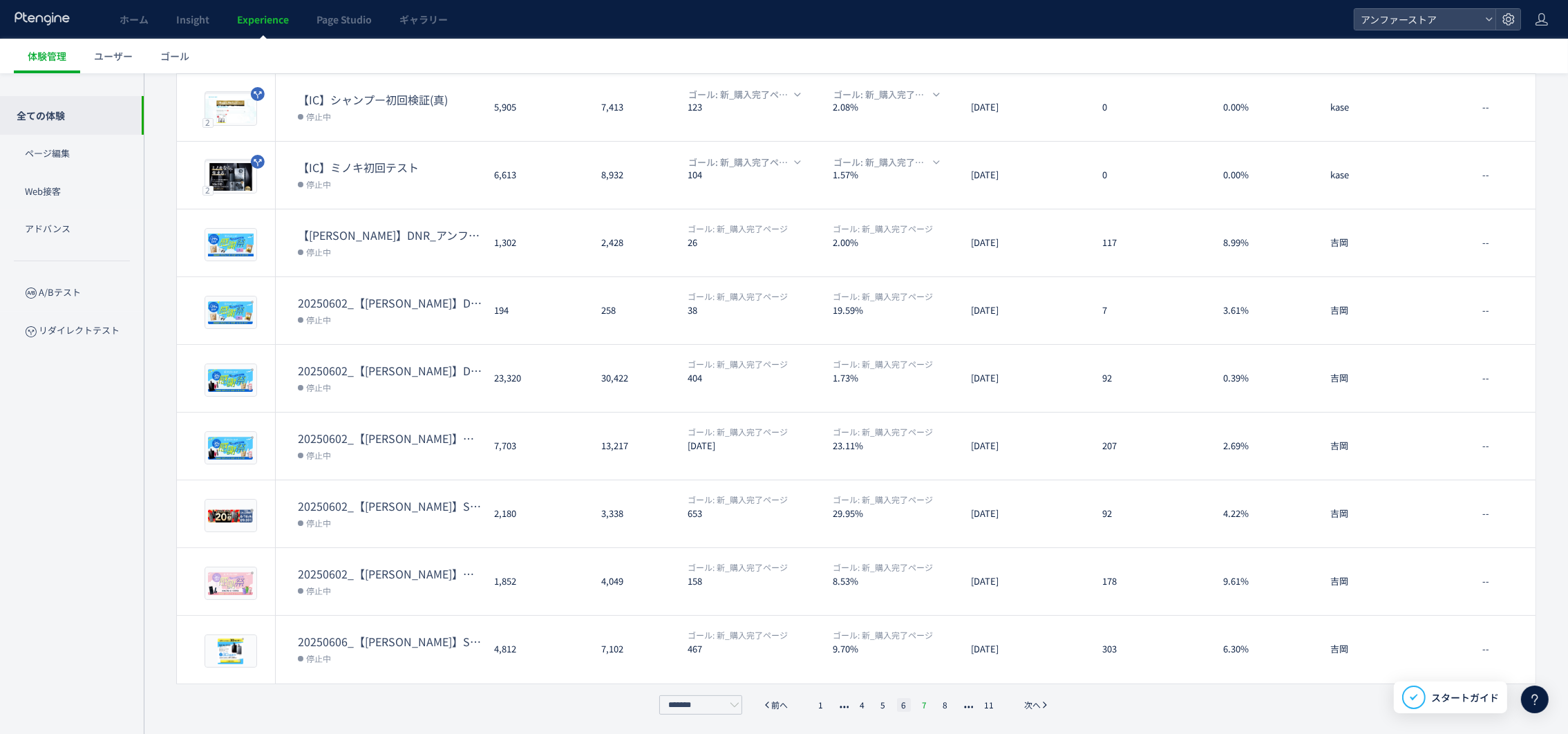
click at [928, 698] on li "7" at bounding box center [924, 704] width 14 height 14
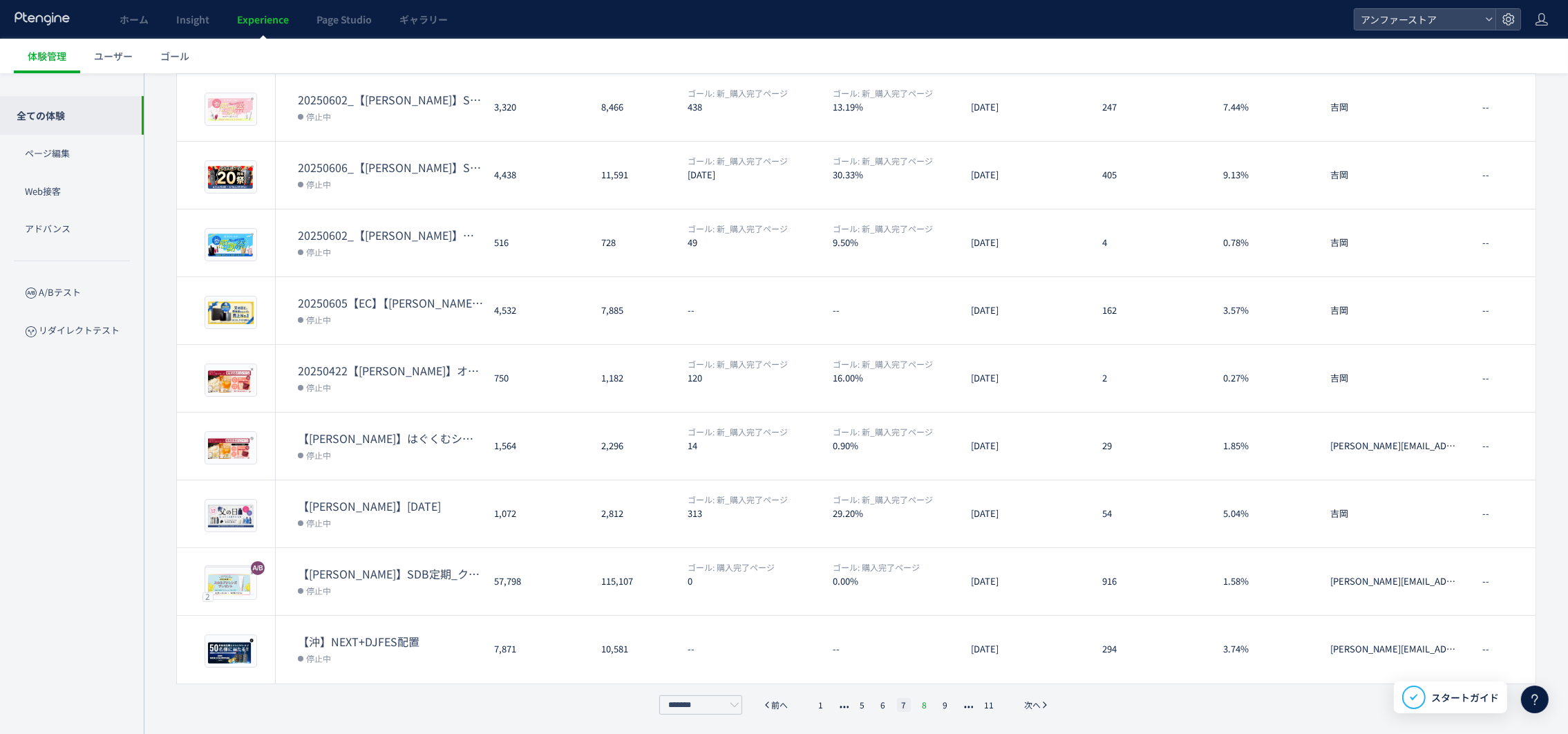
click at [927, 702] on li "8" at bounding box center [924, 704] width 14 height 14
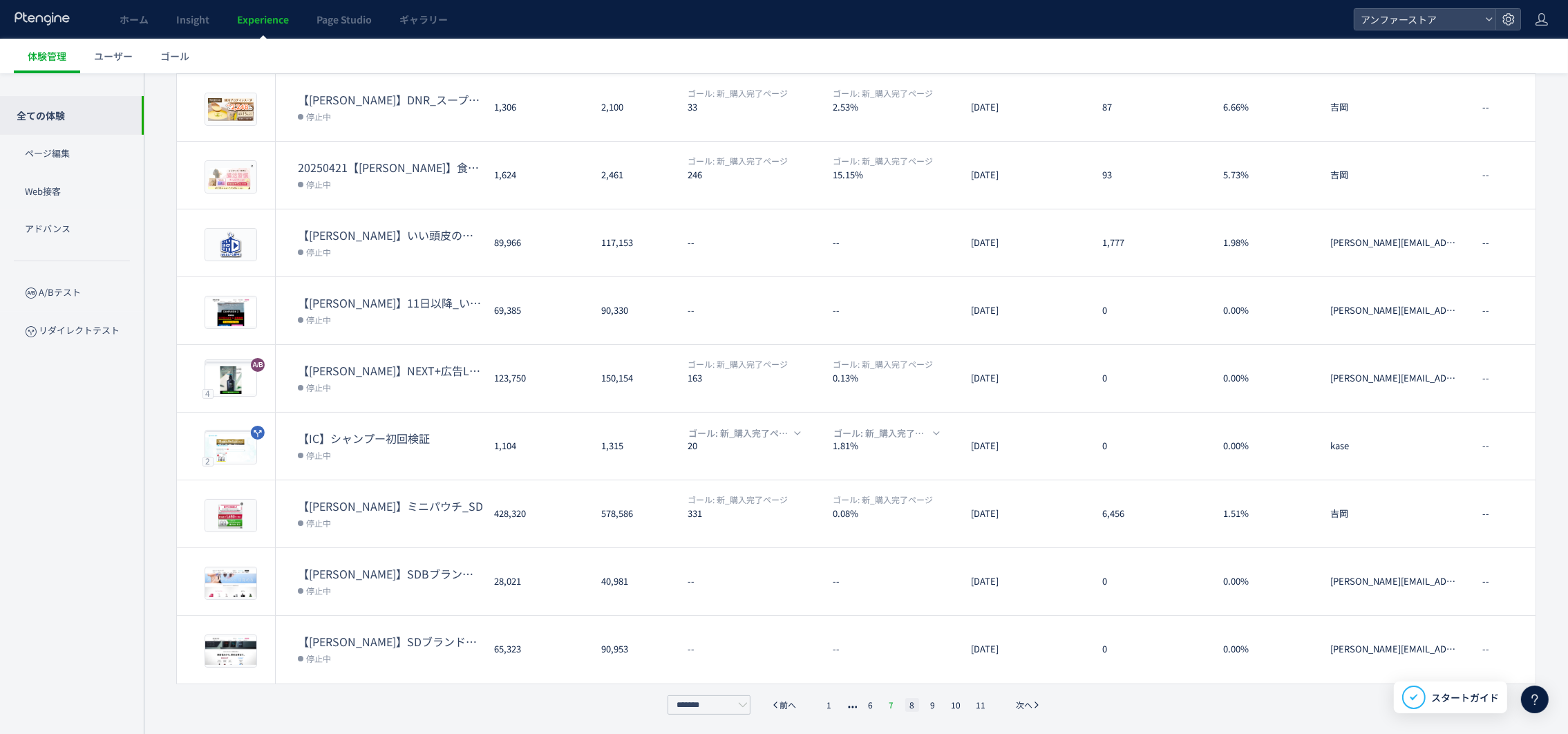
click at [893, 704] on li "7" at bounding box center [891, 704] width 14 height 14
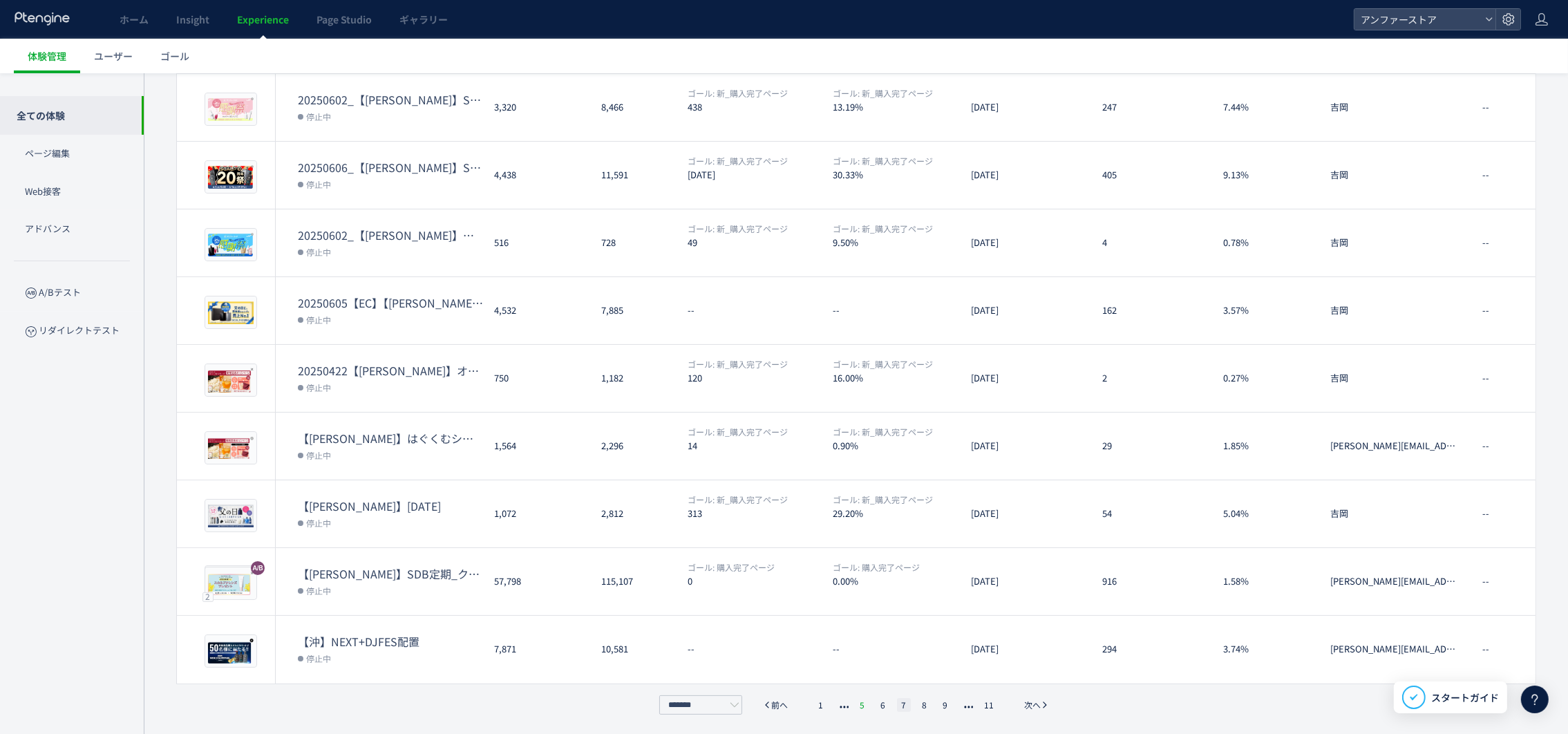
click at [887, 708] on li "6" at bounding box center [883, 704] width 14 height 14
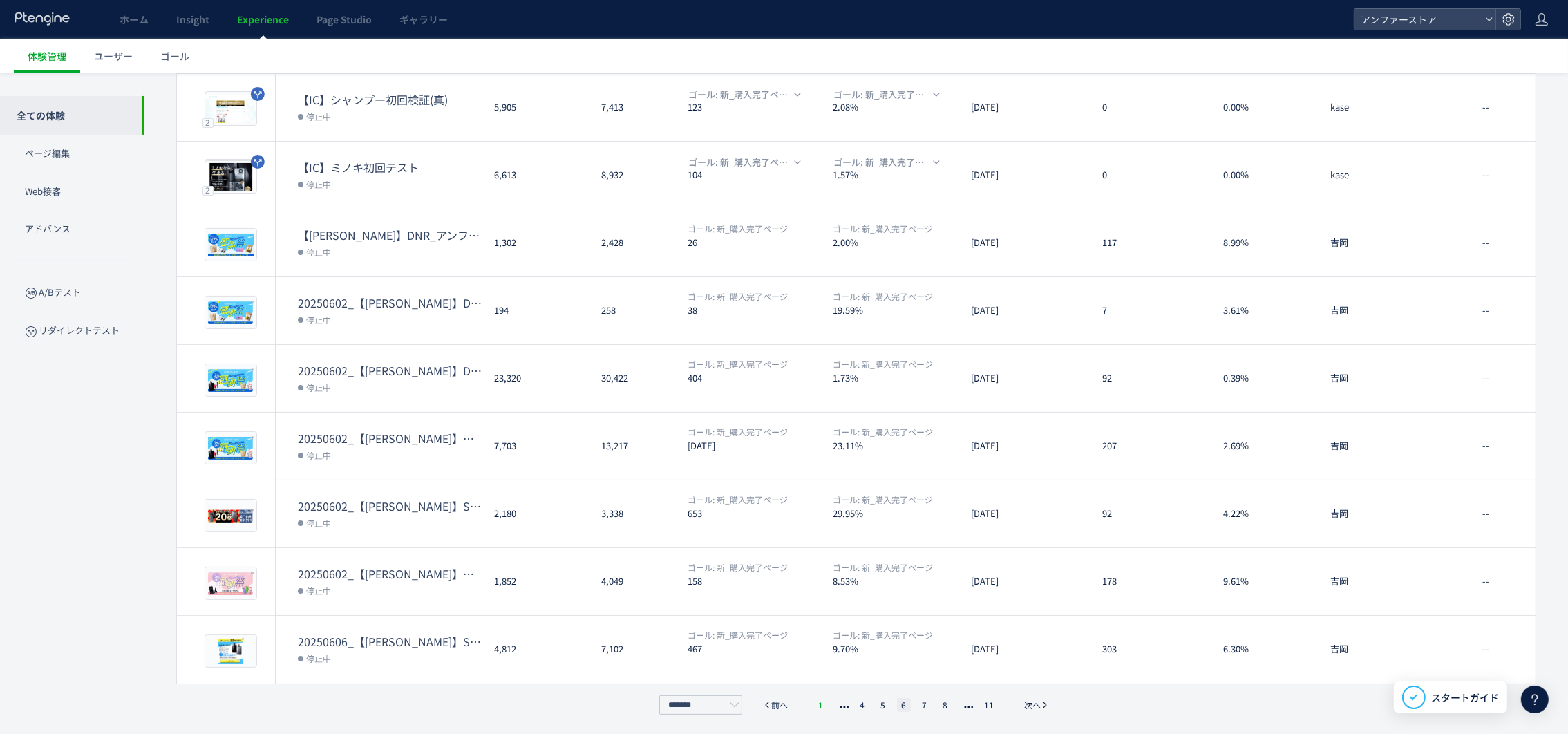
click at [820, 708] on li "1" at bounding box center [820, 704] width 14 height 14
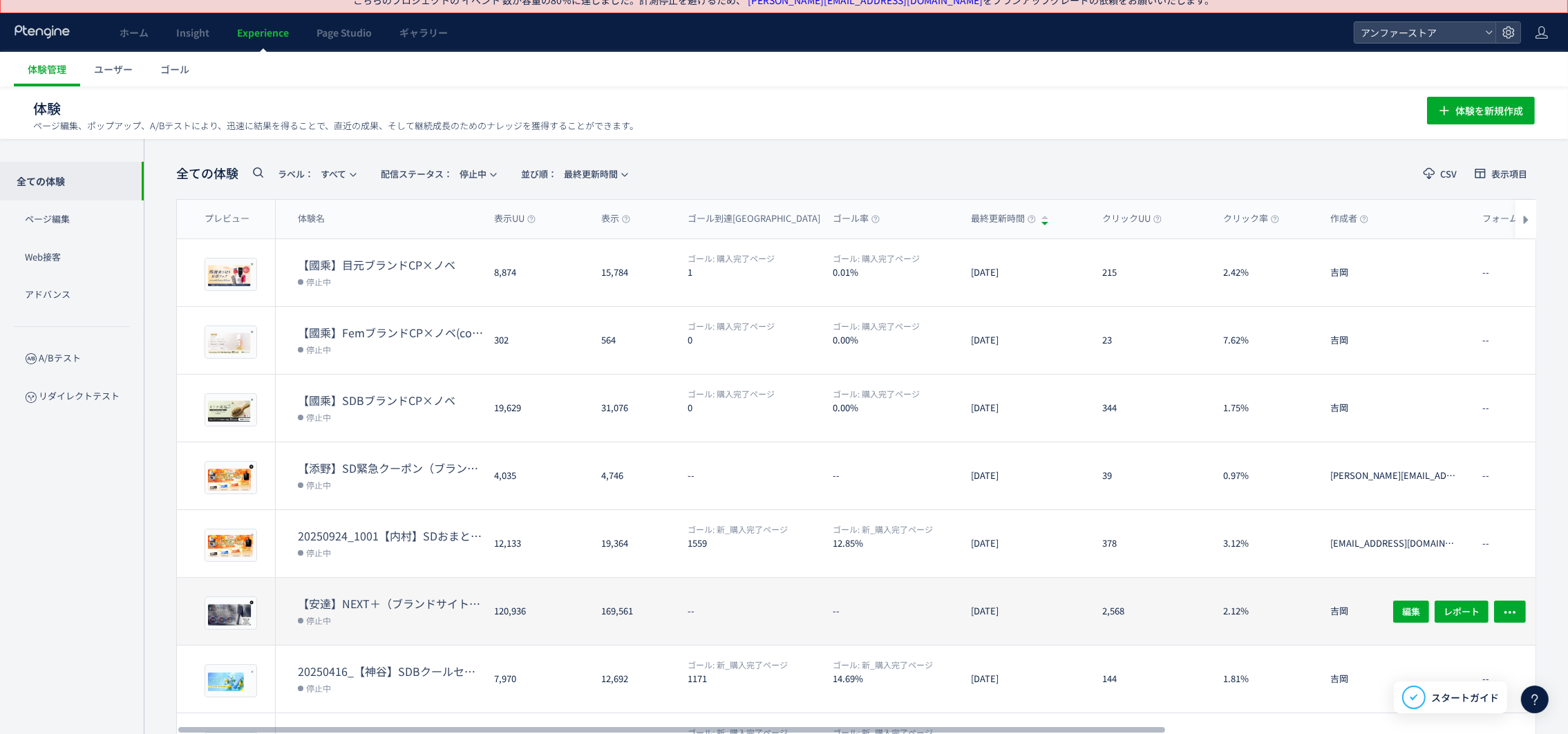
scroll to position [0, 0]
